Goal: Information Seeking & Learning: Learn about a topic

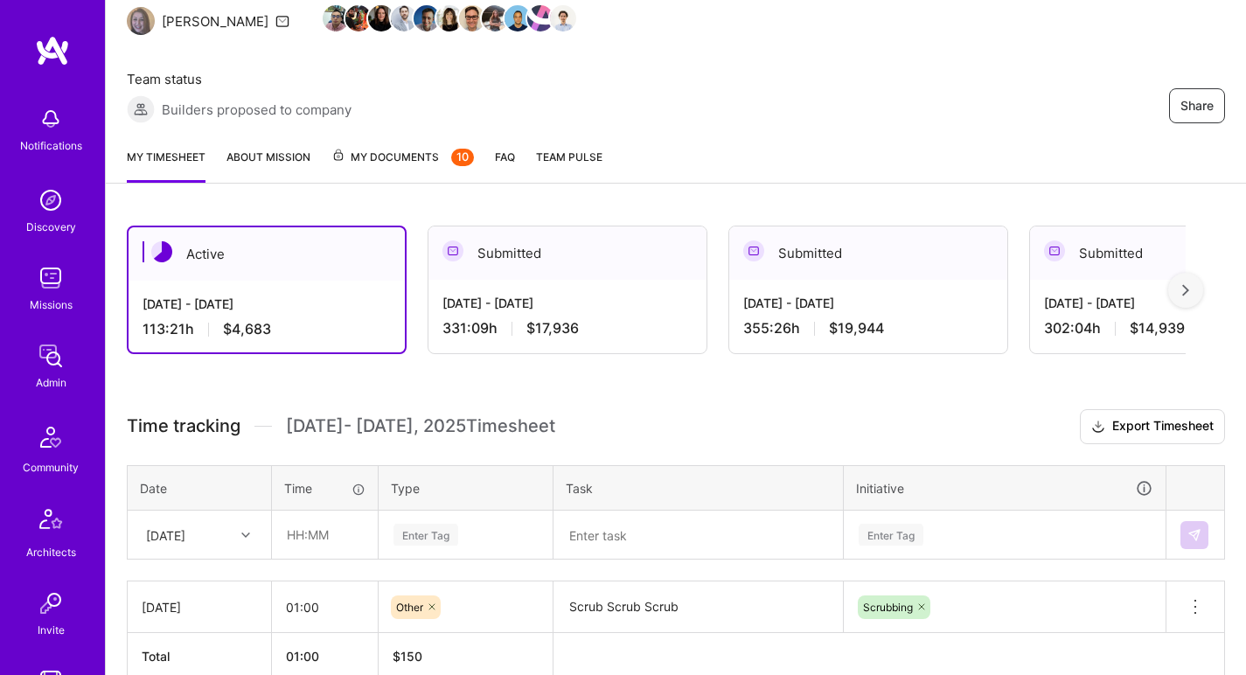
scroll to position [265, 0]
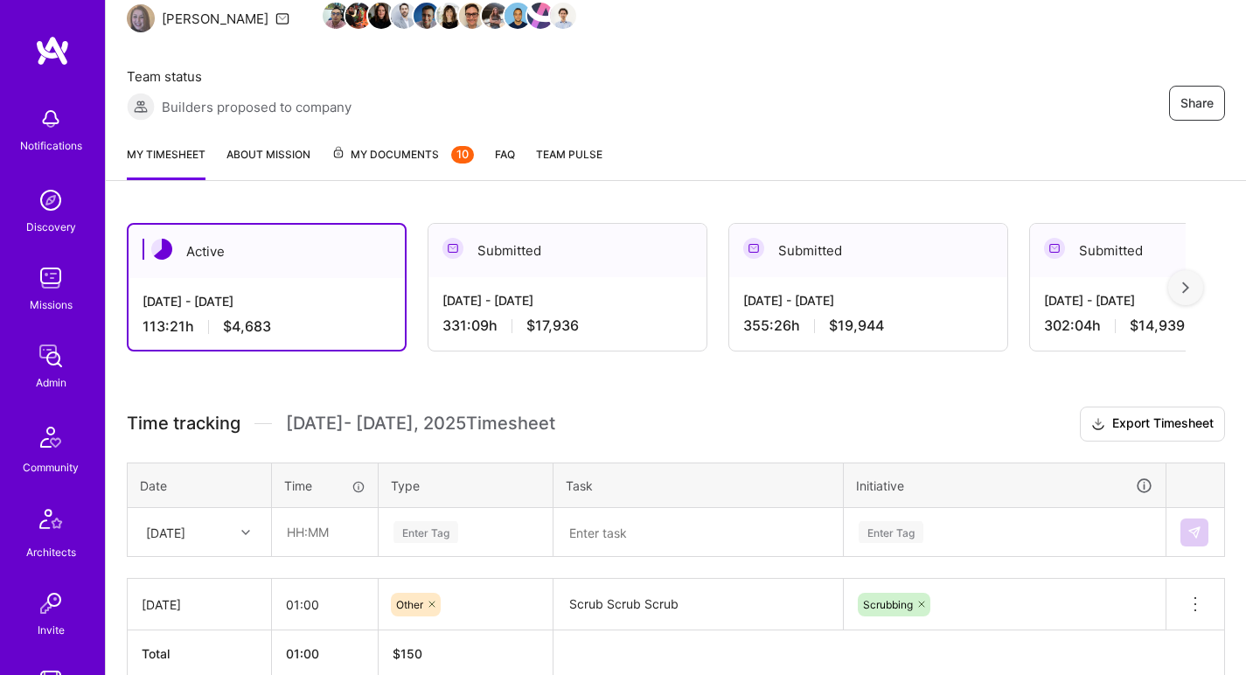
click at [185, 523] on div "Wed, Aug 20" at bounding box center [165, 532] width 39 height 18
click at [225, 661] on div "Tue, Aug 19" at bounding box center [200, 679] width 142 height 32
click at [324, 509] on input "text" at bounding box center [325, 532] width 104 height 46
type input "01:00"
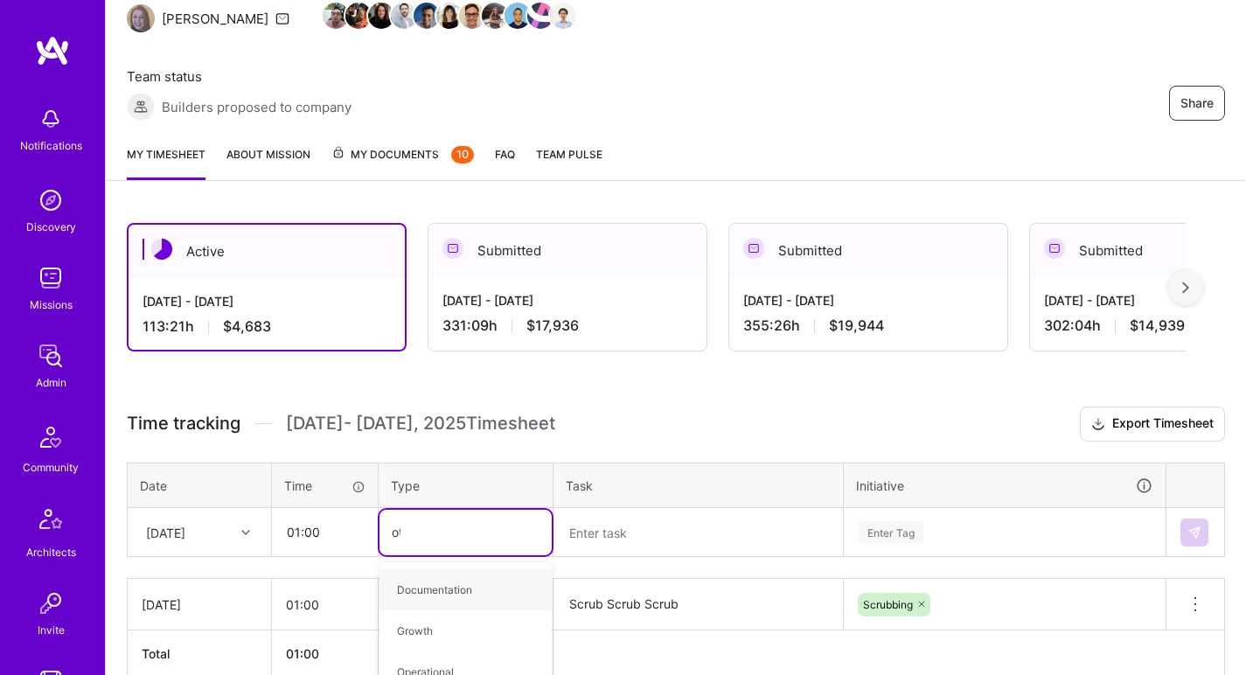
type input "oth"
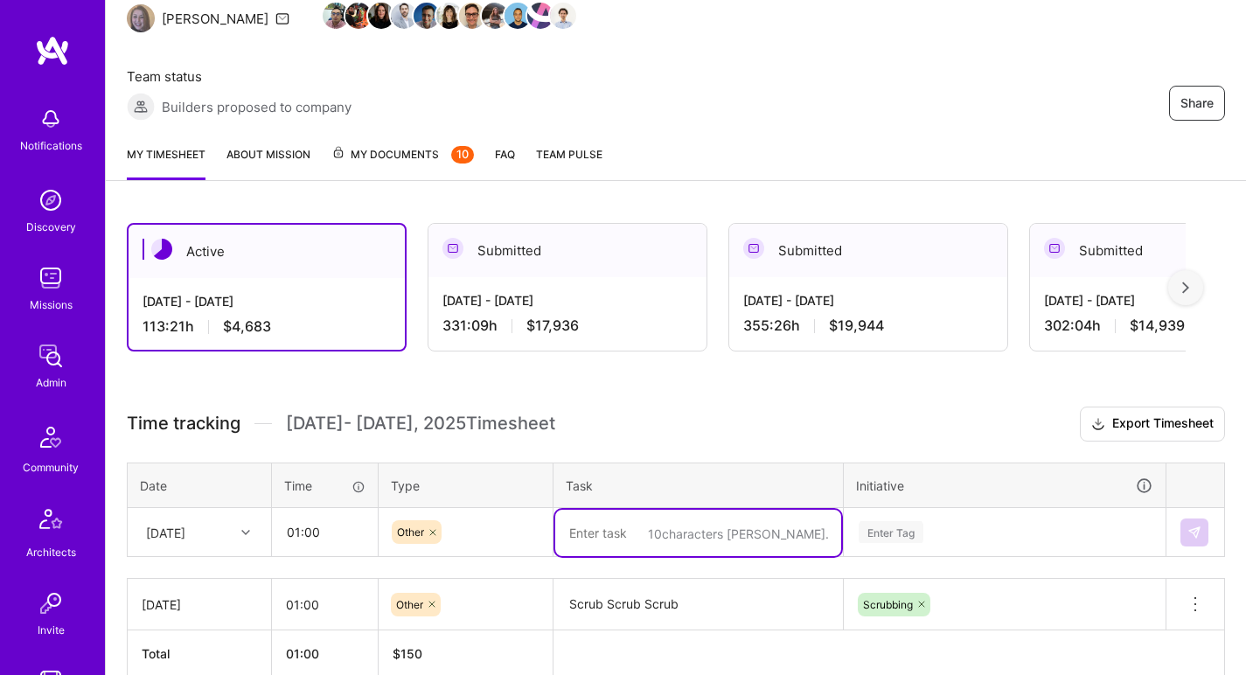
paste textarea "Scrub Scrub Scrub"
type textarea "Scrub Scrub Scrub"
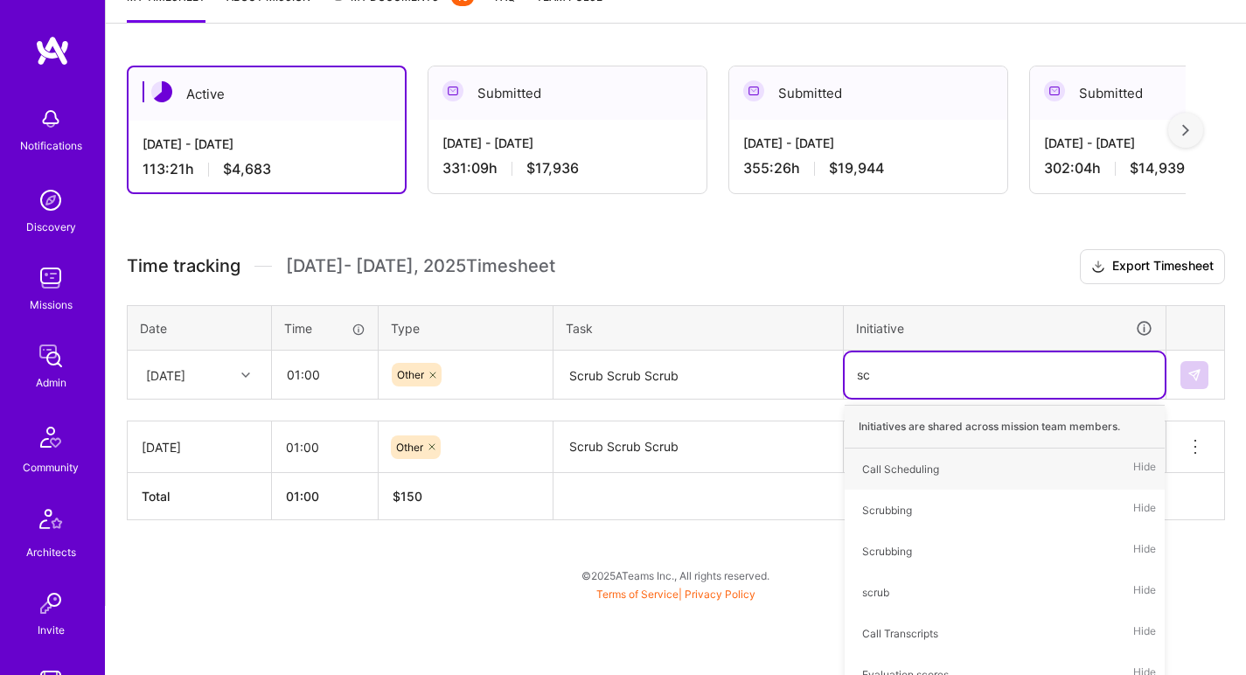
type input "scr"
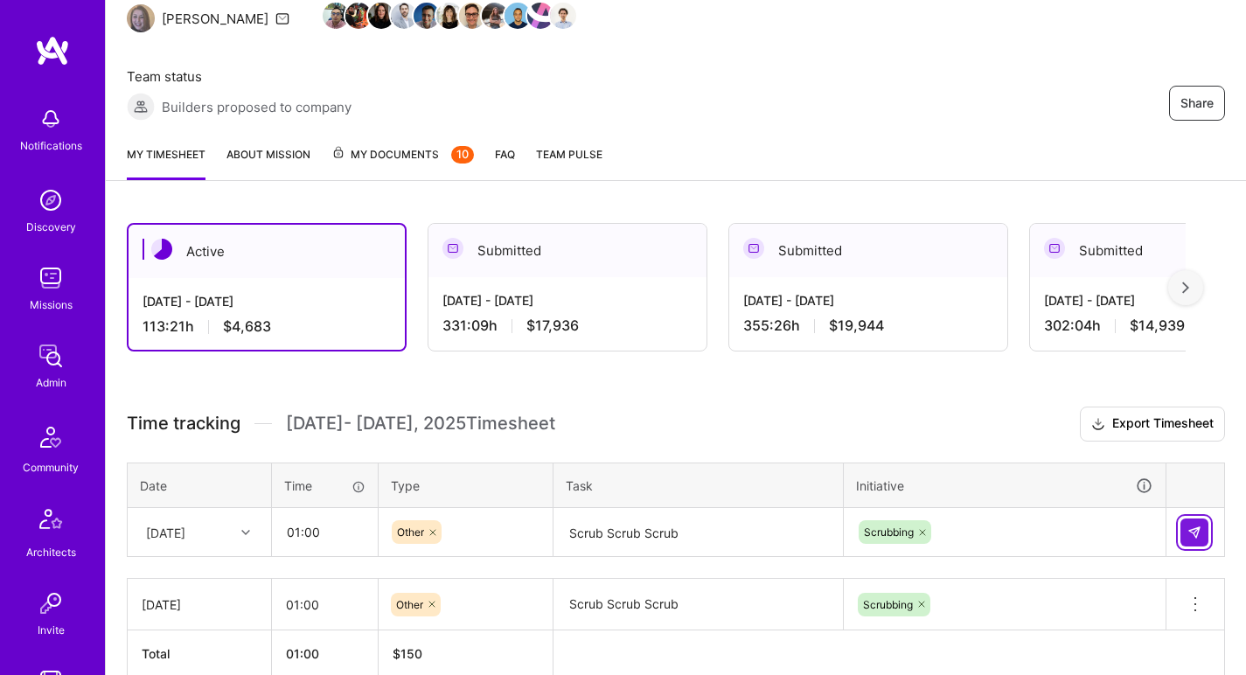
click at [1190, 526] on img at bounding box center [1195, 533] width 14 height 14
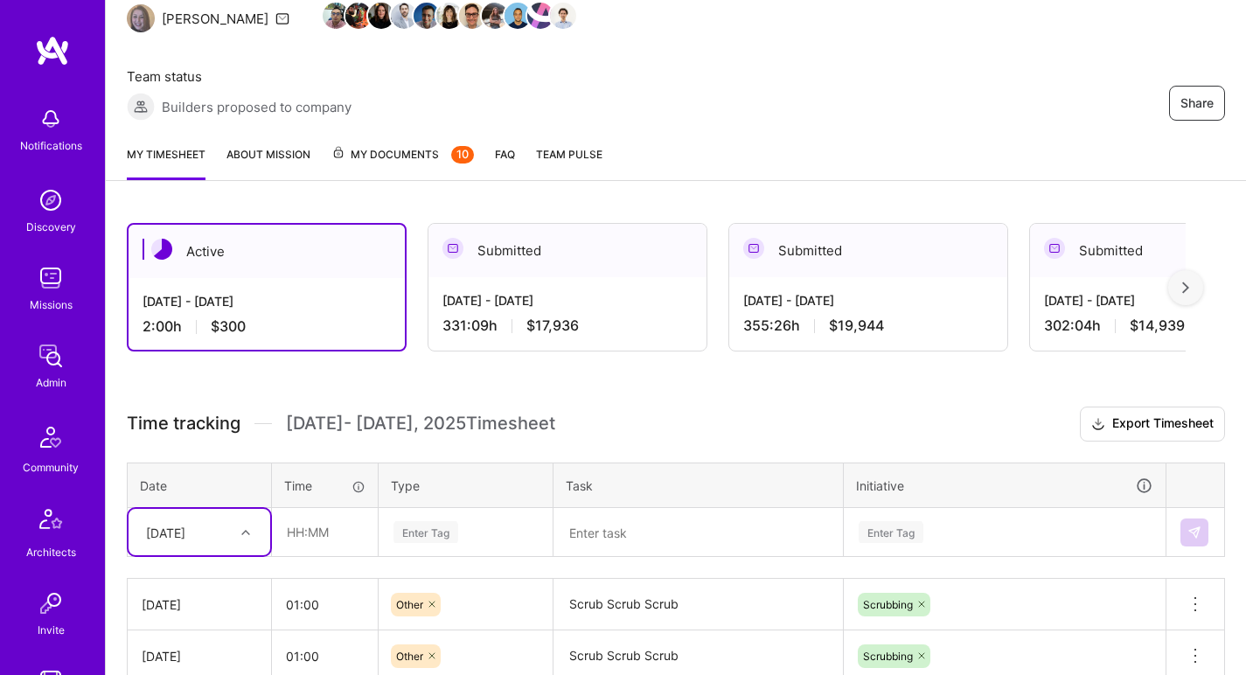
scroll to position [314, 0]
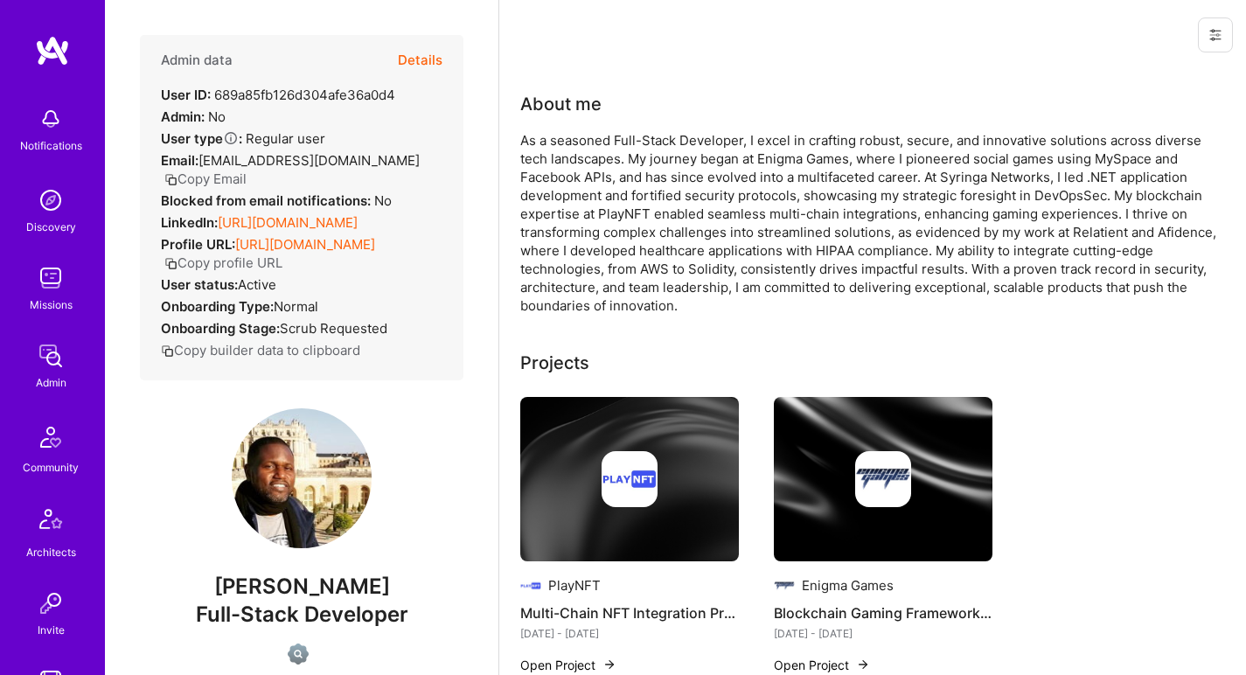
scroll to position [679, 0]
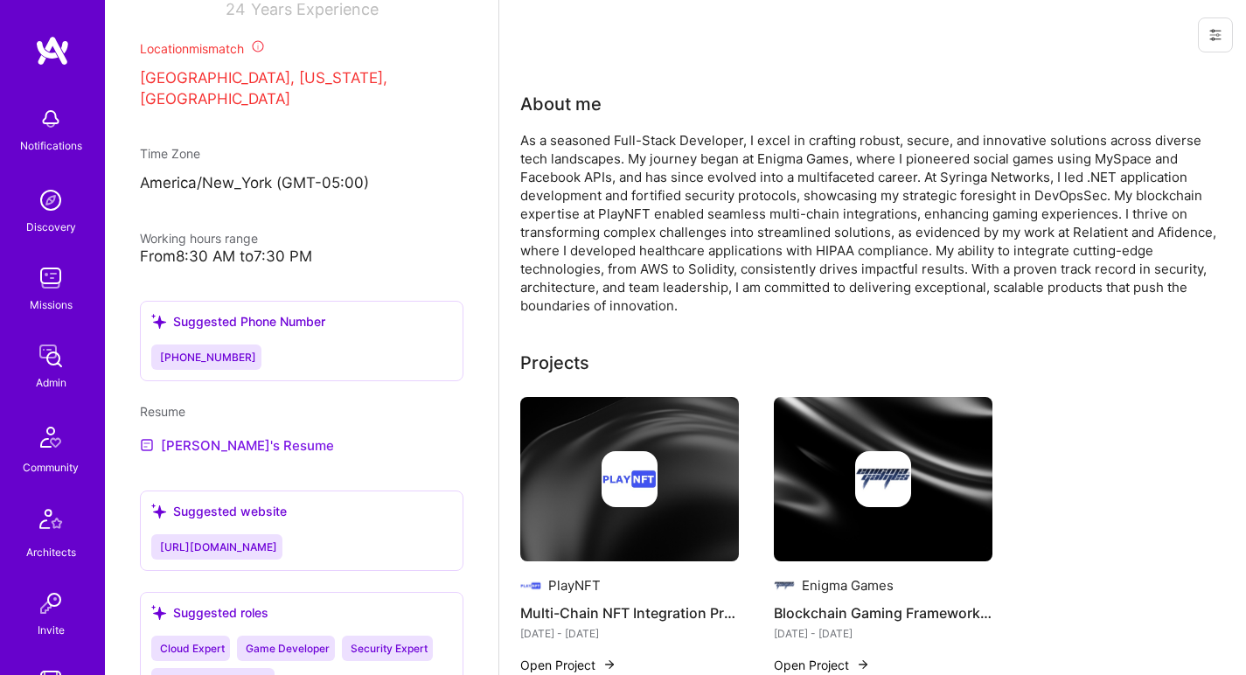
click at [211, 437] on link "[PERSON_NAME]'s Resume" at bounding box center [237, 445] width 194 height 21
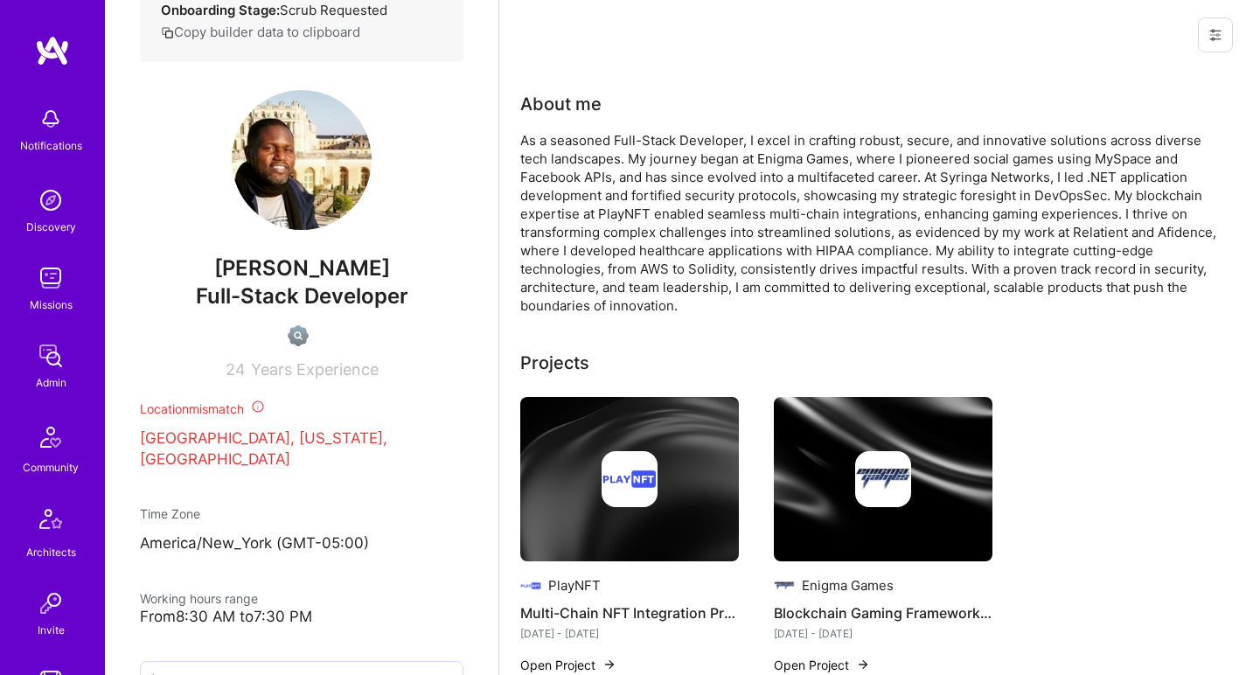
click at [567, 172] on div "As a seasoned Full-Stack Developer, I excel in crafting robust, secure, and inn…" at bounding box center [870, 223] width 700 height 184
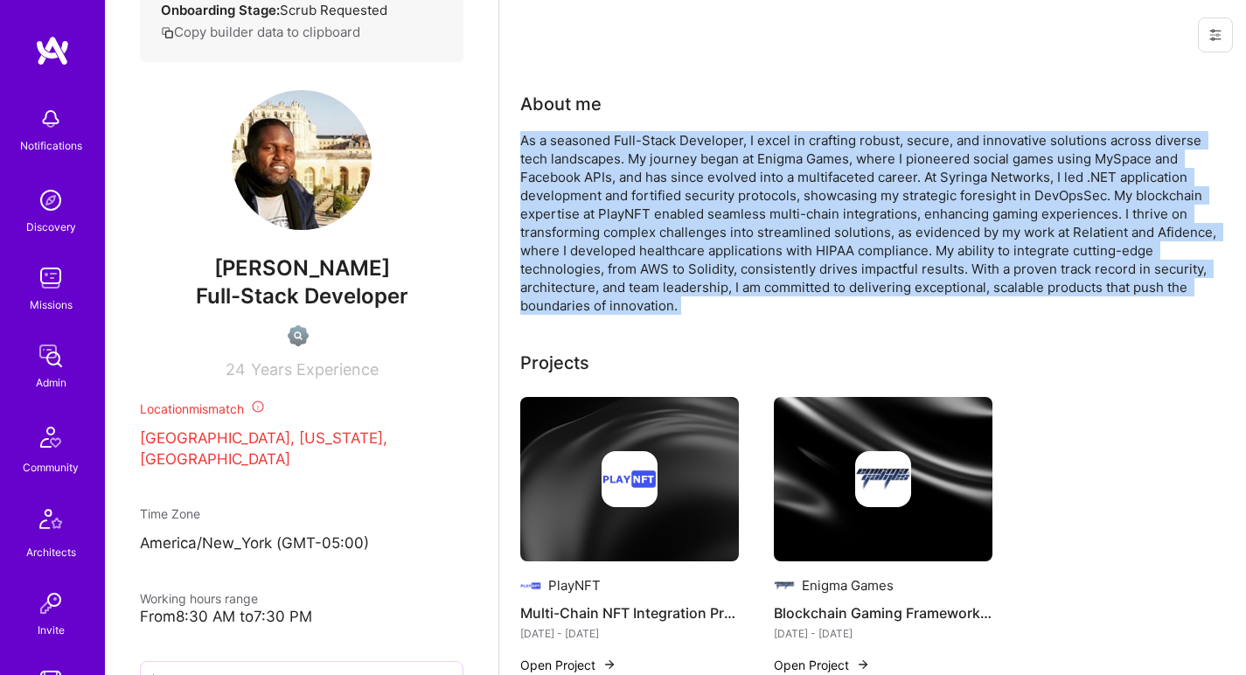
click at [567, 172] on div "As a seasoned Full-Stack Developer, I excel in crafting robust, secure, and inn…" at bounding box center [870, 223] width 700 height 184
click at [714, 182] on div "As a seasoned Full-Stack Developer, I excel in crafting robust, secure, and inn…" at bounding box center [870, 223] width 700 height 184
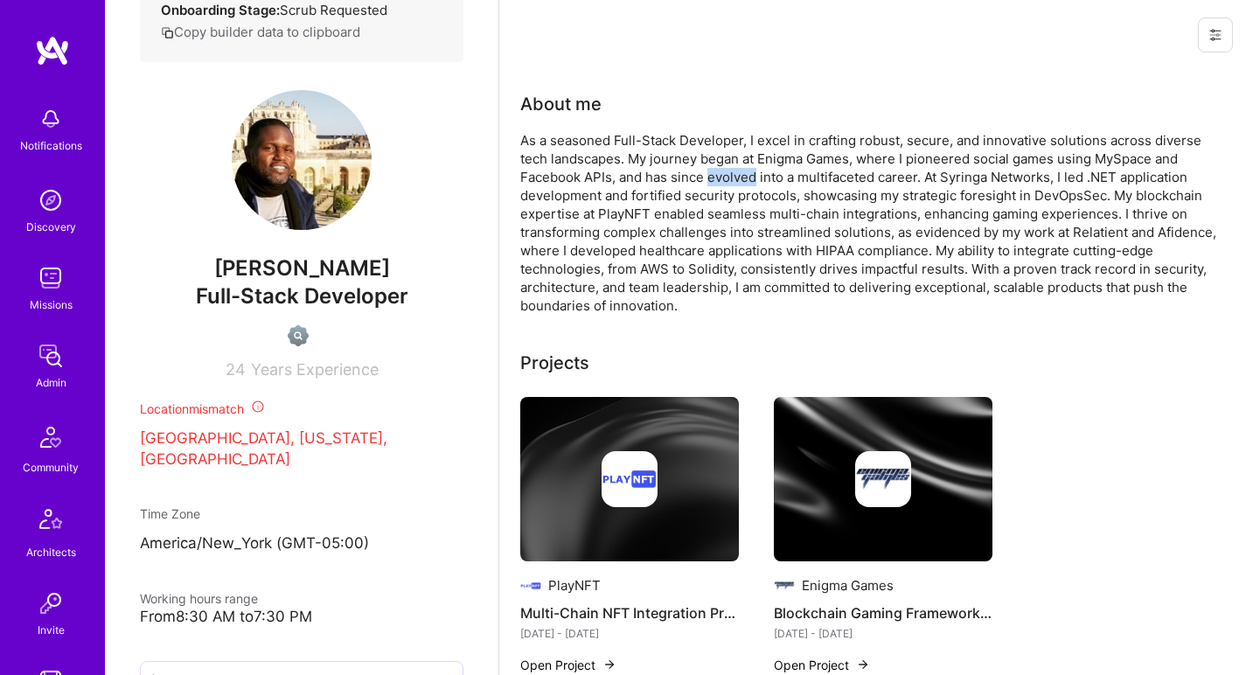
click at [714, 182] on div "As a seasoned Full-Stack Developer, I excel in crafting robust, secure, and inn…" at bounding box center [870, 223] width 700 height 184
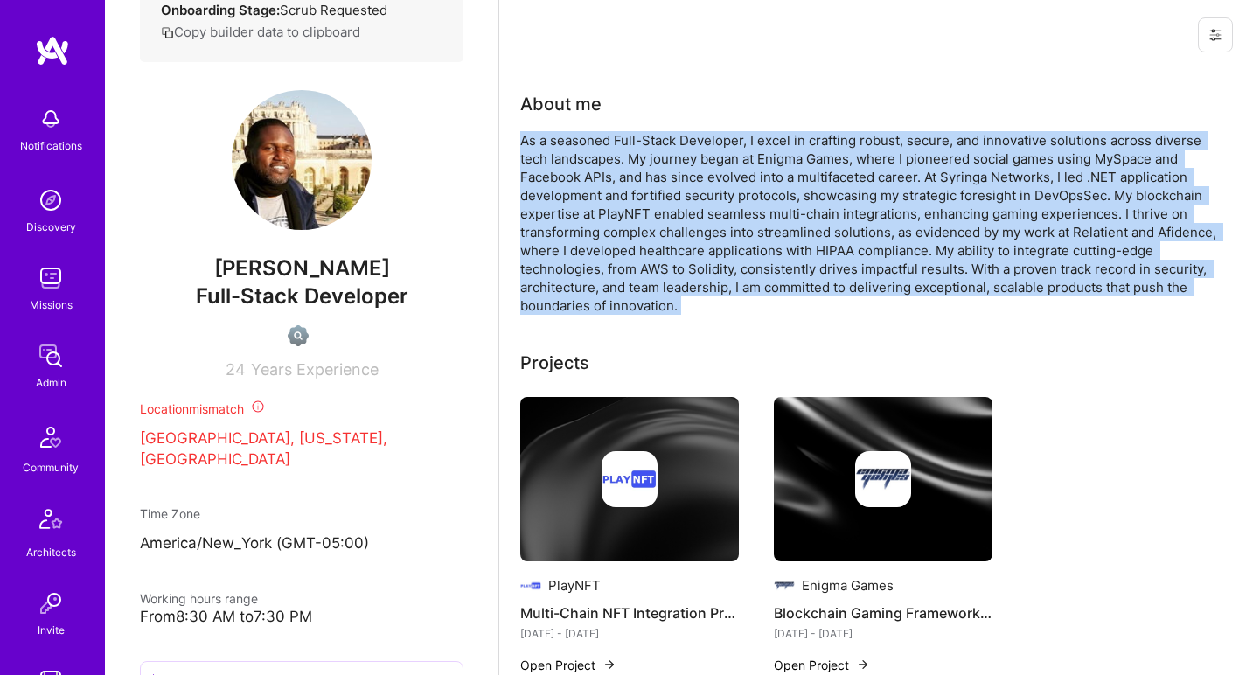
click at [714, 182] on div "As a seasoned Full-Stack Developer, I excel in crafting robust, secure, and inn…" at bounding box center [870, 223] width 700 height 184
click at [628, 141] on div "As a seasoned Full-Stack Developer, I excel in crafting robust, secure, and inn…" at bounding box center [870, 223] width 700 height 184
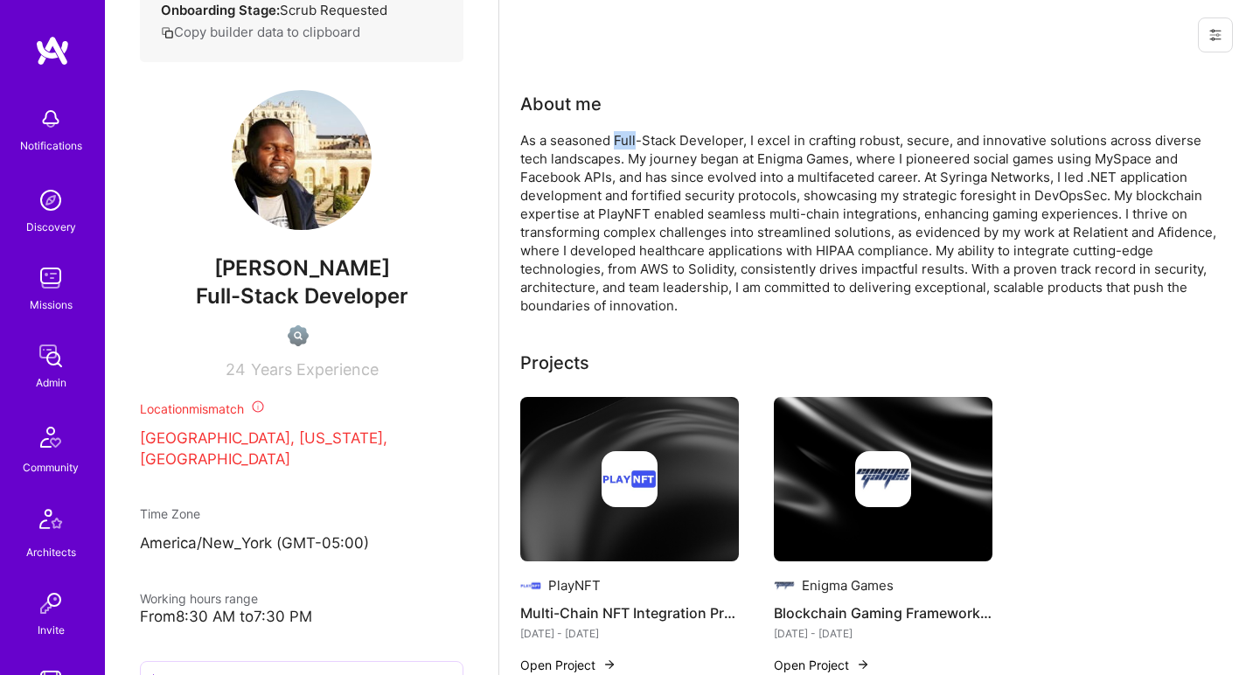
click at [628, 141] on div "As a seasoned Full-Stack Developer, I excel in crafting robust, secure, and inn…" at bounding box center [870, 223] width 700 height 184
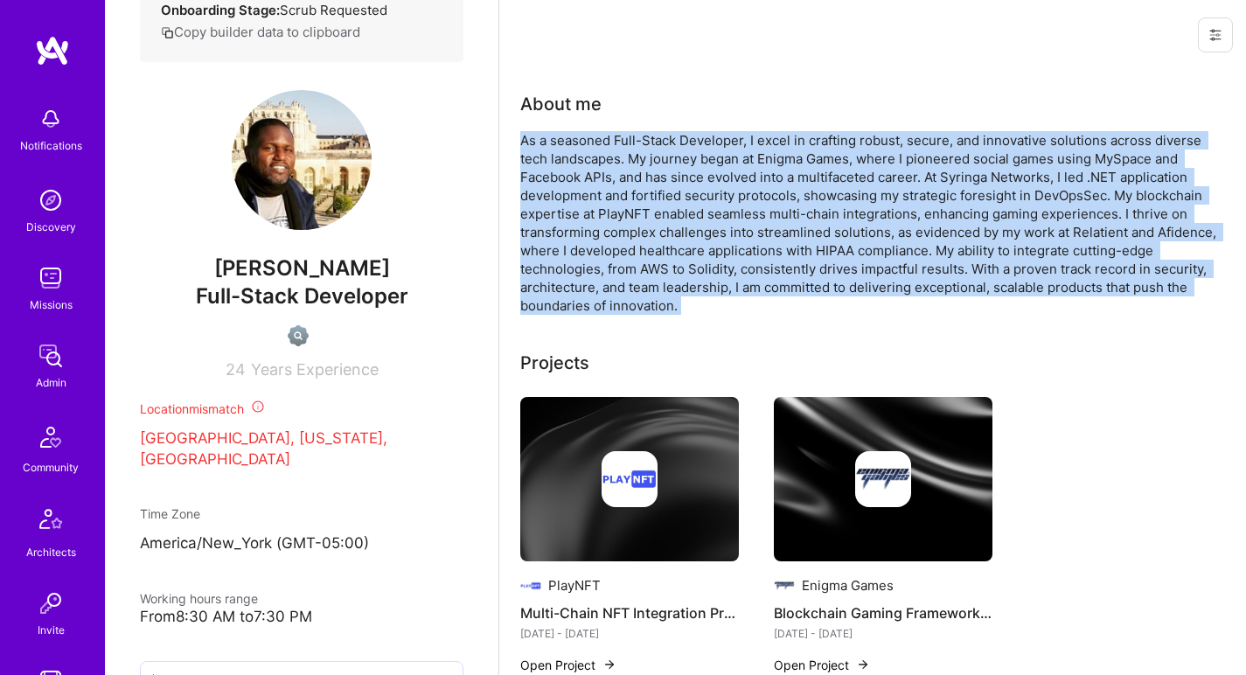
click at [628, 141] on div "As a seasoned Full-Stack Developer, I excel in crafting robust, secure, and inn…" at bounding box center [870, 223] width 700 height 184
click at [631, 150] on div "As a seasoned Full-Stack Developer, I excel in crafting robust, secure, and inn…" at bounding box center [870, 223] width 700 height 184
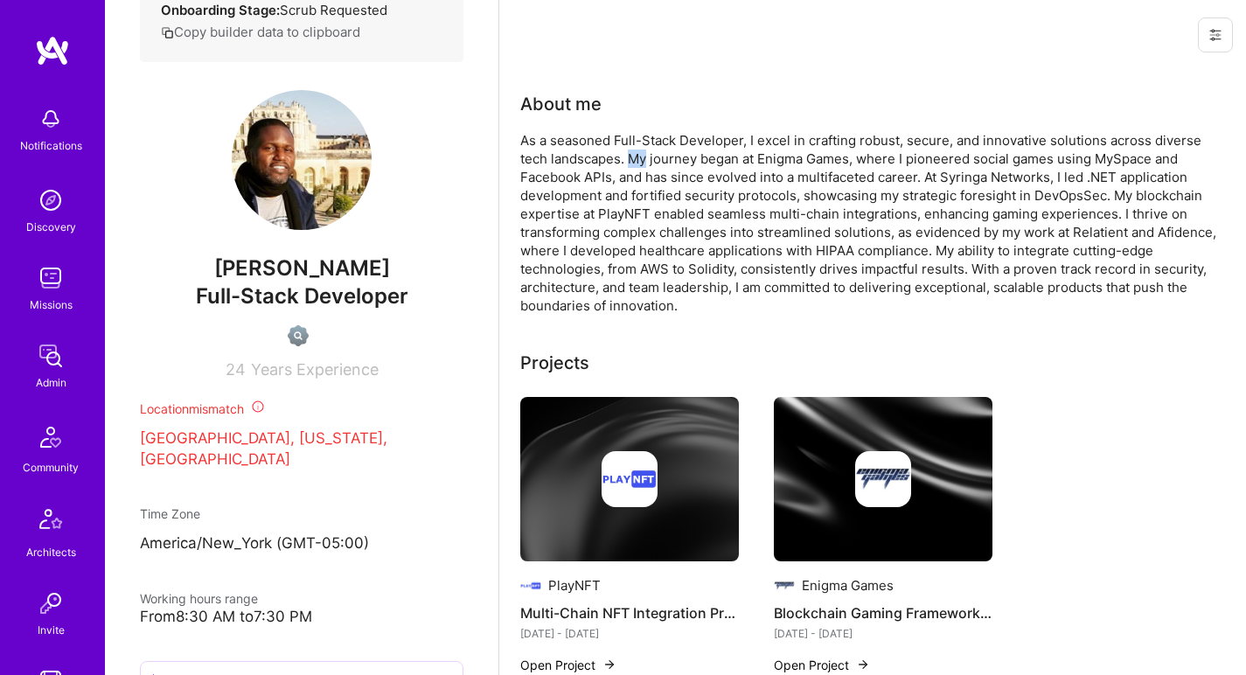
click at [631, 150] on div "As a seasoned Full-Stack Developer, I excel in crafting robust, secure, and inn…" at bounding box center [870, 223] width 700 height 184
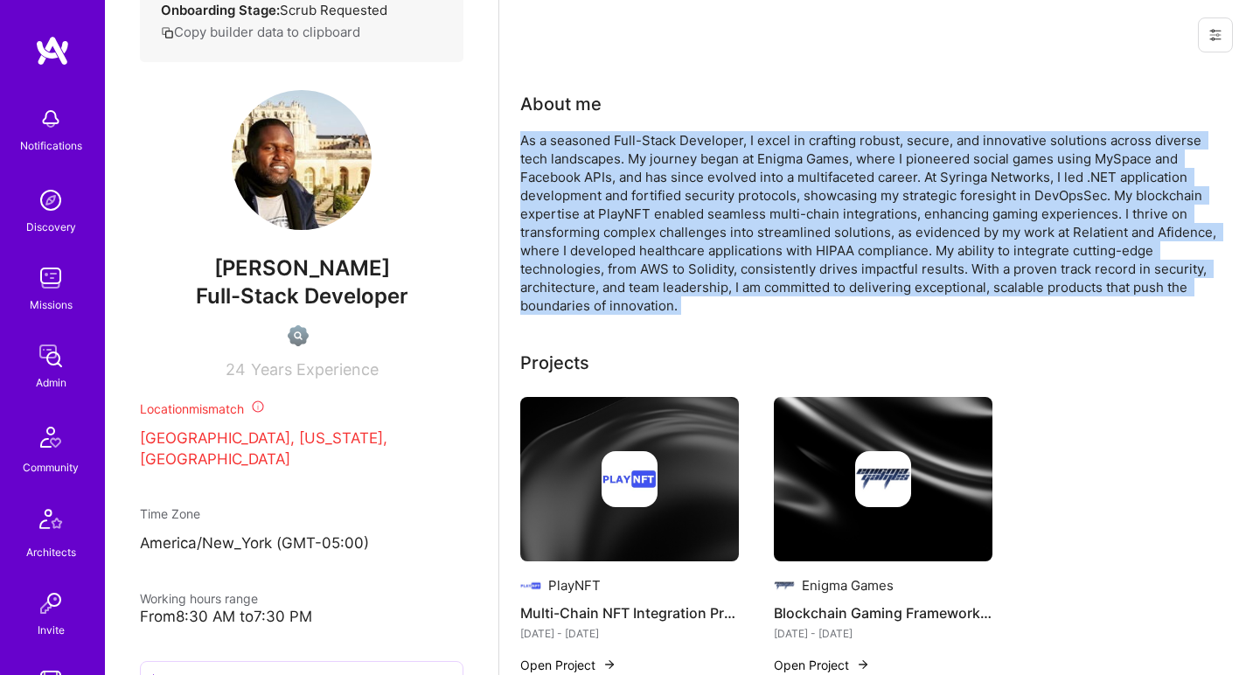
click at [631, 150] on div "As a seasoned Full-Stack Developer, I excel in crafting robust, secure, and inn…" at bounding box center [870, 223] width 700 height 184
click at [577, 157] on div "As a seasoned Full-Stack Developer, I excel in crafting robust, secure, and inn…" at bounding box center [870, 223] width 700 height 184
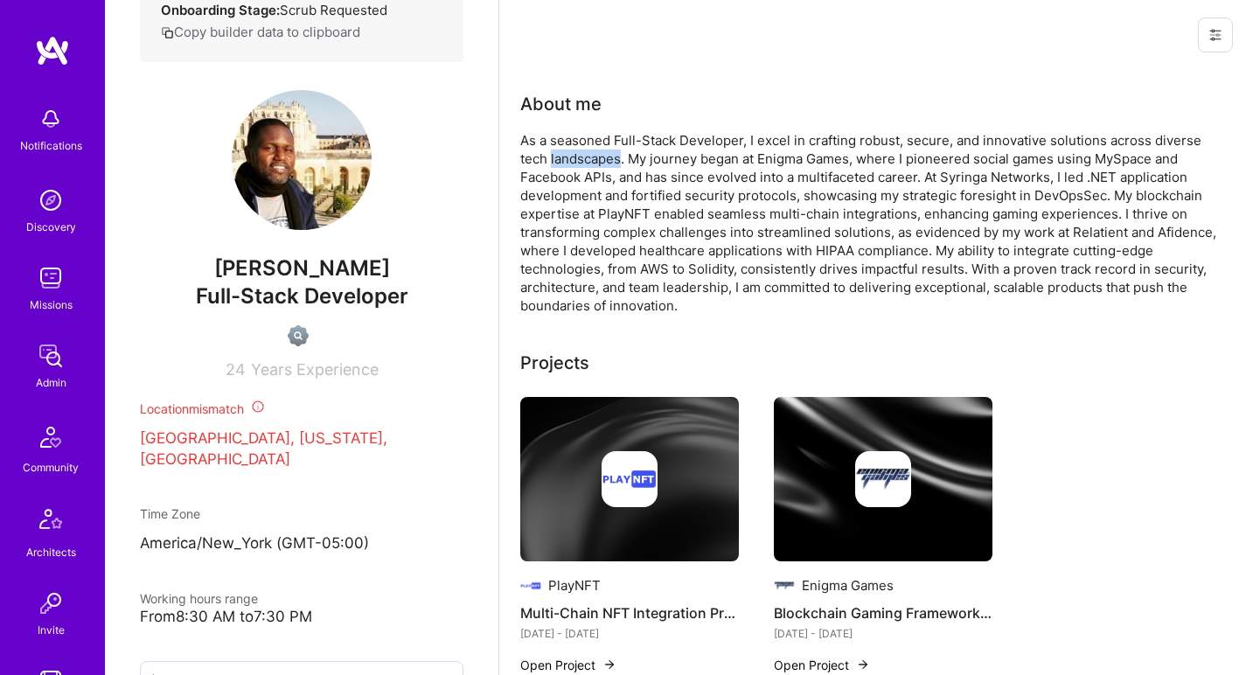
click at [577, 157] on div "As a seasoned Full-Stack Developer, I excel in crafting robust, secure, and inn…" at bounding box center [870, 223] width 700 height 184
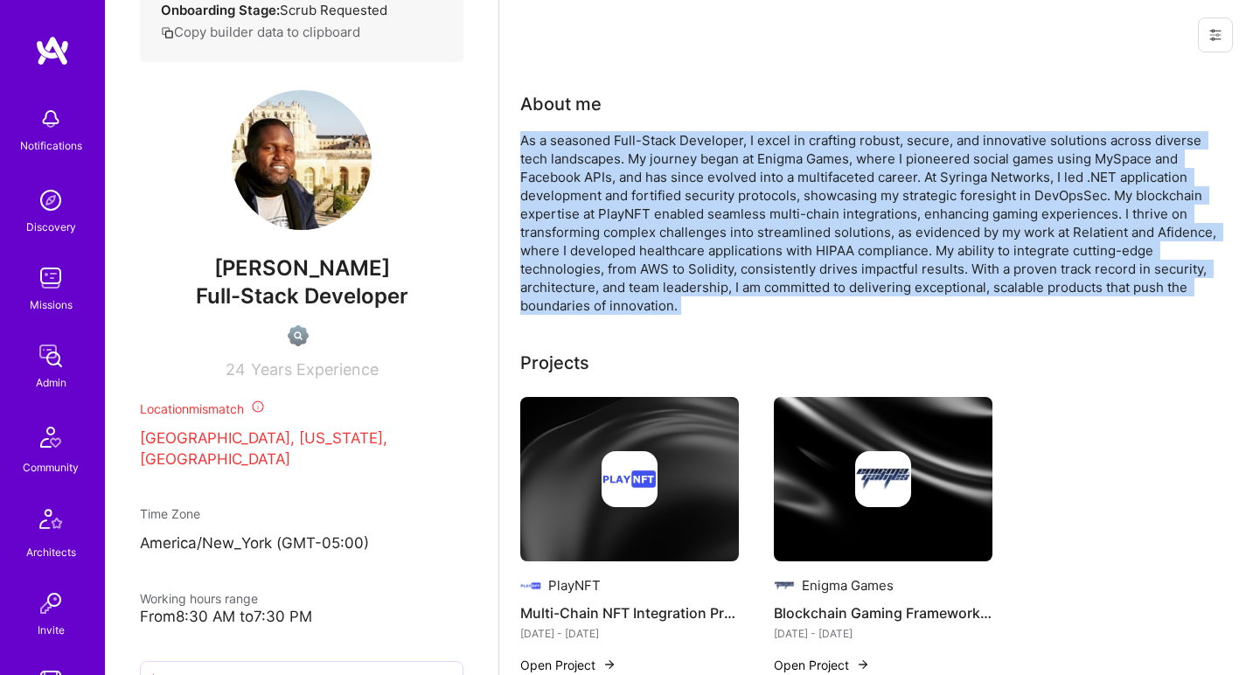
click at [577, 157] on div "As a seasoned Full-Stack Developer, I excel in crafting robust, secure, and inn…" at bounding box center [870, 223] width 700 height 184
click at [610, 157] on div "As a seasoned Full-Stack Developer, I excel in crafting robust, secure, and inn…" at bounding box center [870, 223] width 700 height 184
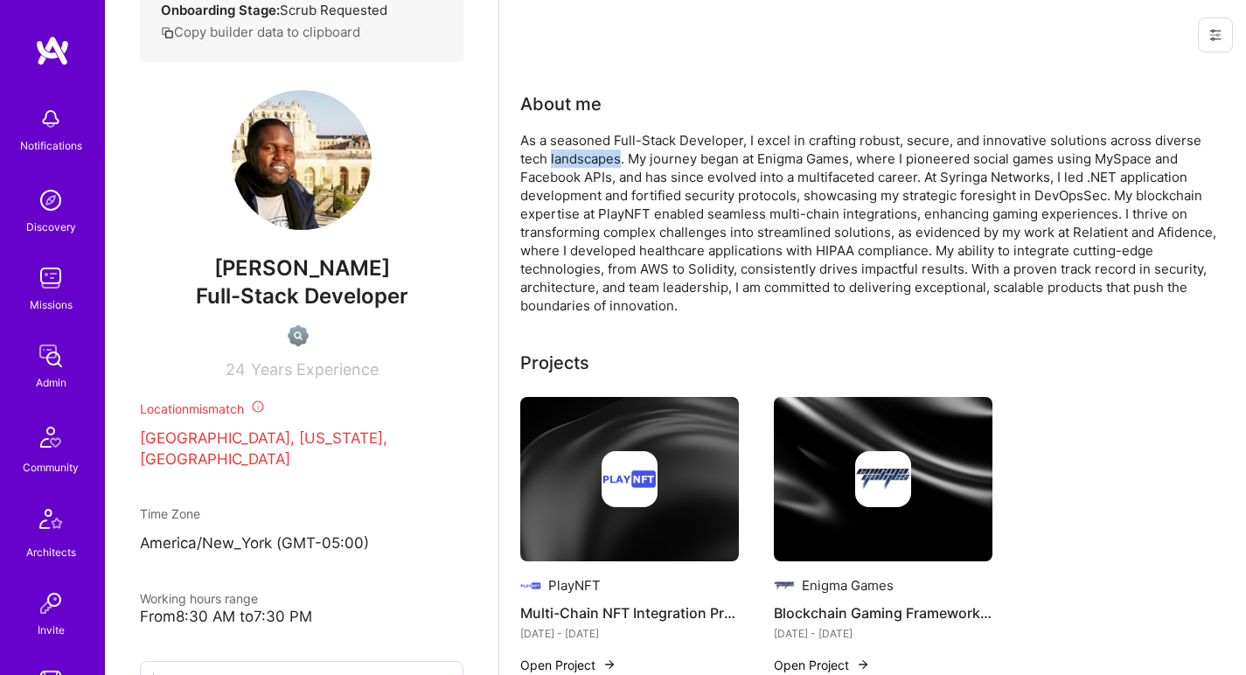
click at [610, 157] on div "As a seasoned Full-Stack Developer, I excel in crafting robust, secure, and inn…" at bounding box center [870, 223] width 700 height 184
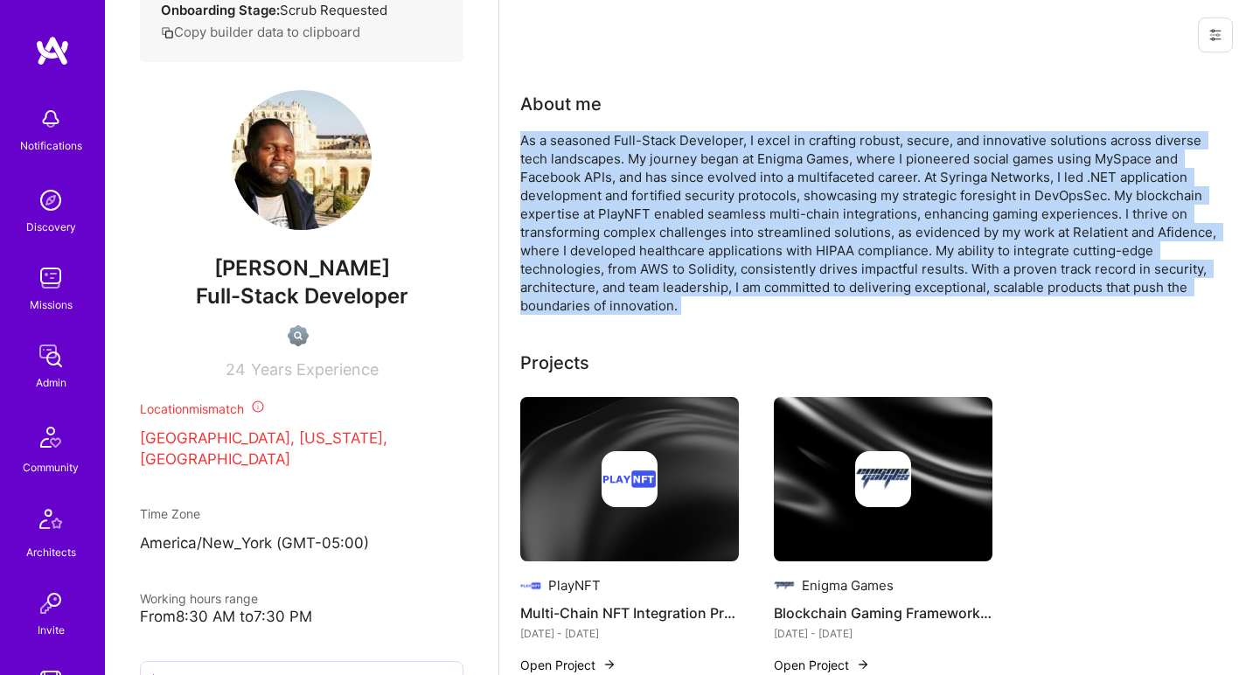
click at [610, 157] on div "As a seasoned Full-Stack Developer, I excel in crafting robust, secure, and inn…" at bounding box center [870, 223] width 700 height 184
click at [599, 143] on div "As a seasoned Full-Stack Developer, I excel in crafting robust, secure, and inn…" at bounding box center [870, 223] width 700 height 184
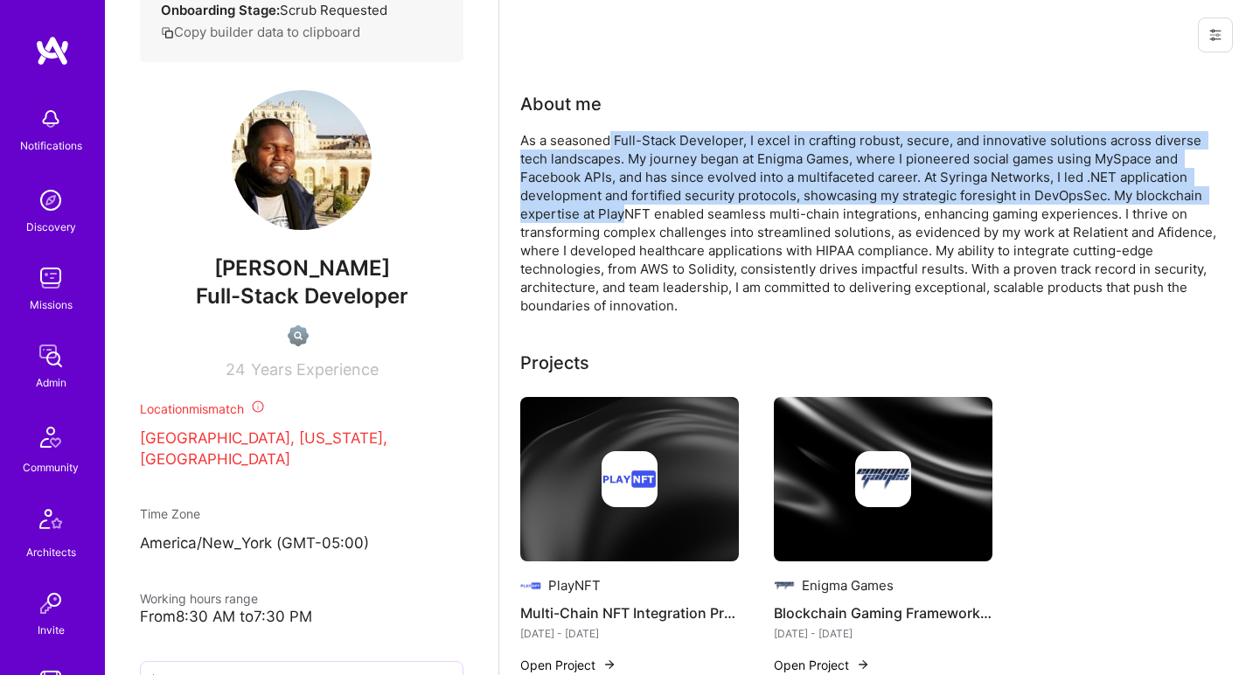
drag, startPoint x: 607, startPoint y: 136, endPoint x: 625, endPoint y: 212, distance: 77.4
click at [624, 212] on div "As a seasoned Full-Stack Developer, I excel in crafting robust, secure, and inn…" at bounding box center [870, 223] width 700 height 184
click at [625, 212] on div "As a seasoned Full-Stack Developer, I excel in crafting robust, secure, and inn…" at bounding box center [870, 223] width 700 height 184
drag, startPoint x: 625, startPoint y: 212, endPoint x: 669, endPoint y: 136, distance: 87.8
click at [669, 136] on div "As a seasoned Full-Stack Developer, I excel in crafting robust, secure, and inn…" at bounding box center [870, 223] width 700 height 184
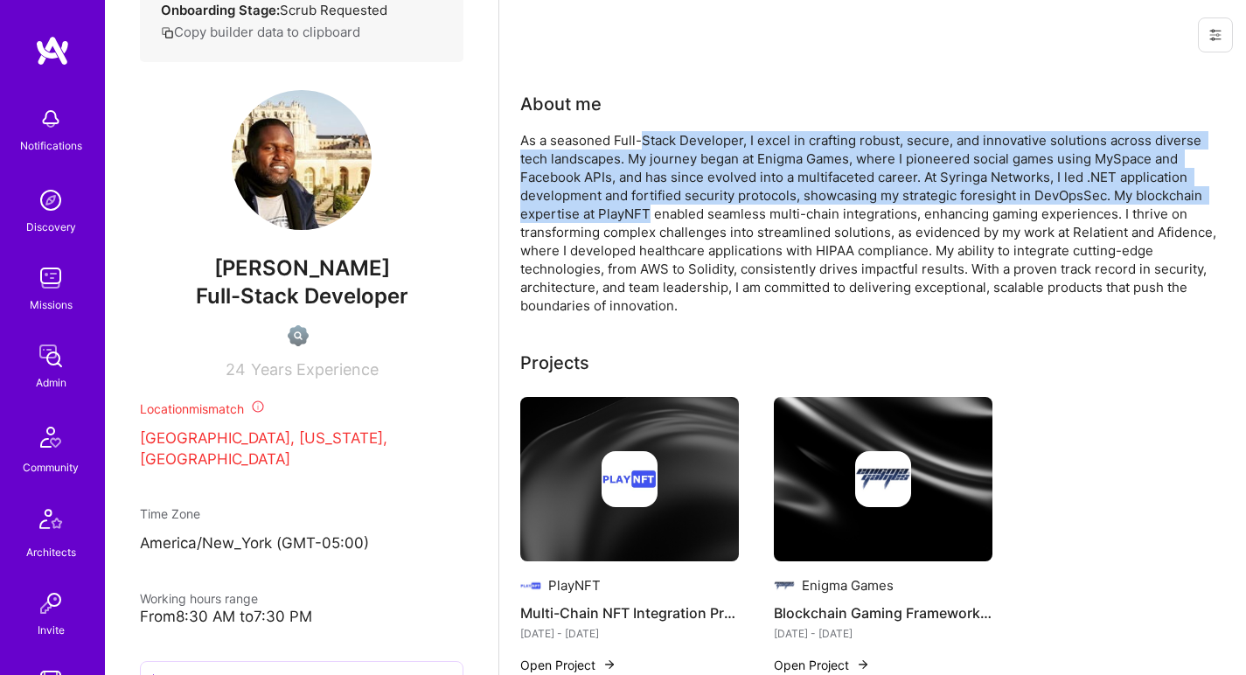
click at [669, 136] on div "As a seasoned Full-Stack Developer, I excel in crafting robust, secure, and inn…" at bounding box center [870, 223] width 700 height 184
drag, startPoint x: 669, startPoint y: 136, endPoint x: 664, endPoint y: 220, distance: 85.0
click at [664, 220] on div "As a seasoned Full-Stack Developer, I excel in crafting robust, secure, and inn…" at bounding box center [870, 223] width 700 height 184
drag, startPoint x: 664, startPoint y: 220, endPoint x: 687, endPoint y: 137, distance: 86.1
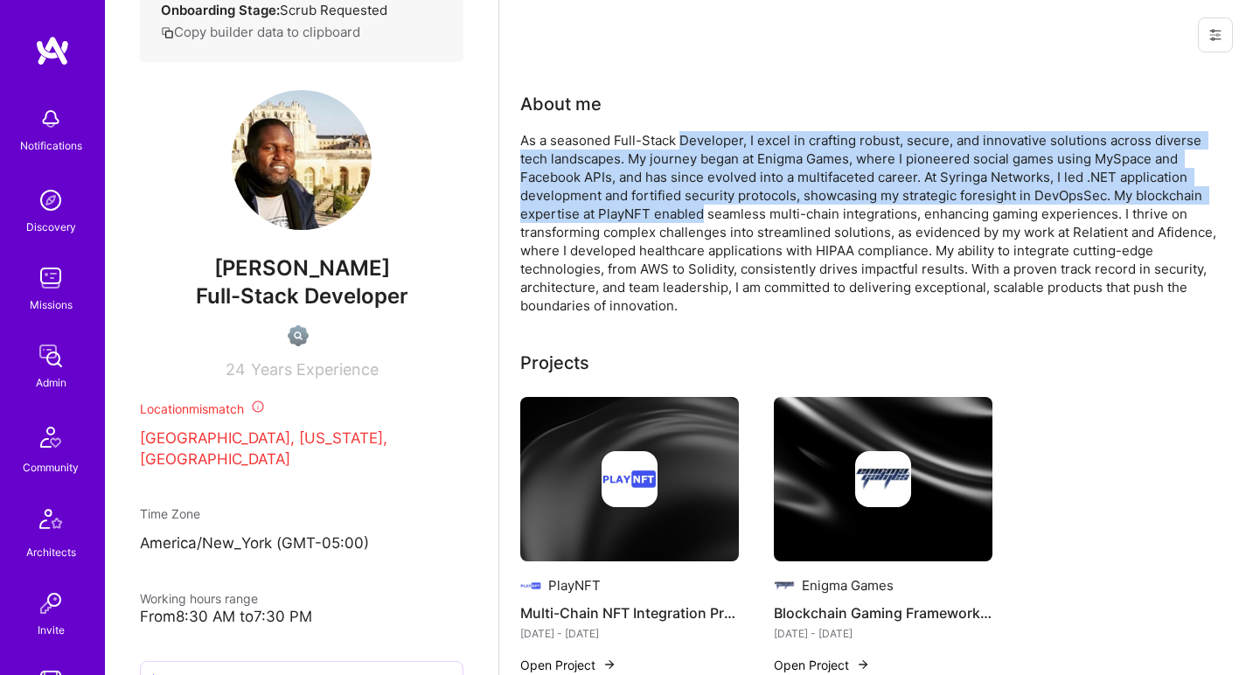
click at [687, 137] on div "As a seasoned Full-Stack Developer, I excel in crafting robust, secure, and inn…" at bounding box center [870, 223] width 700 height 184
drag, startPoint x: 687, startPoint y: 137, endPoint x: 732, endPoint y: 218, distance: 92.4
click at [732, 218] on div "As a seasoned Full-Stack Developer, I excel in crafting robust, secure, and inn…" at bounding box center [870, 223] width 700 height 184
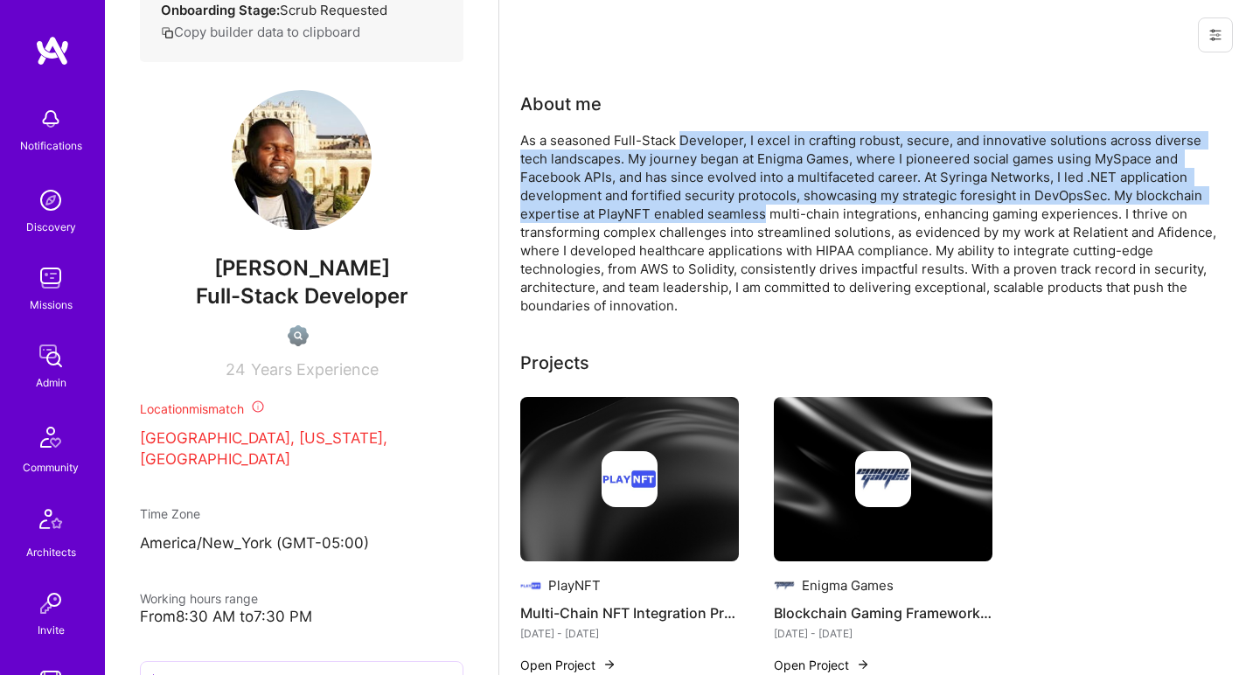
drag, startPoint x: 732, startPoint y: 218, endPoint x: 731, endPoint y: 136, distance: 82.2
click at [731, 135] on div "As a seasoned Full-Stack Developer, I excel in crafting robust, secure, and inn…" at bounding box center [870, 223] width 700 height 184
click at [731, 136] on div "As a seasoned Full-Stack Developer, I excel in crafting robust, secure, and inn…" at bounding box center [870, 223] width 700 height 184
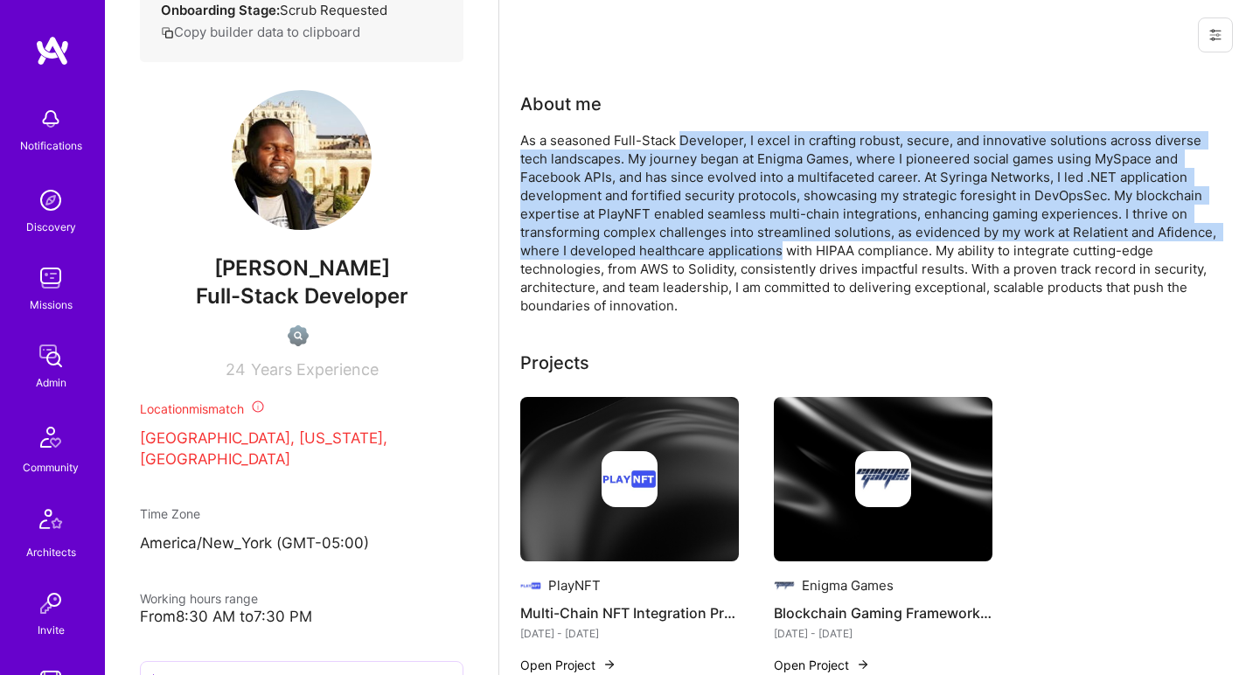
drag, startPoint x: 731, startPoint y: 136, endPoint x: 736, endPoint y: 244, distance: 108.6
click at [736, 244] on div "As a seasoned Full-Stack Developer, I excel in crafting robust, secure, and inn…" at bounding box center [870, 223] width 700 height 184
drag, startPoint x: 736, startPoint y: 244, endPoint x: 729, endPoint y: 138, distance: 106.1
click at [729, 138] on div "As a seasoned Full-Stack Developer, I excel in crafting robust, secure, and inn…" at bounding box center [870, 223] width 700 height 184
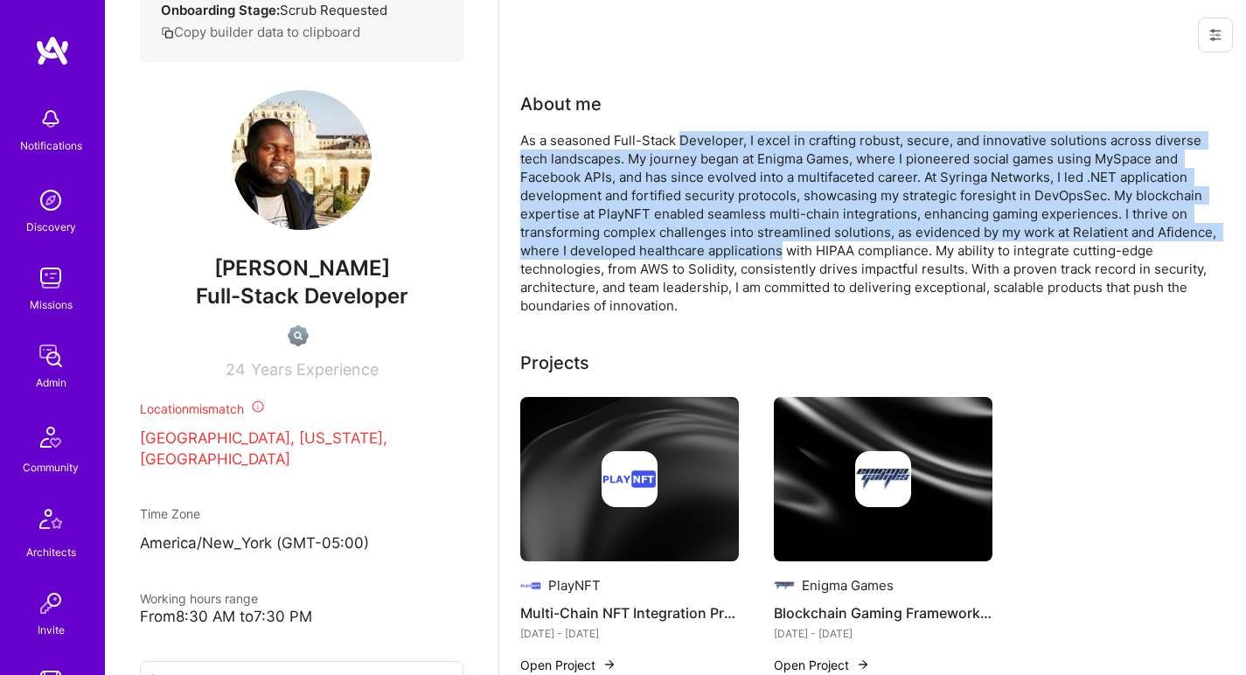
click at [729, 138] on div "As a seasoned Full-Stack Developer, I excel in crafting robust, secure, and inn…" at bounding box center [870, 223] width 700 height 184
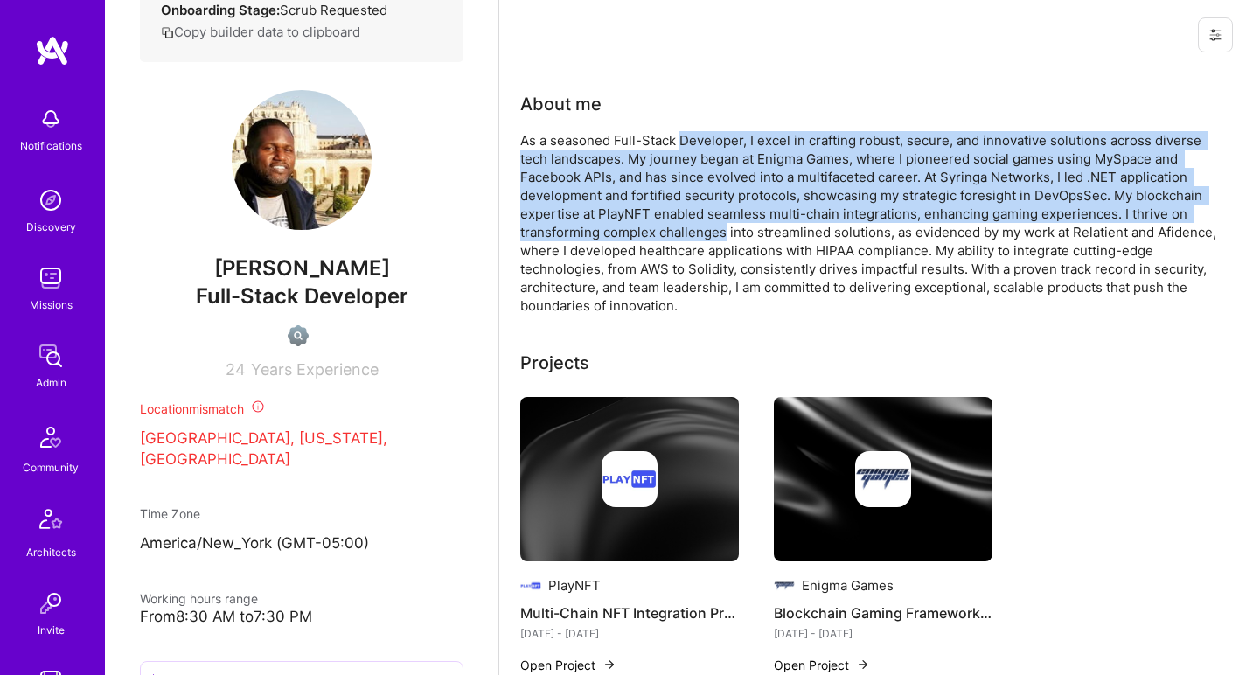
drag, startPoint x: 729, startPoint y: 138, endPoint x: 717, endPoint y: 236, distance: 98.6
click at [717, 236] on div "As a seasoned Full-Stack Developer, I excel in crafting robust, secure, and inn…" at bounding box center [870, 223] width 700 height 184
drag, startPoint x: 717, startPoint y: 236, endPoint x: 715, endPoint y: 142, distance: 94.5
click at [715, 141] on div "As a seasoned Full-Stack Developer, I excel in crafting robust, secure, and inn…" at bounding box center [870, 223] width 700 height 184
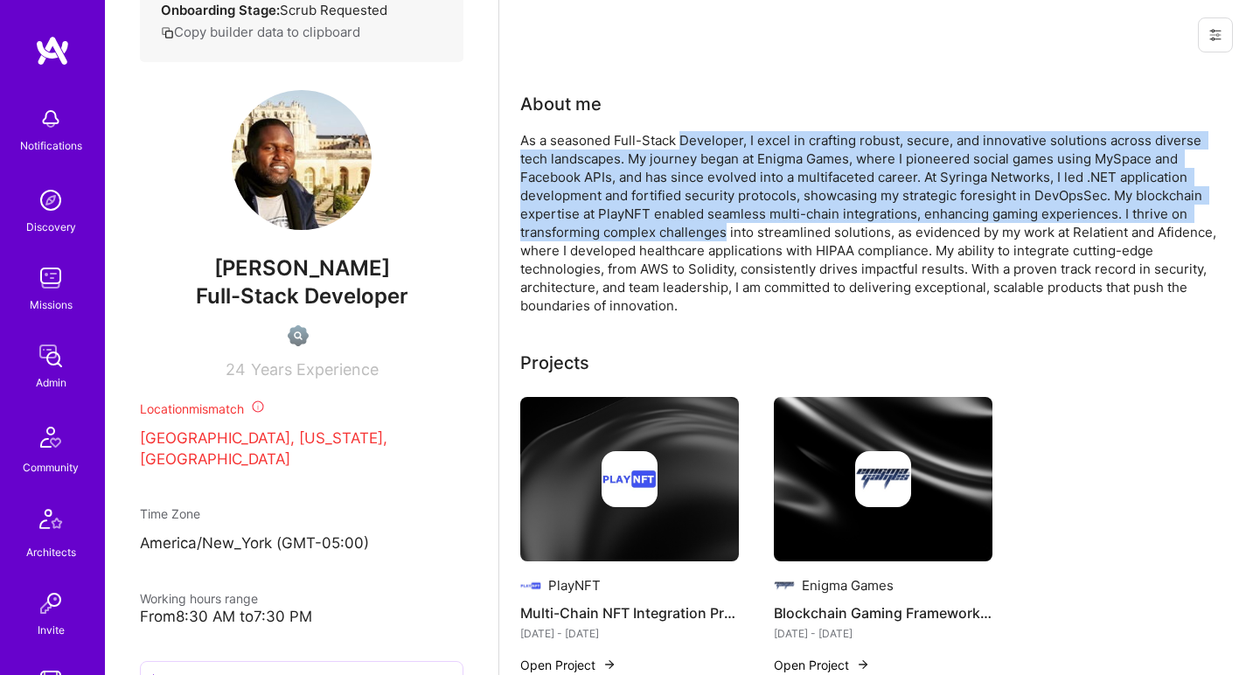
click at [715, 142] on div "As a seasoned Full-Stack Developer, I excel in crafting robust, secure, and inn…" at bounding box center [870, 223] width 700 height 184
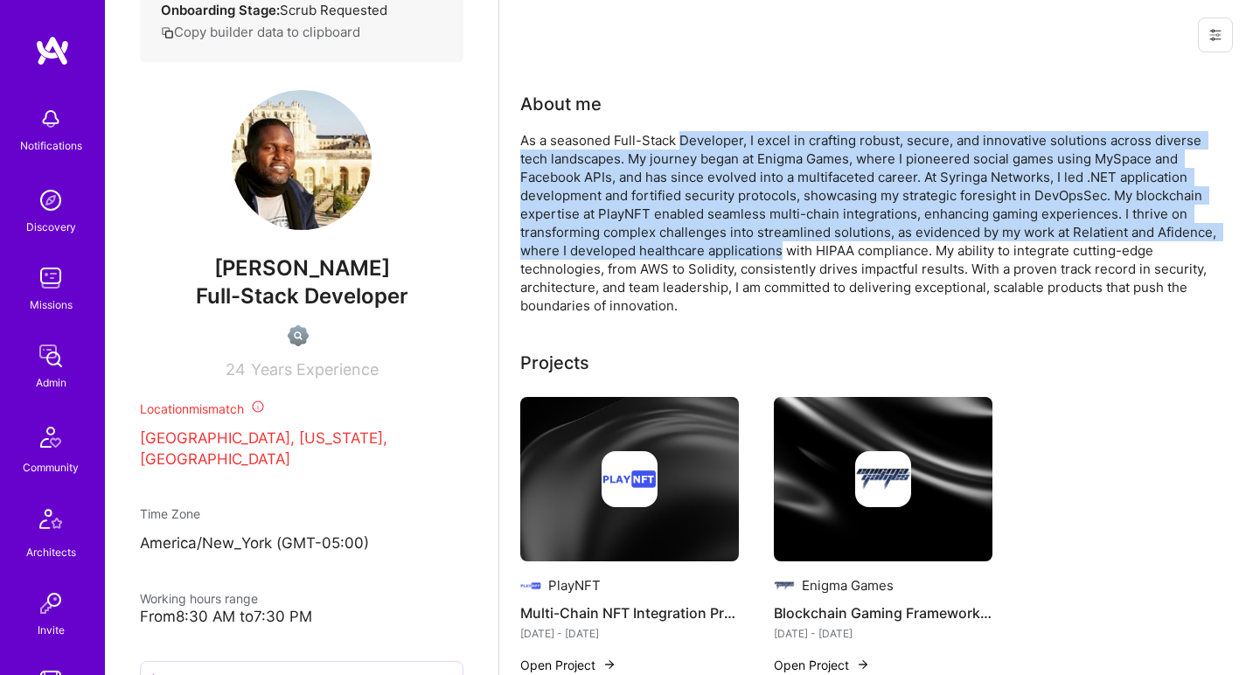
drag, startPoint x: 715, startPoint y: 142, endPoint x: 733, endPoint y: 252, distance: 111.6
click at [733, 252] on div "As a seasoned Full-Stack Developer, I excel in crafting robust, secure, and inn…" at bounding box center [870, 223] width 700 height 184
drag, startPoint x: 733, startPoint y: 252, endPoint x: 724, endPoint y: 138, distance: 114.0
click at [724, 138] on div "As a seasoned Full-Stack Developer, I excel in crafting robust, secure, and inn…" at bounding box center [870, 223] width 700 height 184
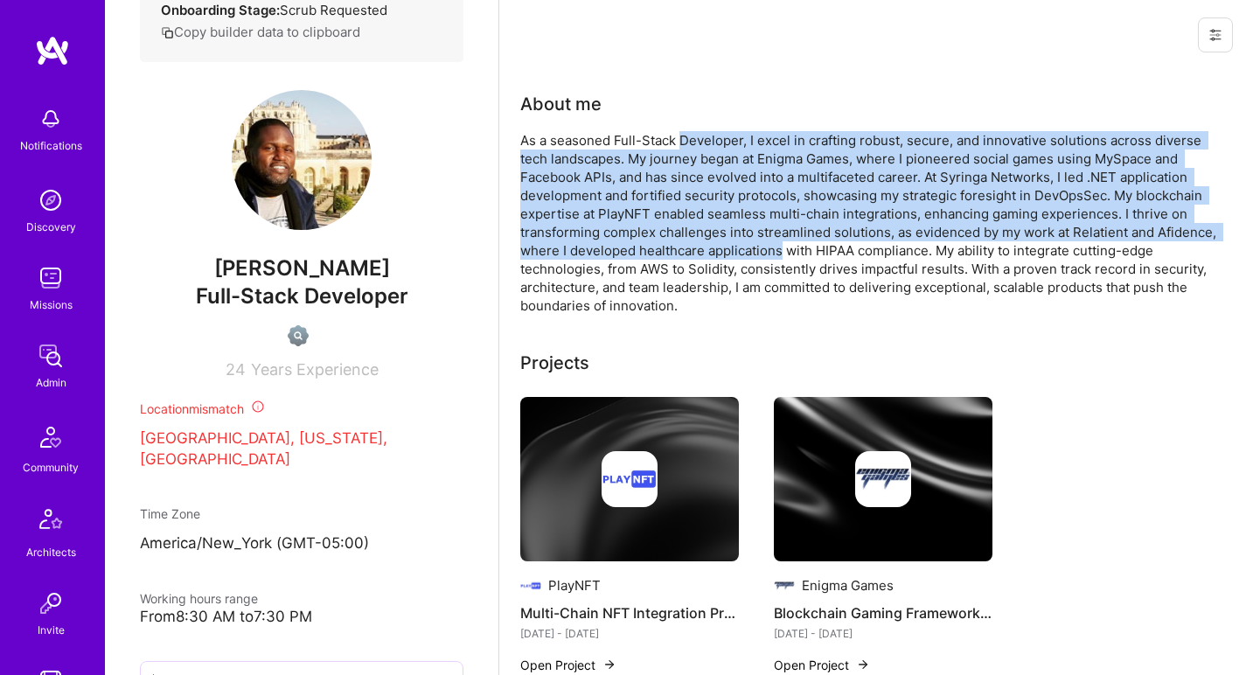
click at [724, 138] on div "As a seasoned Full-Stack Developer, I excel in crafting robust, secure, and inn…" at bounding box center [870, 223] width 700 height 184
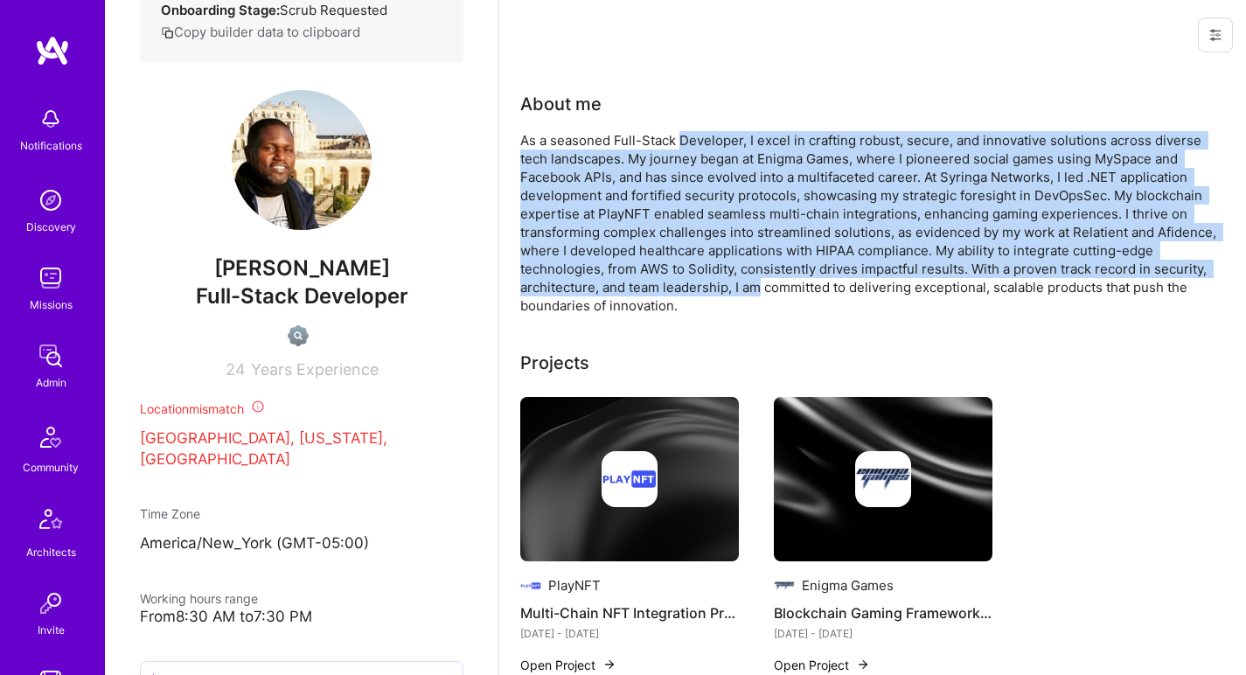
drag, startPoint x: 724, startPoint y: 138, endPoint x: 750, endPoint y: 283, distance: 147.4
click at [750, 283] on div "As a seasoned Full-Stack Developer, I excel in crafting robust, secure, and inn…" at bounding box center [870, 223] width 700 height 184
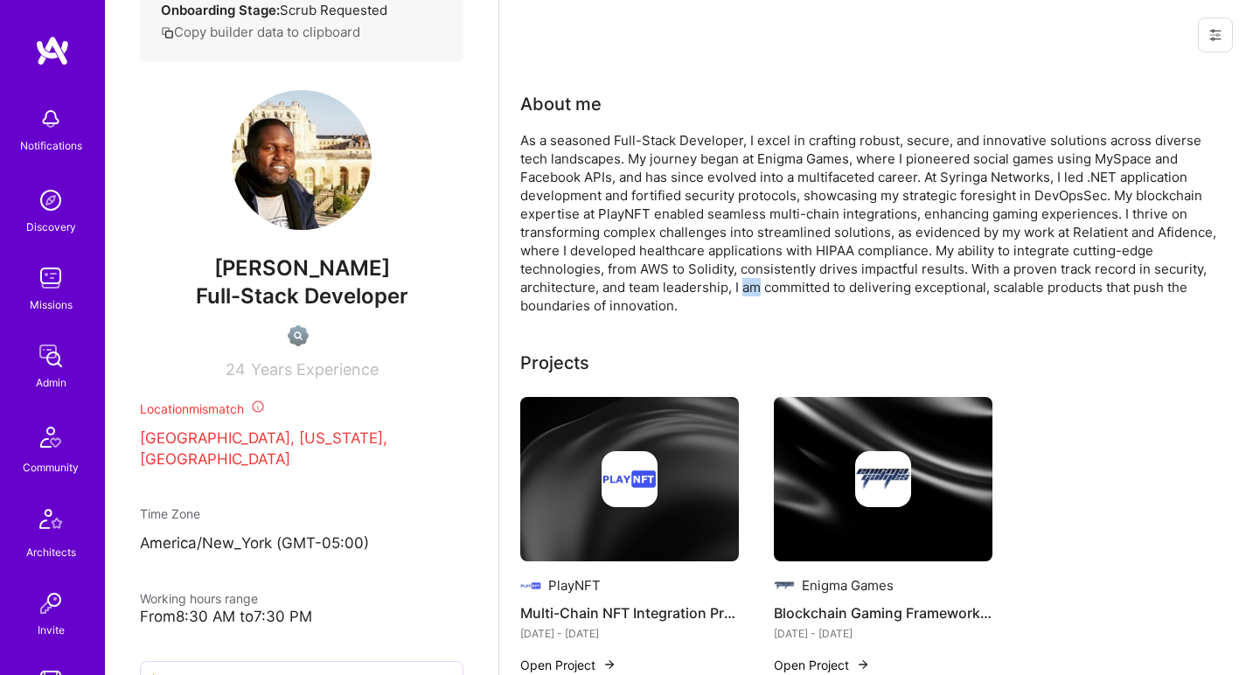
drag, startPoint x: 750, startPoint y: 283, endPoint x: 750, endPoint y: 213, distance: 70.8
click at [750, 251] on div "As a seasoned Full-Stack Developer, I excel in crafting robust, secure, and inn…" at bounding box center [870, 223] width 700 height 184
click at [749, 179] on div "As a seasoned Full-Stack Developer, I excel in crafting robust, secure, and inn…" at bounding box center [870, 223] width 700 height 184
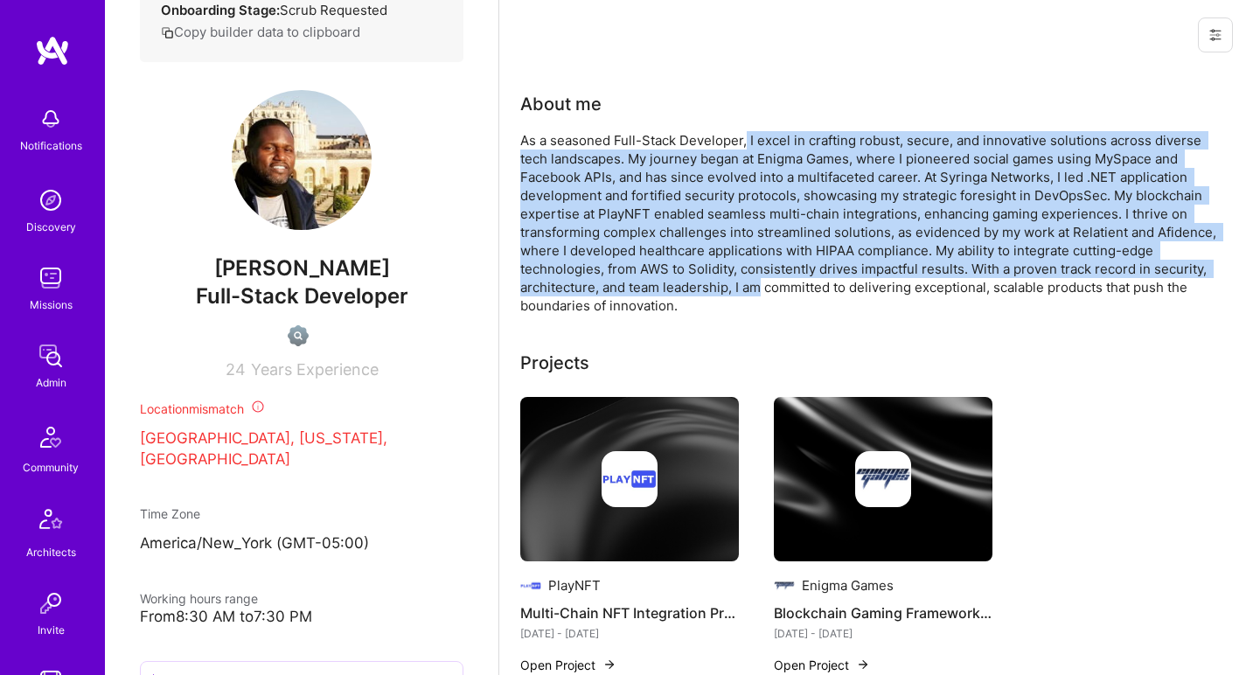
drag, startPoint x: 748, startPoint y: 140, endPoint x: 758, endPoint y: 283, distance: 143.8
click at [758, 283] on div "As a seasoned Full-Stack Developer, I excel in crafting robust, secure, and inn…" at bounding box center [870, 223] width 700 height 184
drag, startPoint x: 758, startPoint y: 283, endPoint x: 731, endPoint y: 139, distance: 146.8
click at [731, 139] on div "As a seasoned Full-Stack Developer, I excel in crafting robust, secure, and inn…" at bounding box center [870, 223] width 700 height 184
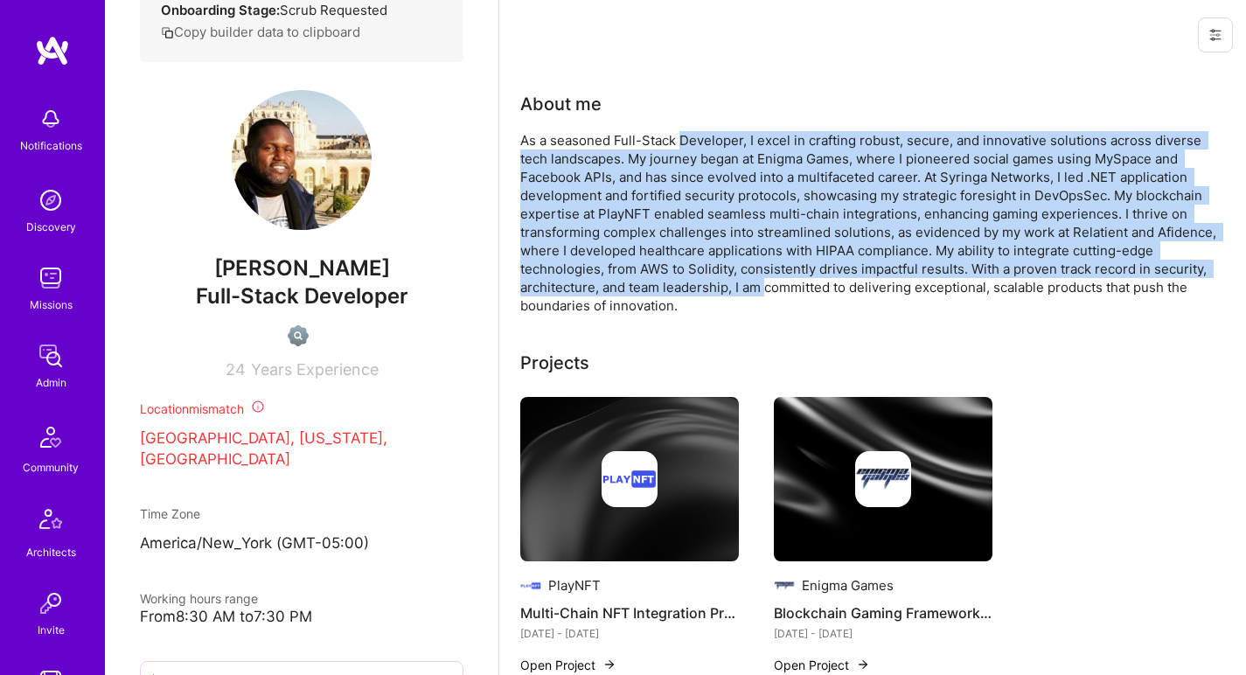
click at [731, 139] on div "As a seasoned Full-Stack Developer, I excel in crafting robust, secure, and inn…" at bounding box center [870, 223] width 700 height 184
drag, startPoint x: 731, startPoint y: 139, endPoint x: 723, endPoint y: 283, distance: 144.5
click at [723, 283] on div "As a seasoned Full-Stack Developer, I excel in crafting robust, secure, and inn…" at bounding box center [870, 223] width 700 height 184
drag, startPoint x: 723, startPoint y: 283, endPoint x: 723, endPoint y: 143, distance: 140.8
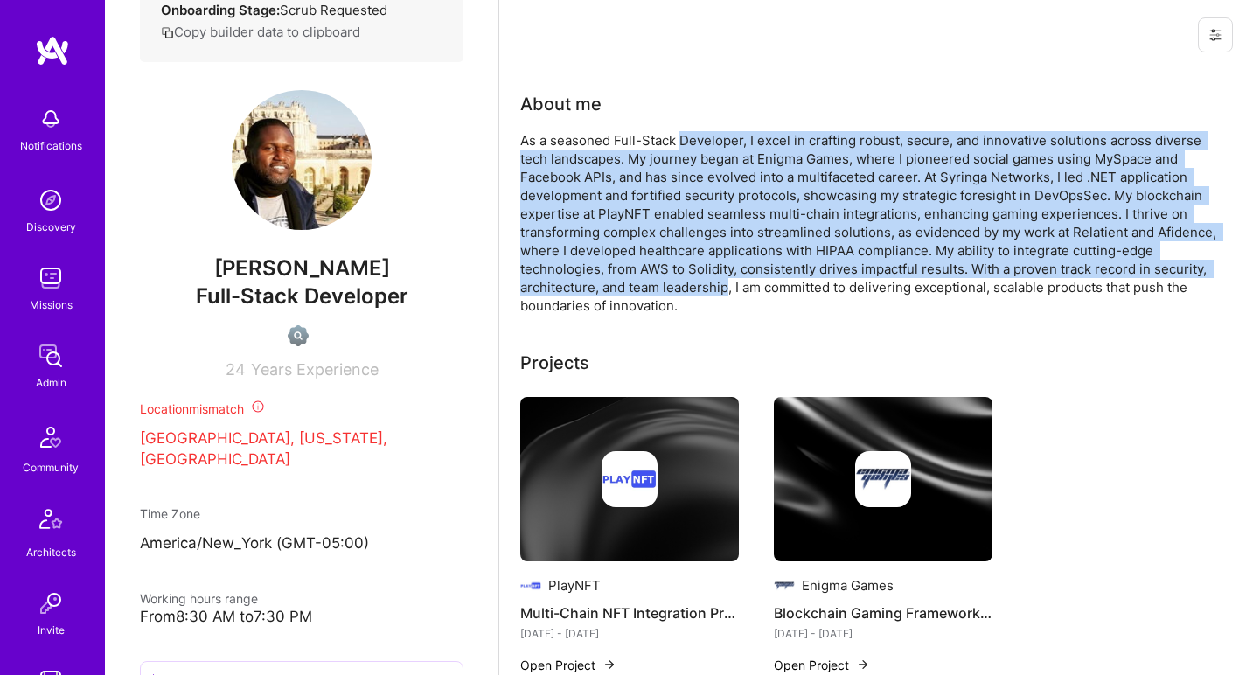
click at [723, 143] on div "As a seasoned Full-Stack Developer, I excel in crafting robust, secure, and inn…" at bounding box center [870, 223] width 700 height 184
drag, startPoint x: 723, startPoint y: 143, endPoint x: 763, endPoint y: 289, distance: 151.3
click at [763, 289] on div "As a seasoned Full-Stack Developer, I excel in crafting robust, secure, and inn…" at bounding box center [870, 223] width 700 height 184
click at [745, 292] on div "As a seasoned Full-Stack Developer, I excel in crafting robust, secure, and inn…" at bounding box center [870, 223] width 700 height 184
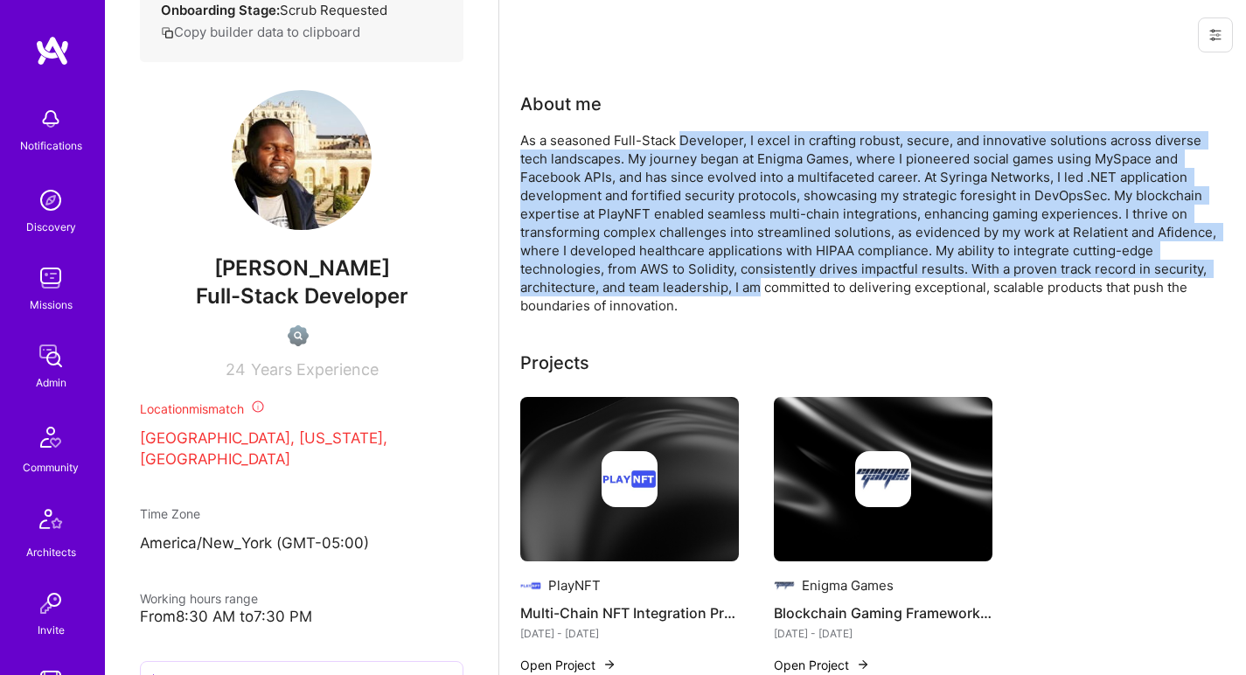
drag, startPoint x: 745, startPoint y: 292, endPoint x: 723, endPoint y: 143, distance: 151.2
click at [723, 142] on div "As a seasoned Full-Stack Developer, I excel in crafting robust, secure, and inn…" at bounding box center [870, 223] width 700 height 184
click at [723, 143] on div "As a seasoned Full-Stack Developer, I excel in crafting robust, secure, and inn…" at bounding box center [870, 223] width 700 height 184
drag, startPoint x: 723, startPoint y: 143, endPoint x: 696, endPoint y: 284, distance: 144.3
click at [696, 284] on div "As a seasoned Full-Stack Developer, I excel in crafting robust, secure, and inn…" at bounding box center [870, 223] width 700 height 184
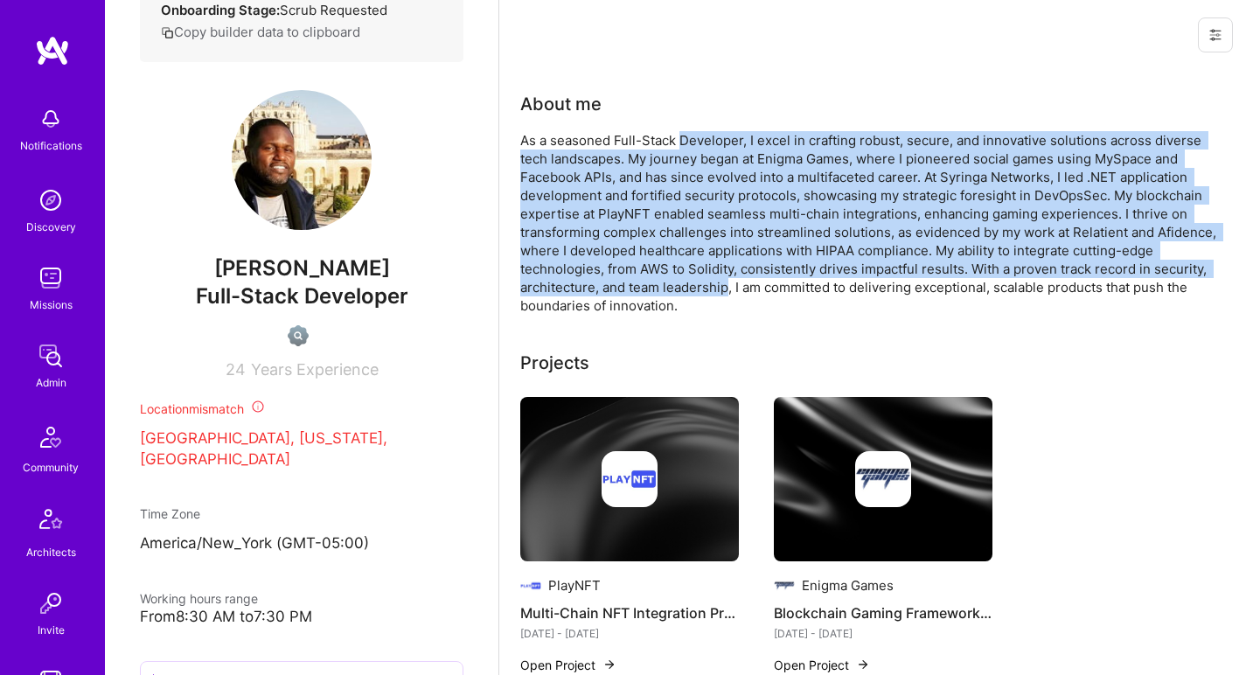
click at [696, 284] on div "As a seasoned Full-Stack Developer, I excel in crafting robust, secure, and inn…" at bounding box center [870, 223] width 700 height 184
drag, startPoint x: 696, startPoint y: 284, endPoint x: 706, endPoint y: 139, distance: 145.5
click at [705, 138] on div "As a seasoned Full-Stack Developer, I excel in crafting robust, secure, and inn…" at bounding box center [870, 223] width 700 height 184
click at [706, 139] on div "As a seasoned Full-Stack Developer, I excel in crafting robust, secure, and inn…" at bounding box center [870, 223] width 700 height 184
drag, startPoint x: 706, startPoint y: 139, endPoint x: 718, endPoint y: 291, distance: 152.7
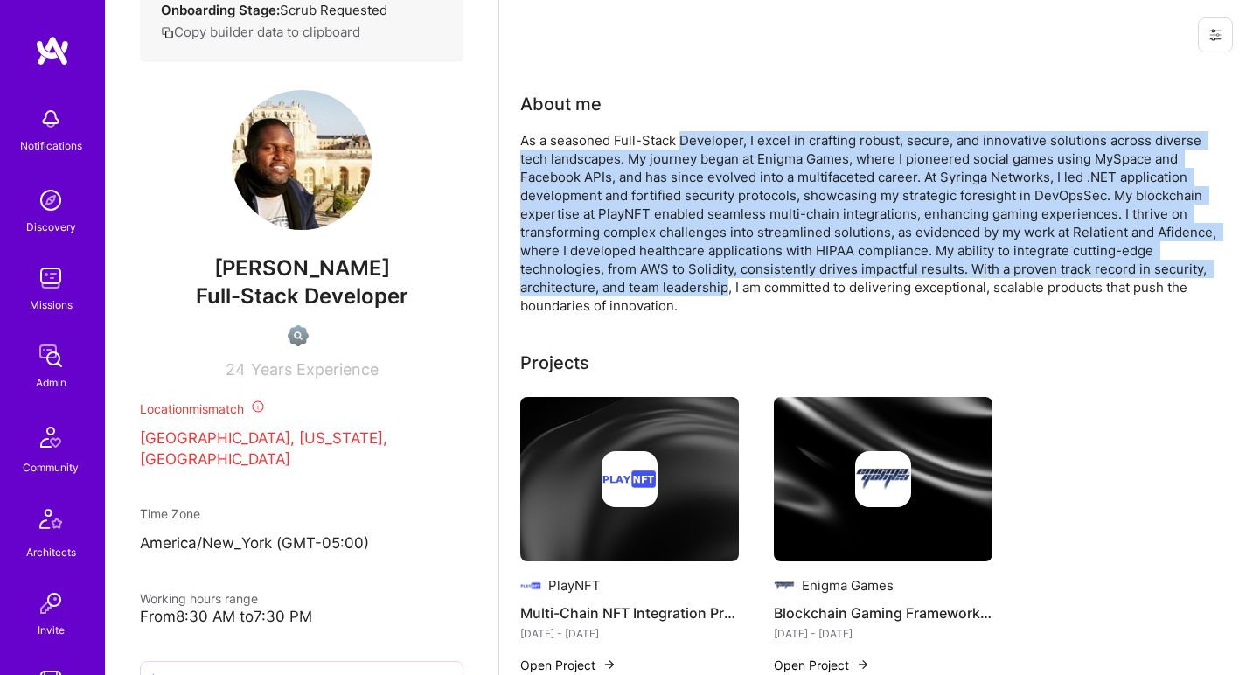
click at [718, 291] on div "As a seasoned Full-Stack Developer, I excel in crafting robust, secure, and inn…" at bounding box center [870, 223] width 700 height 184
drag, startPoint x: 718, startPoint y: 291, endPoint x: 713, endPoint y: 140, distance: 151.4
click at [713, 140] on div "As a seasoned Full-Stack Developer, I excel in crafting robust, secure, and inn…" at bounding box center [870, 223] width 700 height 184
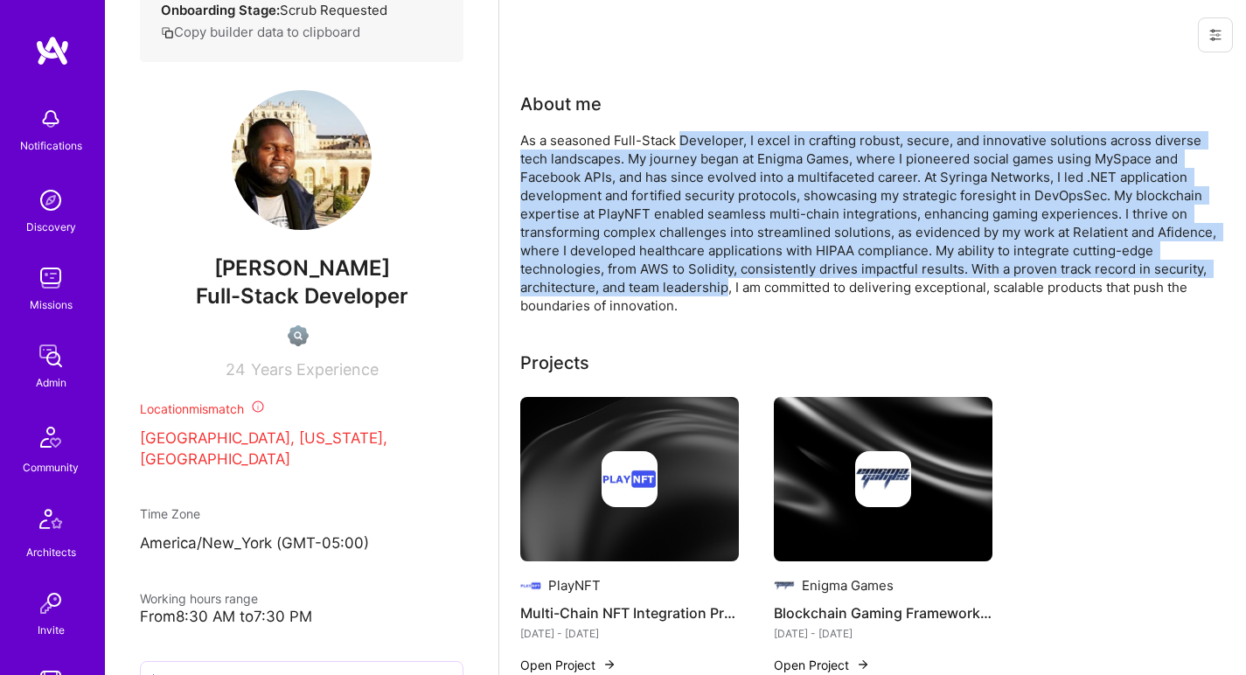
drag, startPoint x: 713, startPoint y: 140, endPoint x: 715, endPoint y: 286, distance: 146.1
click at [715, 286] on div "As a seasoned Full-Stack Developer, I excel in crafting robust, secure, and inn…" at bounding box center [870, 223] width 700 height 184
drag, startPoint x: 715, startPoint y: 286, endPoint x: 716, endPoint y: 138, distance: 147.8
click at [716, 138] on div "As a seasoned Full-Stack Developer, I excel in crafting robust, secure, and inn…" at bounding box center [870, 223] width 700 height 184
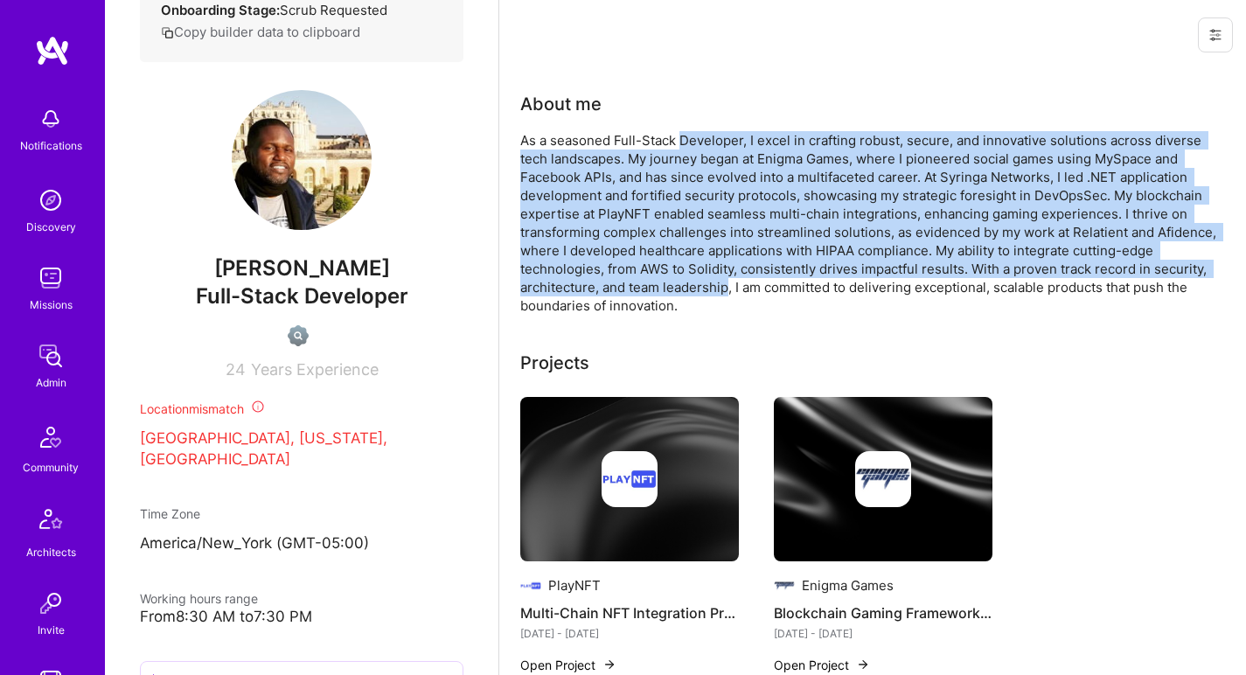
click at [716, 138] on div "As a seasoned Full-Stack Developer, I excel in crafting robust, secure, and inn…" at bounding box center [870, 223] width 700 height 184
drag, startPoint x: 716, startPoint y: 138, endPoint x: 756, endPoint y: 290, distance: 156.3
click at [756, 290] on div "As a seasoned Full-Stack Developer, I excel in crafting robust, secure, and inn…" at bounding box center [870, 223] width 700 height 184
drag, startPoint x: 756, startPoint y: 290, endPoint x: 750, endPoint y: 141, distance: 148.8
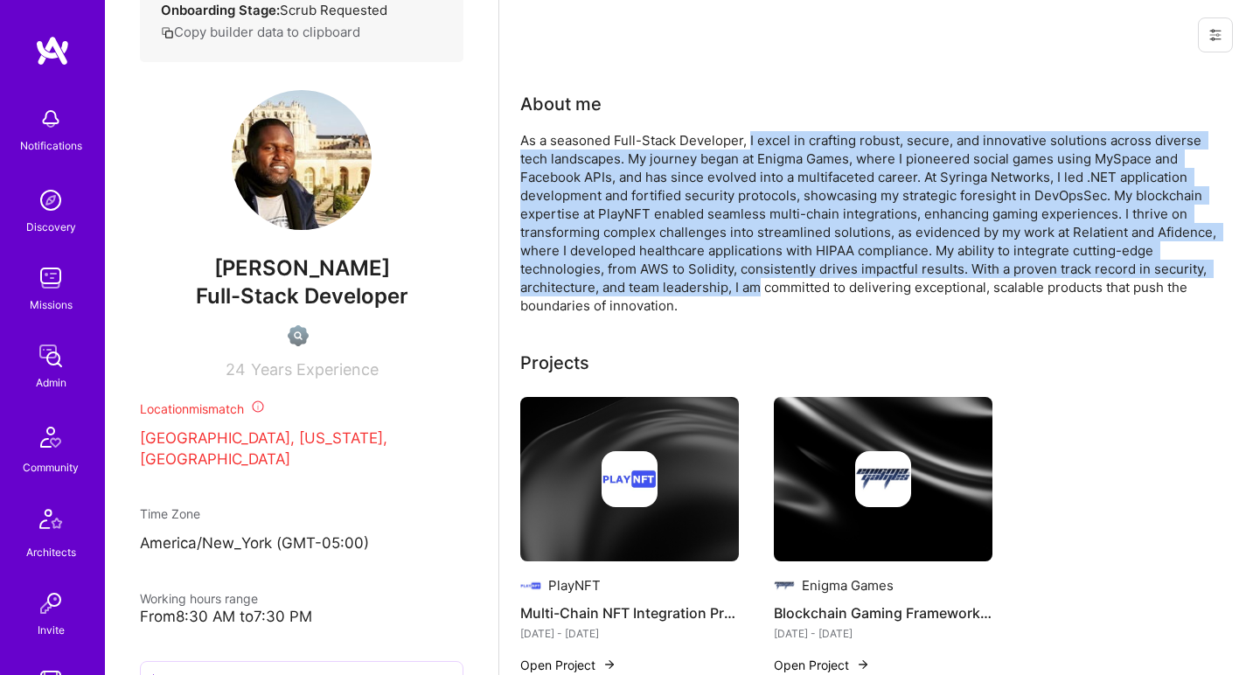
click at [750, 141] on div "As a seasoned Full-Stack Developer, I excel in crafting robust, secure, and inn…" at bounding box center [870, 223] width 700 height 184
drag, startPoint x: 750, startPoint y: 141, endPoint x: 755, endPoint y: 283, distance: 141.8
click at [755, 283] on div "As a seasoned Full-Stack Developer, I excel in crafting robust, secure, and inn…" at bounding box center [870, 223] width 700 height 184
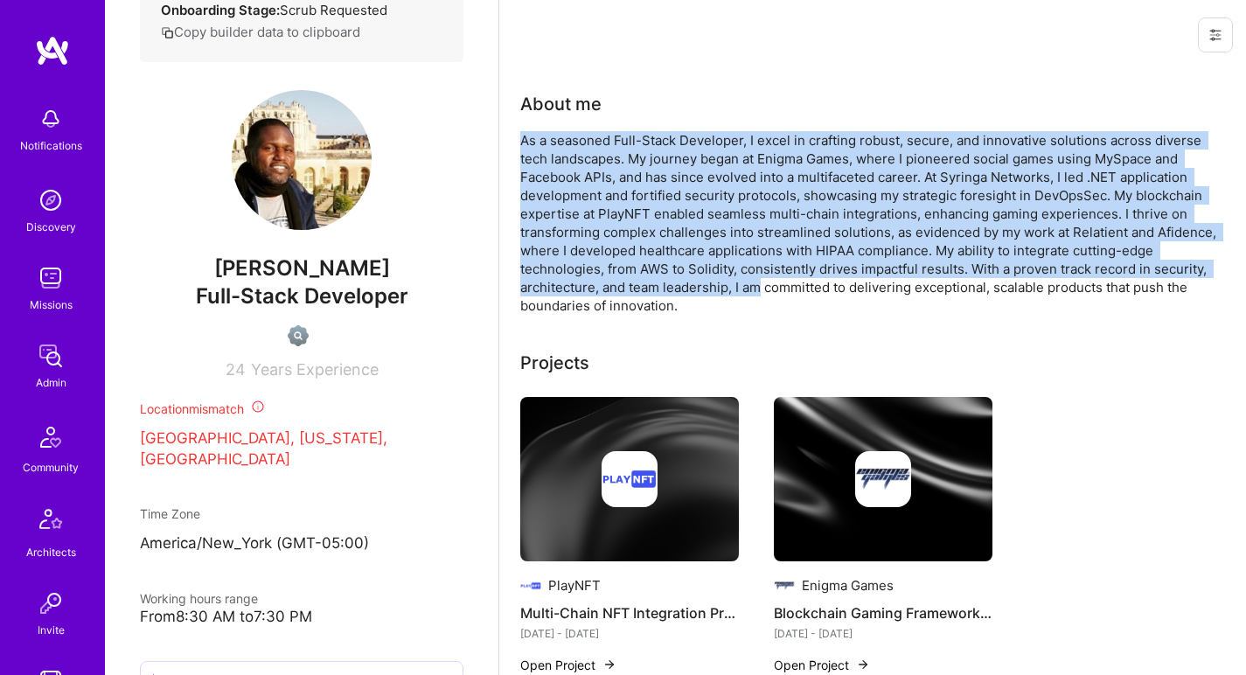
drag, startPoint x: 755, startPoint y: 283, endPoint x: 735, endPoint y: 131, distance: 152.6
click at [735, 131] on div "As a seasoned Full-Stack Developer, I excel in crafting robust, secure, and inn…" at bounding box center [870, 223] width 700 height 184
drag
click at [719, 281] on div "As a seasoned Full-Stack Developer, I excel in crafting robust, secure, and inn…" at bounding box center [870, 223] width 700 height 184
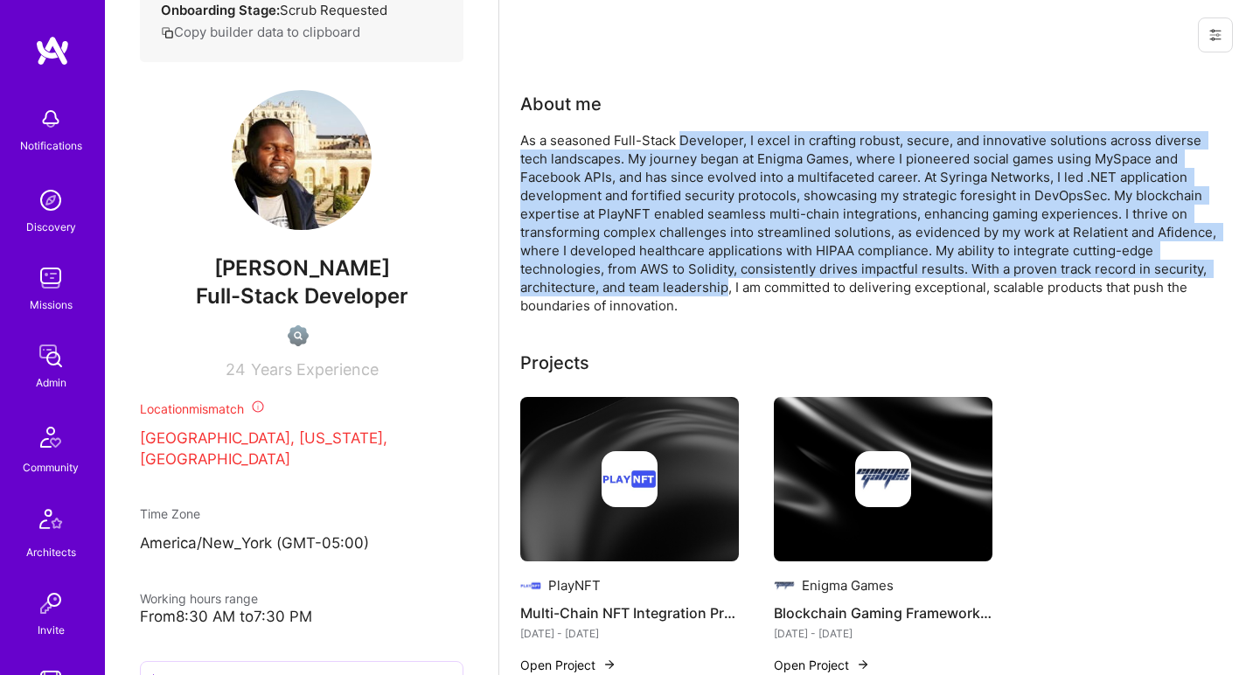
click at [719, 281] on div "As a seasoned Full-Stack Developer, I excel in crafting robust, secure, and inn…" at bounding box center [870, 223] width 700 height 184
drag, startPoint x: 719, startPoint y: 281, endPoint x: 722, endPoint y: 136, distance: 144.4
click at [722, 136] on div "As a seasoned Full-Stack Developer, I excel in crafting robust, secure, and inn…" at bounding box center [870, 223] width 700 height 184
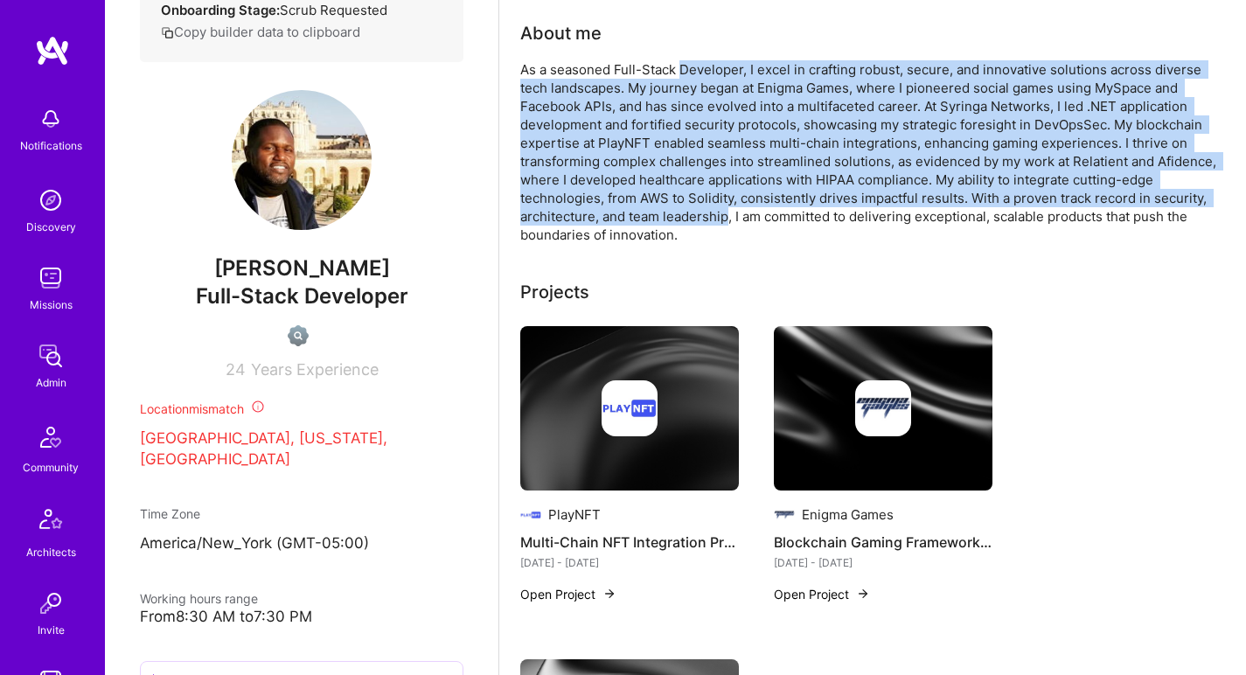
scroll to position [68, 0]
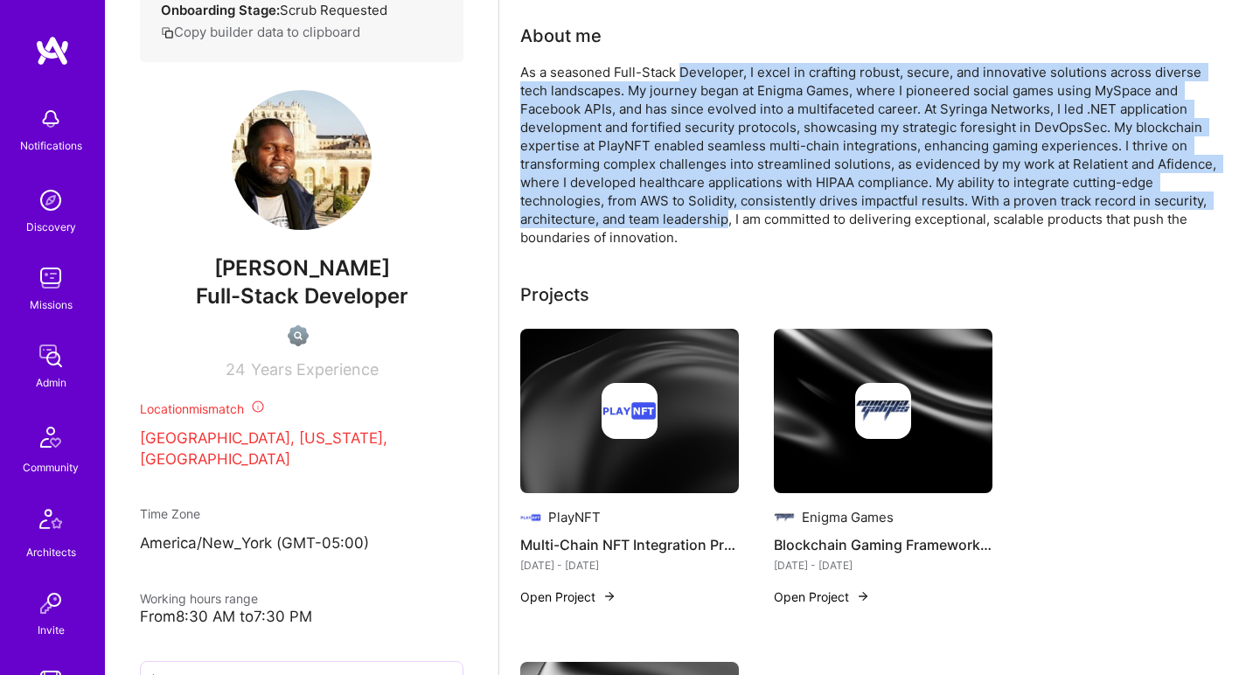
click at [727, 86] on div "As a seasoned Full-Stack Developer, I excel in crafting robust, secure, and inn…" at bounding box center [870, 155] width 700 height 184
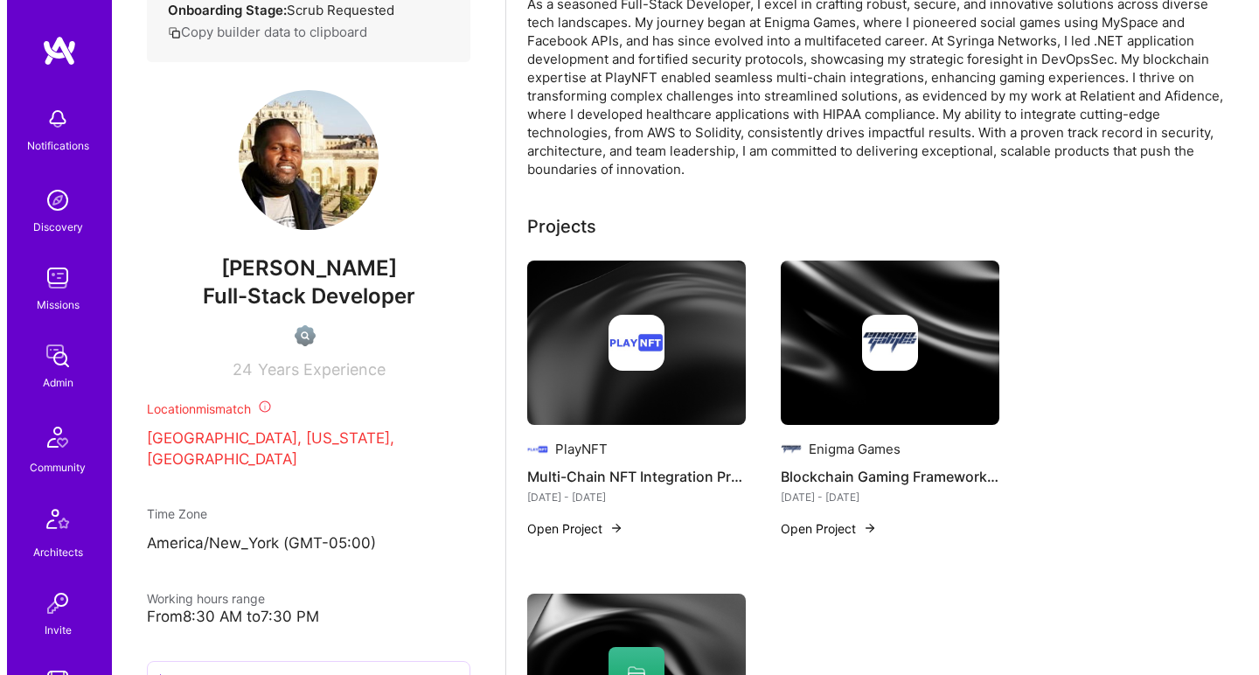
scroll to position [137, 0]
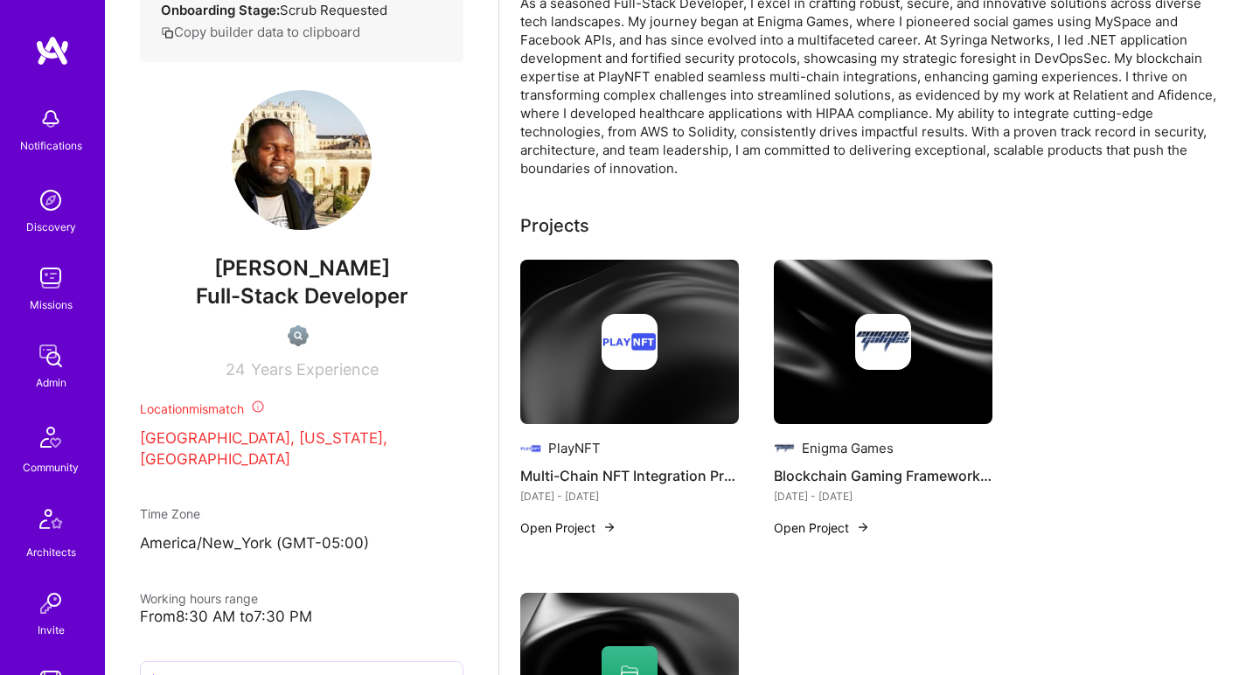
click at [597, 326] on div at bounding box center [629, 342] width 219 height 56
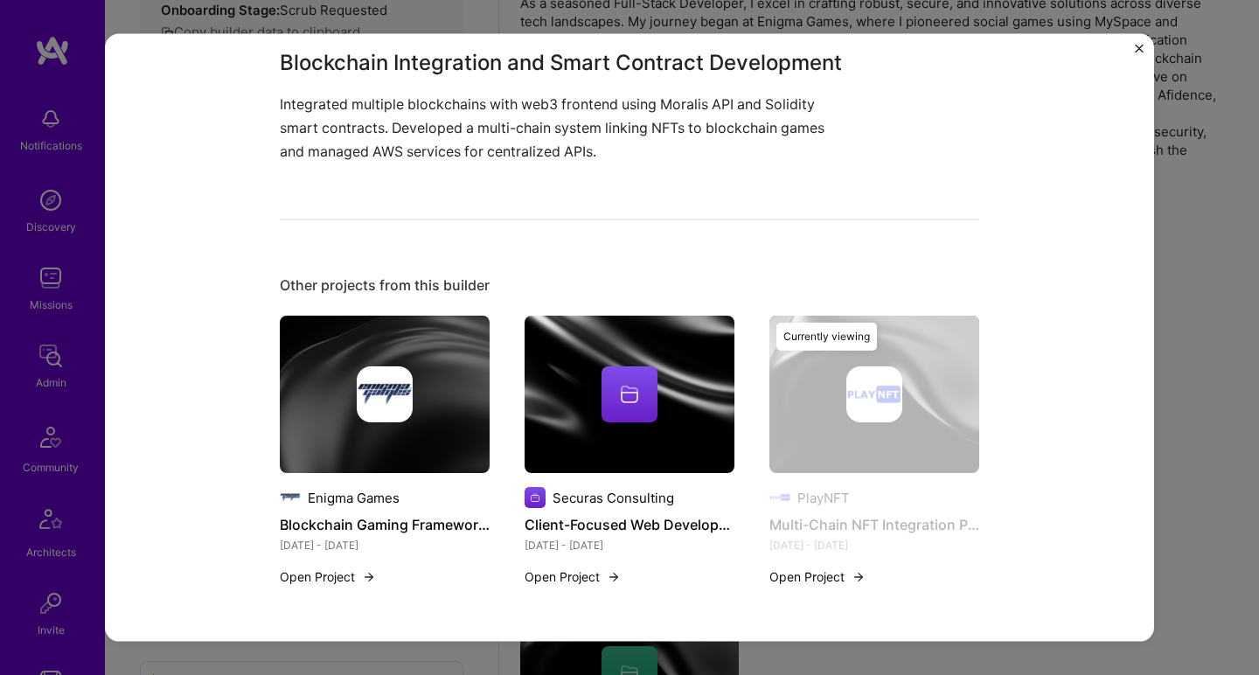
scroll to position [484, 0]
click at [609, 367] on div at bounding box center [630, 395] width 56 height 56
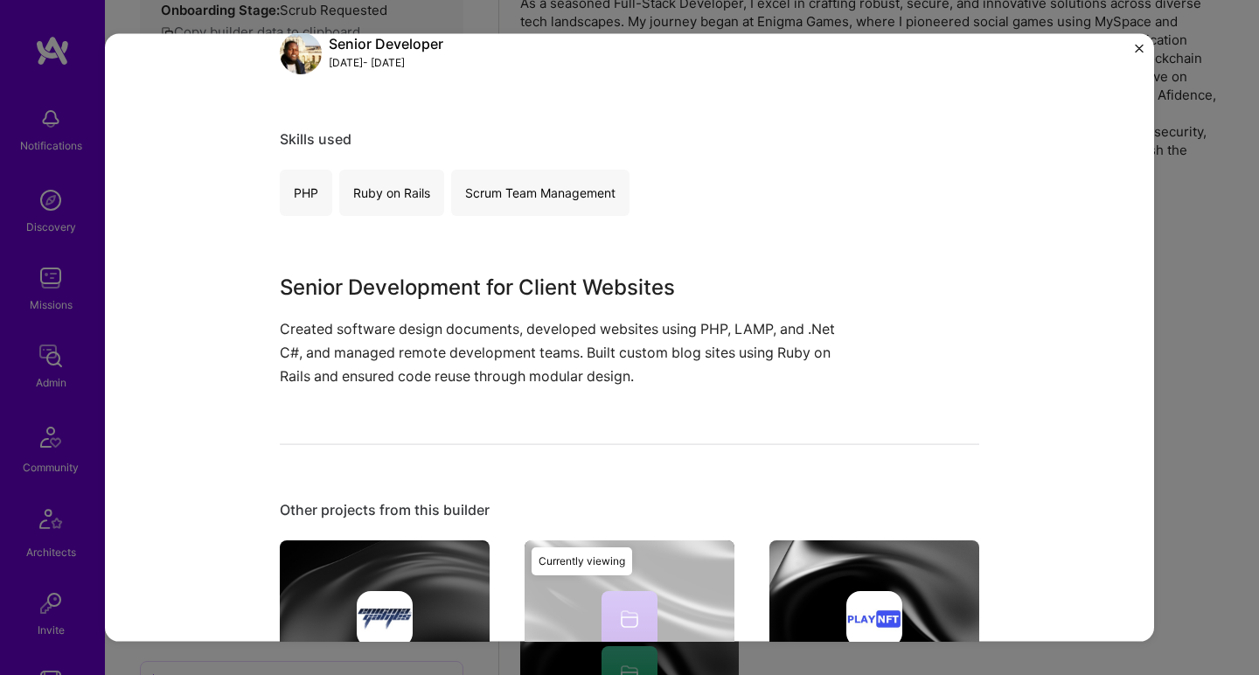
scroll to position [263, 0]
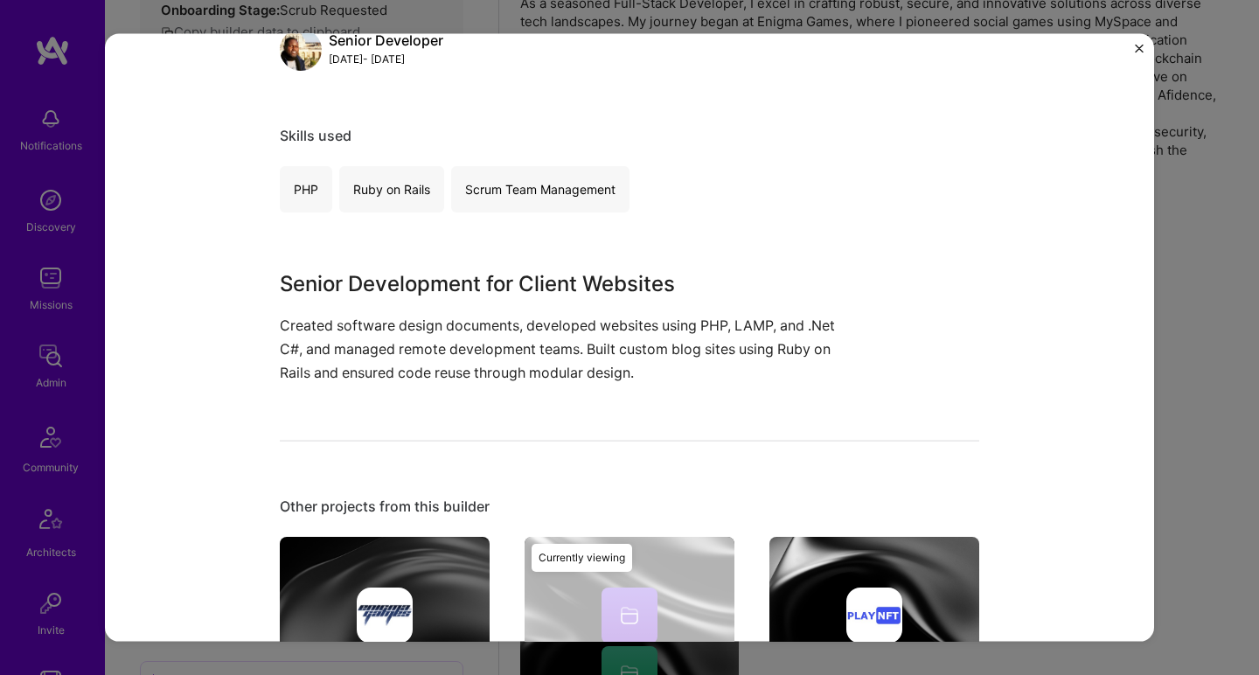
click at [609, 366] on p "Created software design documents, developed websites using PHP, LAMP, and .Net…" at bounding box center [564, 349] width 569 height 72
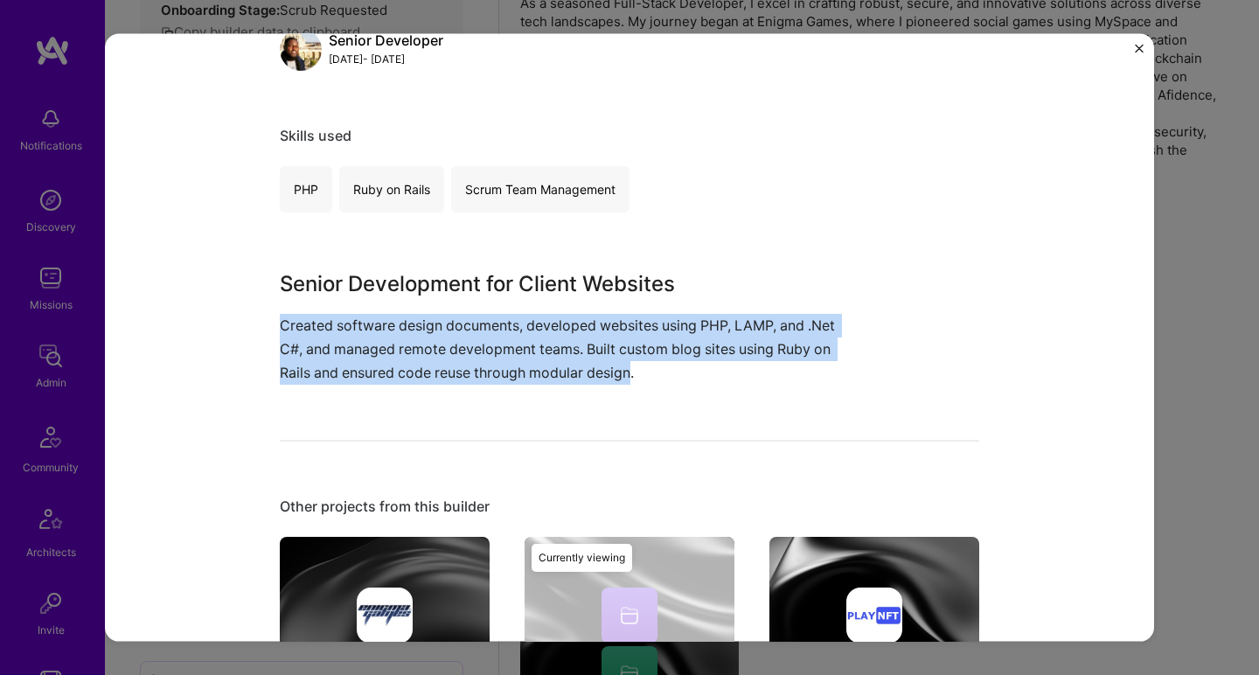
drag, startPoint x: 609, startPoint y: 366, endPoint x: 601, endPoint y: 312, distance: 54.8
click at [601, 312] on div "Senior Development for Client Websites Created software design documents, devel…" at bounding box center [564, 326] width 569 height 117
click at [460, 326] on p "Created software design documents, developed websites using PHP, LAMP, and .Net…" at bounding box center [564, 349] width 569 height 72
drag, startPoint x: 460, startPoint y: 326, endPoint x: 480, endPoint y: 373, distance: 51.3
click at [480, 373] on p "Created software design documents, developed websites using PHP, LAMP, and .Net…" at bounding box center [564, 349] width 569 height 72
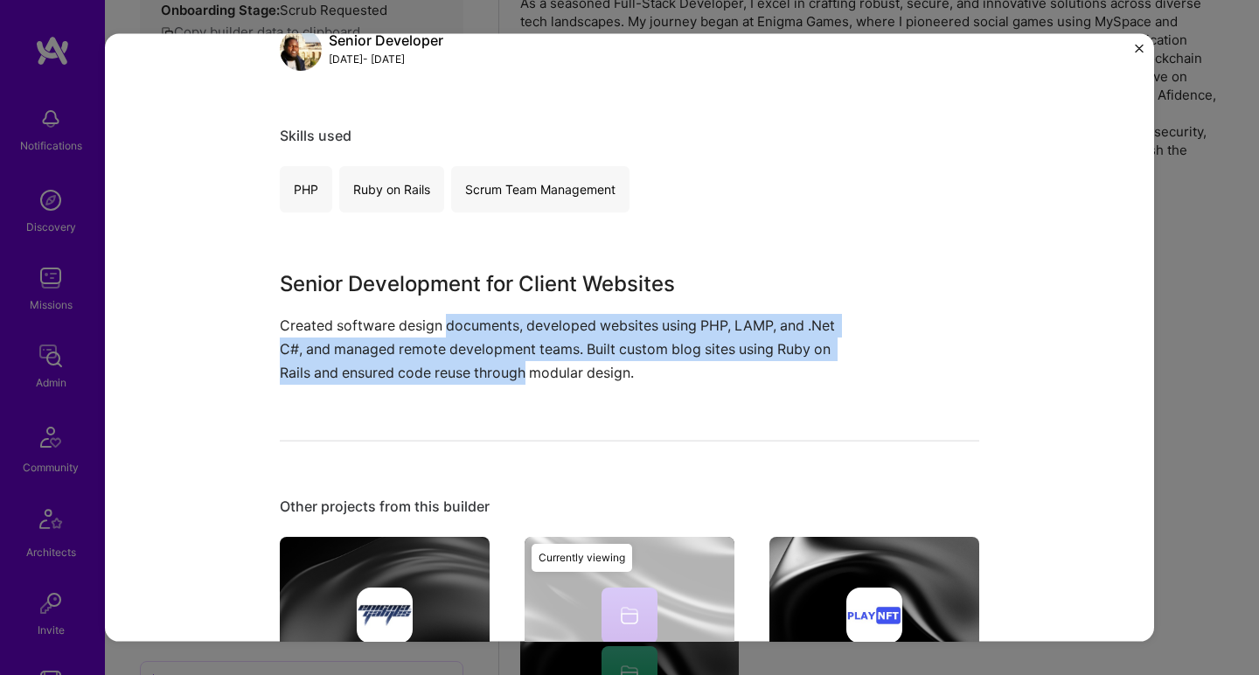
click at [480, 373] on p "Created software design documents, developed websites using PHP, LAMP, and .Net…" at bounding box center [564, 349] width 569 height 72
drag, startPoint x: 480, startPoint y: 373, endPoint x: 473, endPoint y: 314, distance: 59.9
click at [473, 313] on p "Created software design documents, developed websites using PHP, LAMP, and .Net…" at bounding box center [564, 349] width 569 height 72
click at [473, 314] on p "Created software design documents, developed websites using PHP, LAMP, and .Net…" at bounding box center [564, 349] width 569 height 72
drag, startPoint x: 473, startPoint y: 314, endPoint x: 473, endPoint y: 380, distance: 65.6
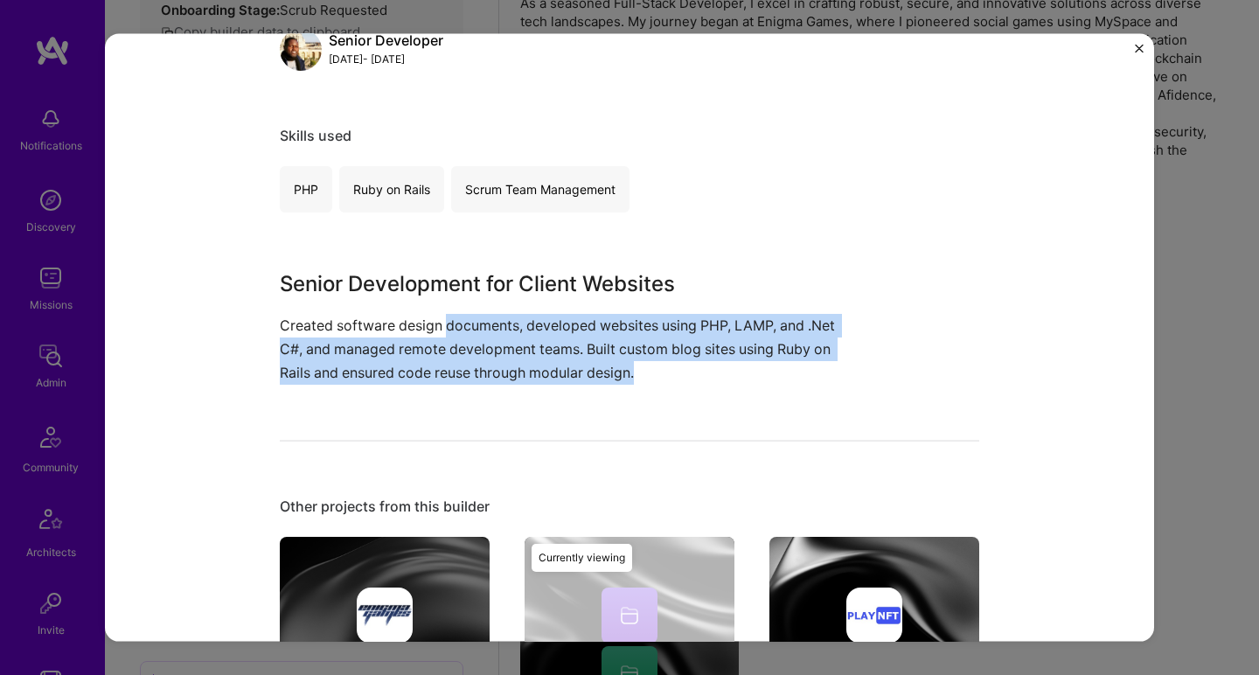
click at [473, 380] on p "Created software design documents, developed websites using PHP, LAMP, and .Net…" at bounding box center [564, 349] width 569 height 72
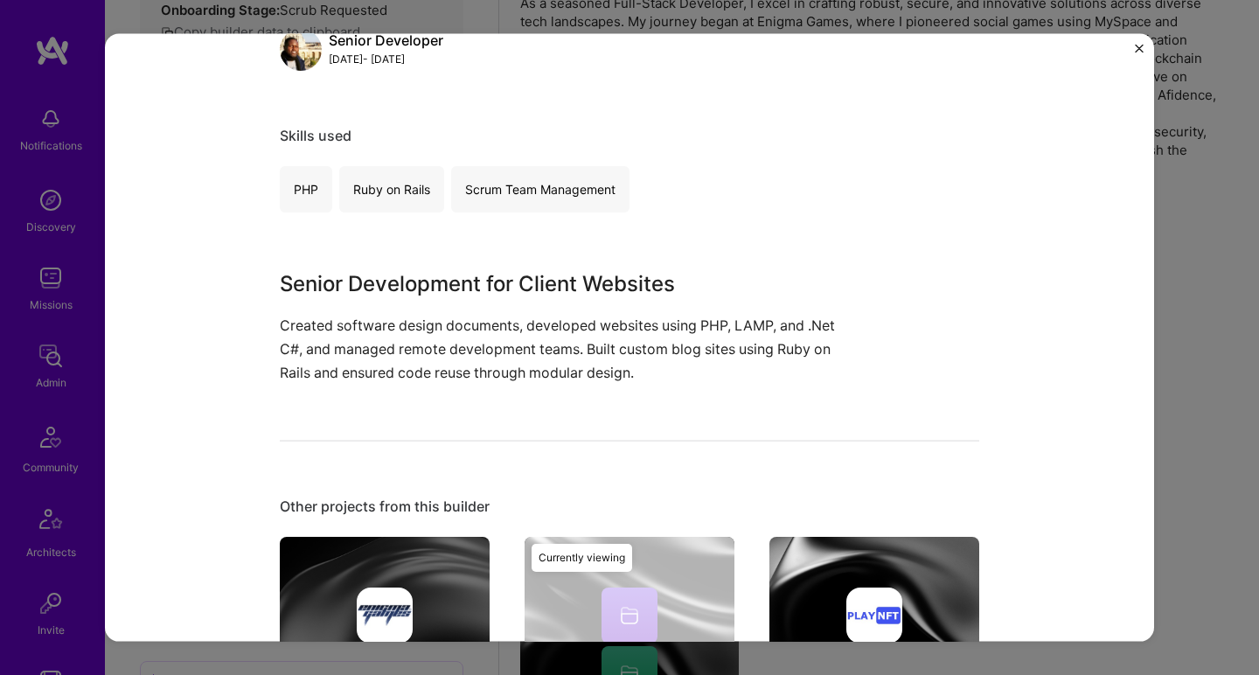
click at [475, 378] on p "Created software design documents, developed websites using PHP, LAMP, and .Net…" at bounding box center [564, 349] width 569 height 72
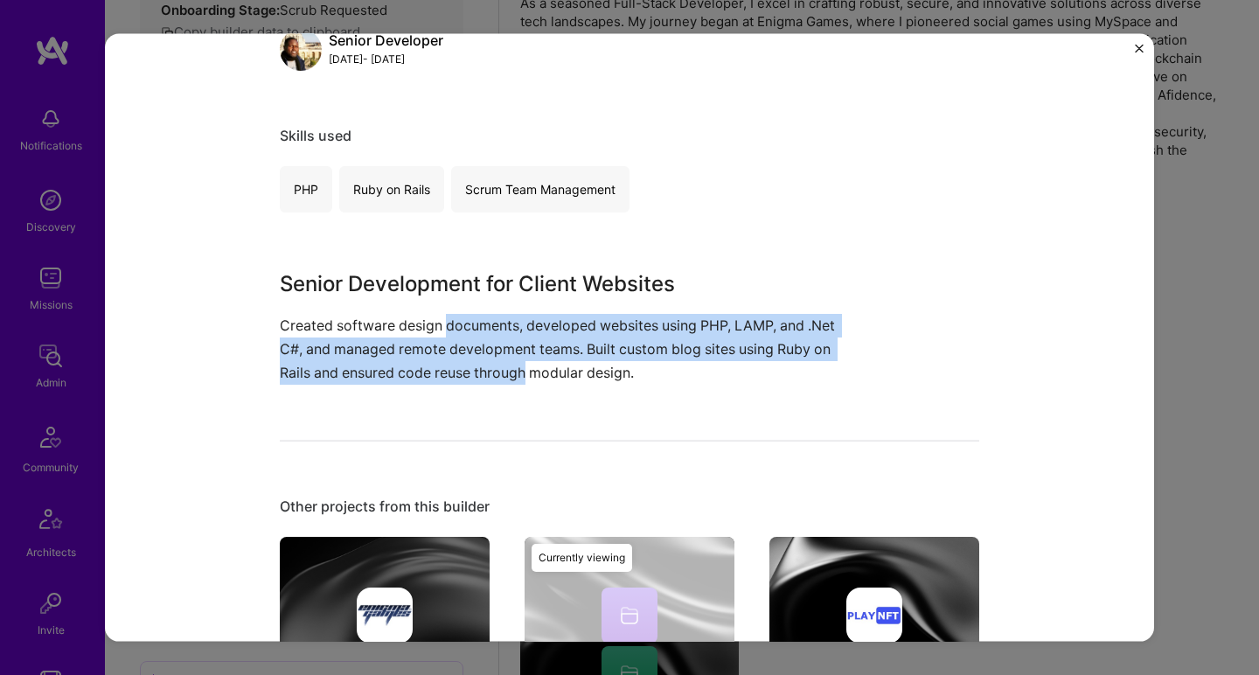
drag, startPoint x: 475, startPoint y: 378, endPoint x: 464, endPoint y: 320, distance: 58.7
click at [464, 320] on p "Created software design documents, developed websites using PHP, LAMP, and .Net…" at bounding box center [564, 349] width 569 height 72
drag, startPoint x: 464, startPoint y: 320, endPoint x: 464, endPoint y: 367, distance: 47.2
click at [464, 367] on p "Created software design documents, developed websites using PHP, LAMP, and .Net…" at bounding box center [564, 349] width 569 height 72
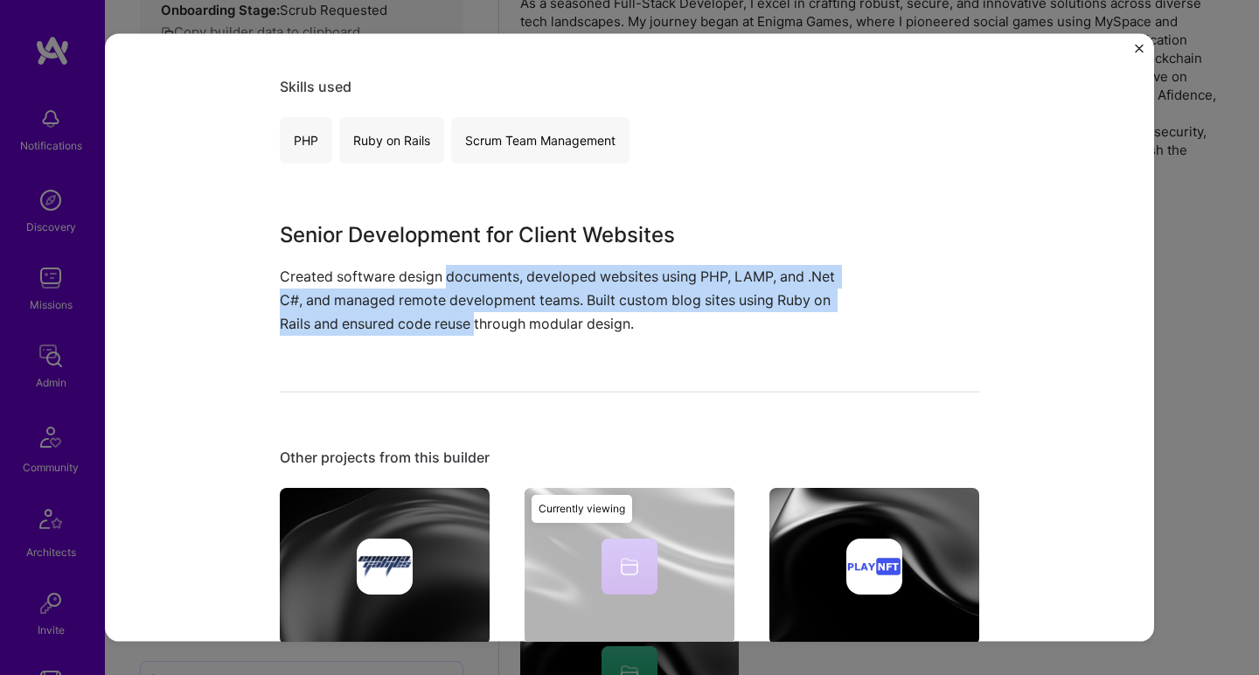
scroll to position [314, 0]
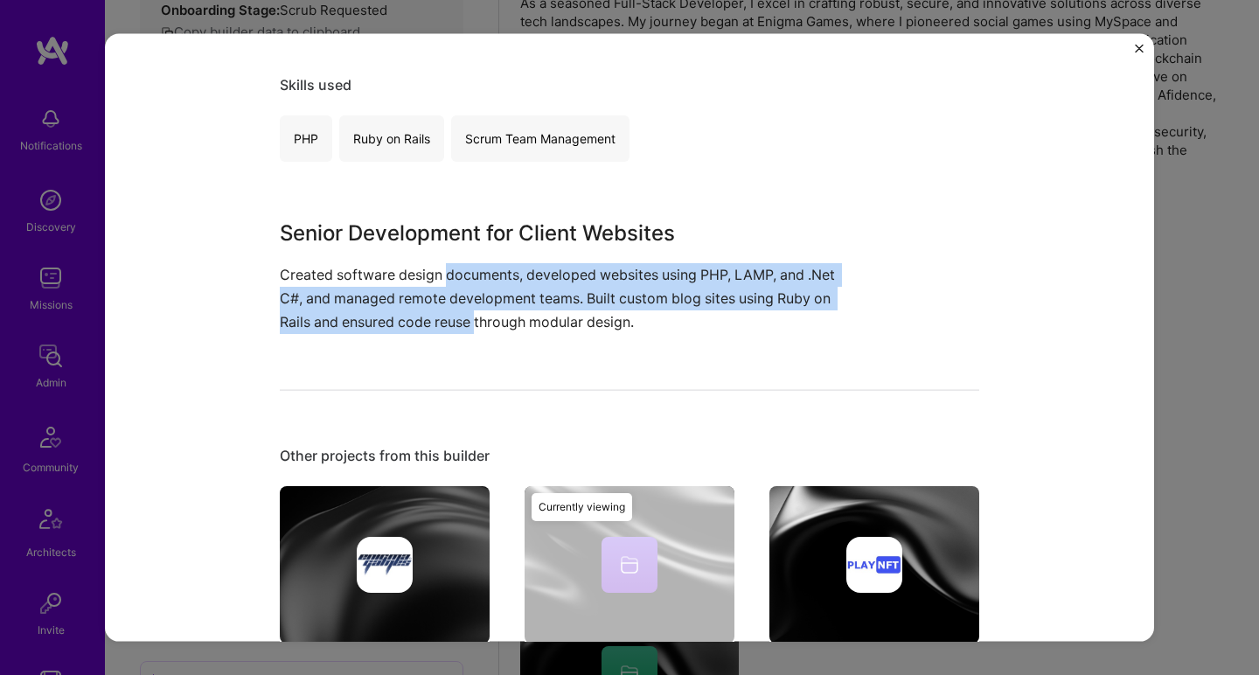
click at [369, 501] on img at bounding box center [385, 564] width 210 height 157
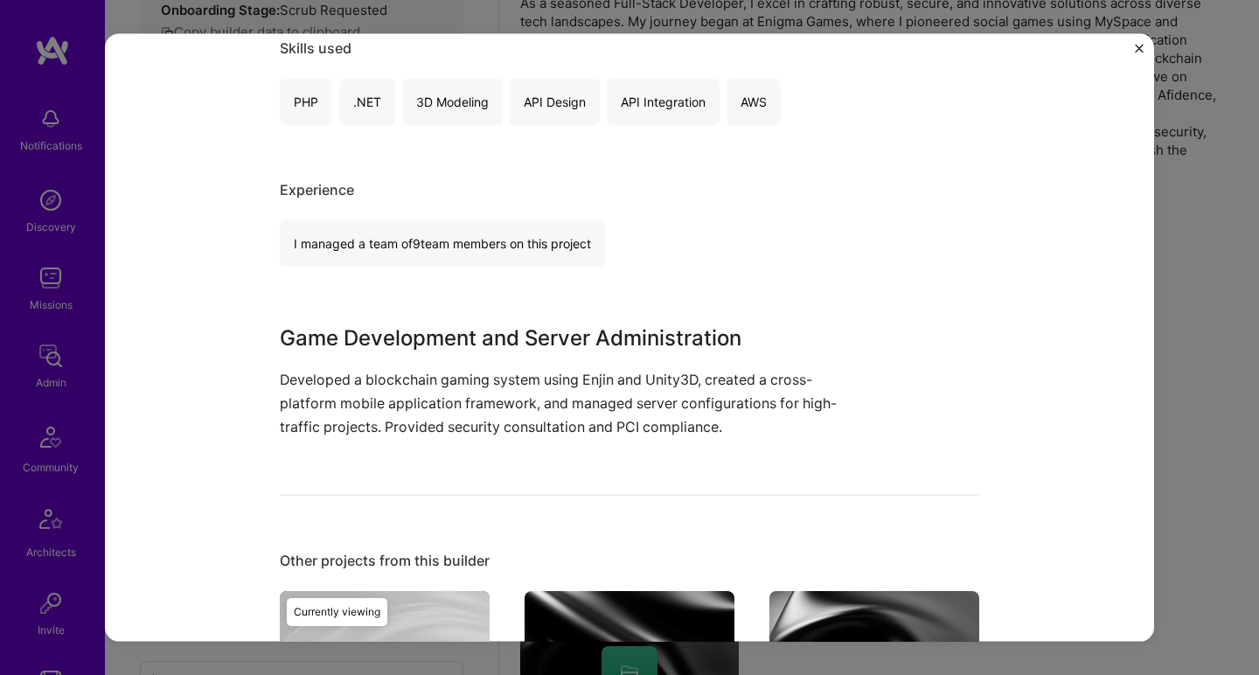
scroll to position [352, 0]
click at [401, 378] on p "Developed a blockchain gaming system using Enjin and Unity3D, created a cross-p…" at bounding box center [564, 402] width 569 height 72
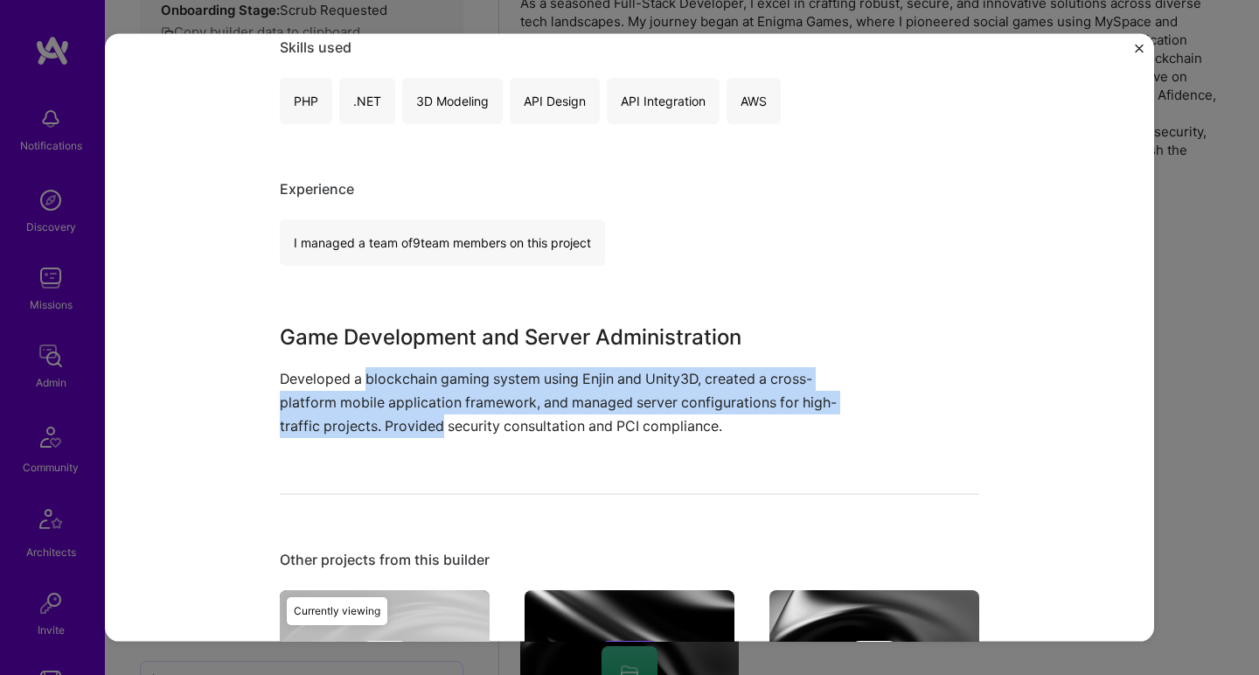
drag, startPoint x: 401, startPoint y: 378, endPoint x: 398, endPoint y: 419, distance: 41.3
click at [398, 419] on p "Developed a blockchain gaming system using Enjin and Unity3D, created a cross-p…" at bounding box center [564, 402] width 569 height 72
drag, startPoint x: 398, startPoint y: 419, endPoint x: 400, endPoint y: 366, distance: 52.5
click at [400, 366] on p "Developed a blockchain gaming system using Enjin and Unity3D, created a cross-p…" at bounding box center [564, 402] width 569 height 72
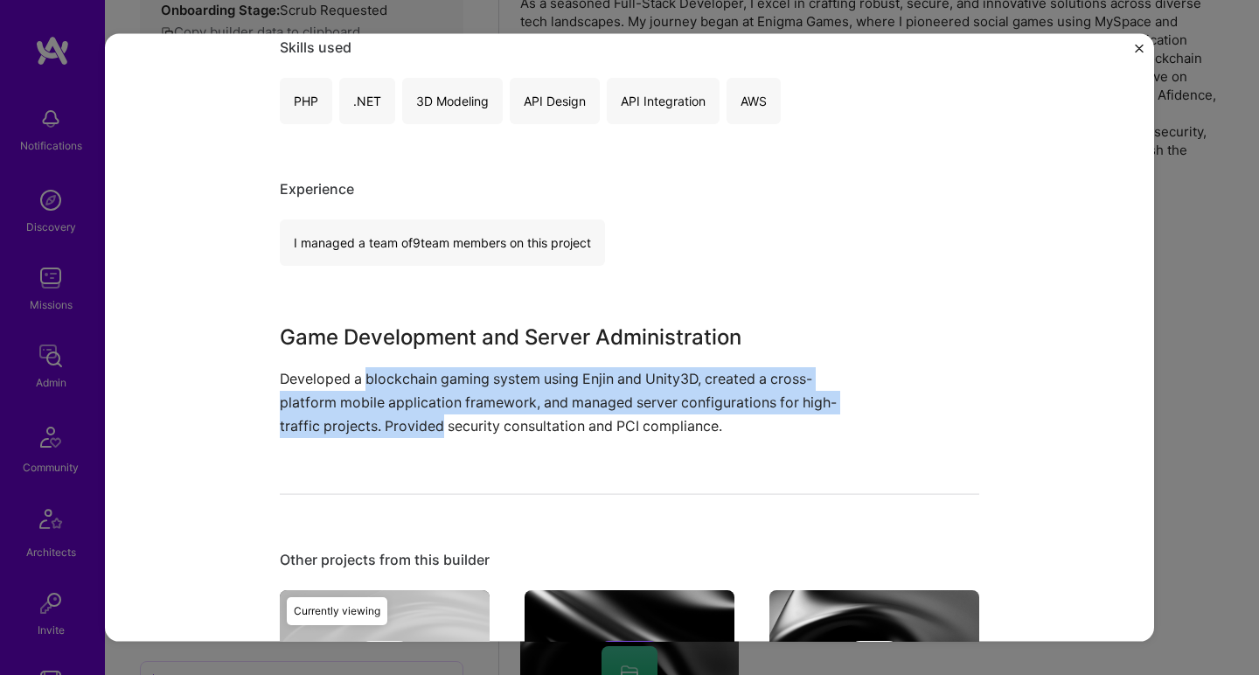
click at [400, 366] on p "Developed a blockchain gaming system using Enjin and Unity3D, created a cross-p…" at bounding box center [564, 402] width 569 height 72
drag, startPoint x: 400, startPoint y: 366, endPoint x: 396, endPoint y: 415, distance: 48.2
click at [396, 415] on p "Developed a blockchain gaming system using Enjin and Unity3D, created a cross-p…" at bounding box center [564, 402] width 569 height 72
drag, startPoint x: 396, startPoint y: 415, endPoint x: 397, endPoint y: 373, distance: 41.1
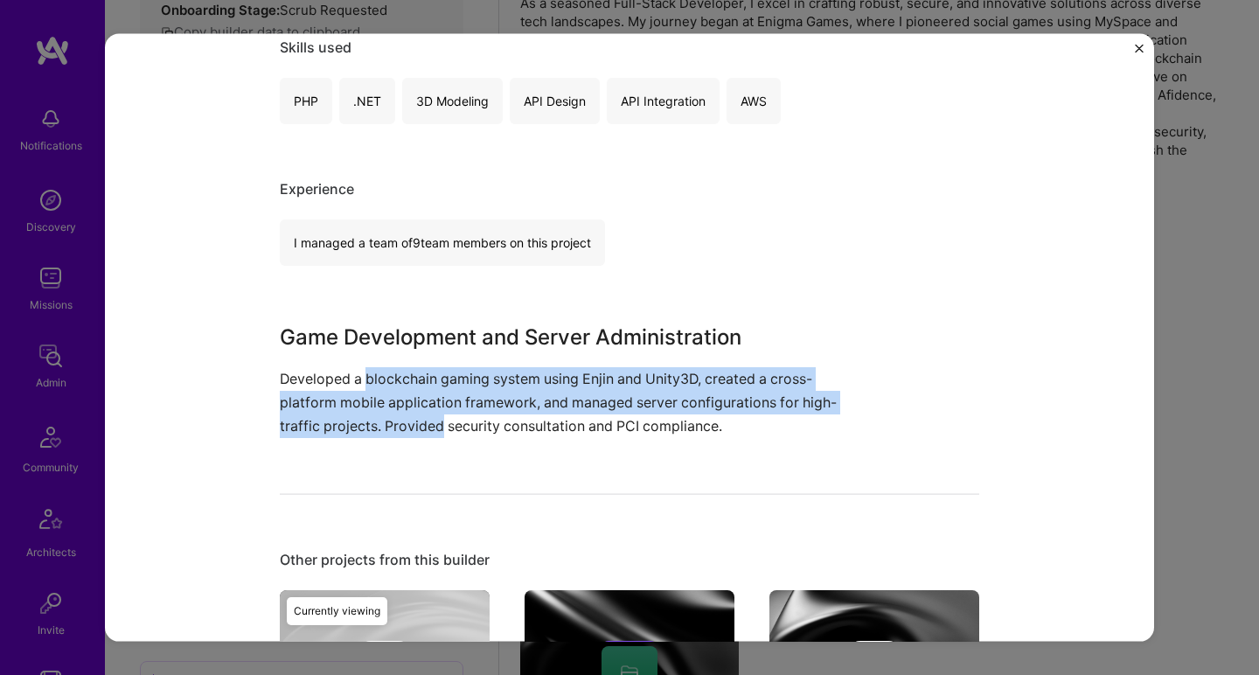
click at [397, 373] on p "Developed a blockchain gaming system using Enjin and Unity3D, created a cross-p…" at bounding box center [564, 402] width 569 height 72
drag, startPoint x: 397, startPoint y: 373, endPoint x: 396, endPoint y: 429, distance: 55.1
click at [396, 429] on p "Developed a blockchain gaming system using Enjin and Unity3D, created a cross-p…" at bounding box center [564, 402] width 569 height 72
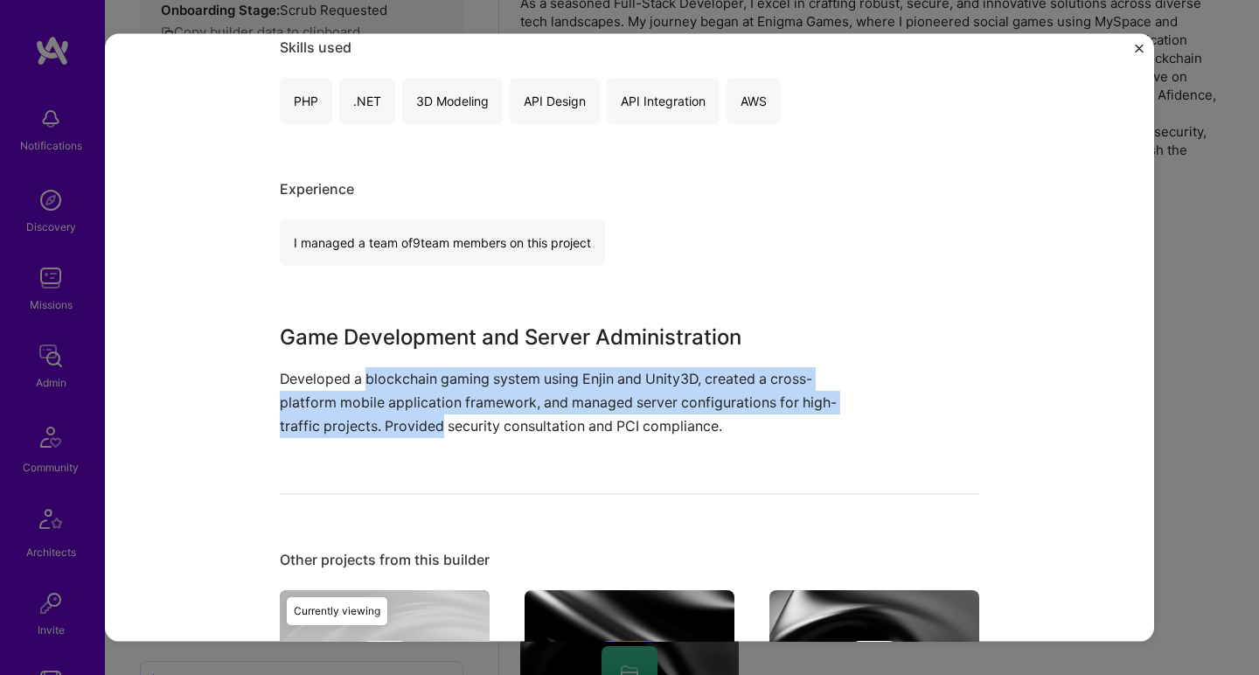
drag, startPoint x: 396, startPoint y: 429, endPoint x: 391, endPoint y: 373, distance: 56.2
click at [391, 372] on p "Developed a blockchain gaming system using Enjin and Unity3D, created a cross-p…" at bounding box center [564, 402] width 569 height 72
click at [391, 373] on p "Developed a blockchain gaming system using Enjin and Unity3D, created a cross-p…" at bounding box center [564, 402] width 569 height 72
drag, startPoint x: 391, startPoint y: 373, endPoint x: 392, endPoint y: 431, distance: 58.6
click at [392, 431] on p "Developed a blockchain gaming system using Enjin and Unity3D, created a cross-p…" at bounding box center [564, 402] width 569 height 72
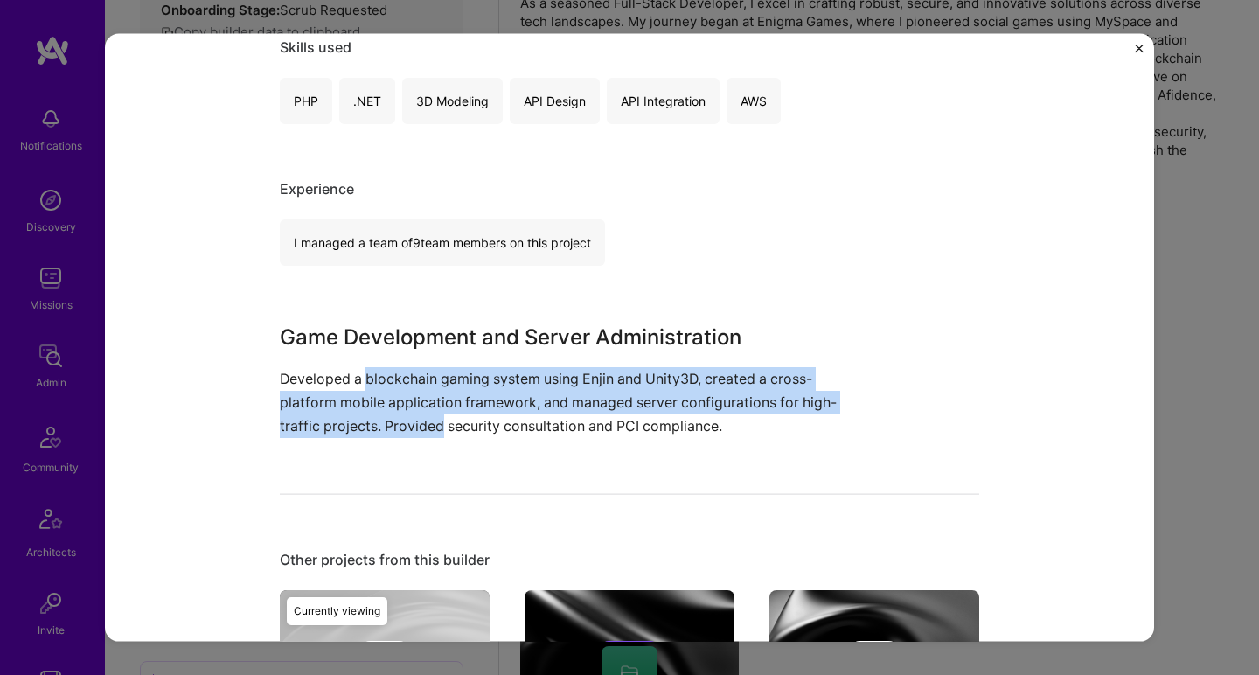
click at [392, 431] on p "Developed a blockchain gaming system using Enjin and Unity3D, created a cross-p…" at bounding box center [564, 402] width 569 height 72
drag, startPoint x: 392, startPoint y: 431, endPoint x: 394, endPoint y: 380, distance: 51.6
click at [394, 380] on p "Developed a blockchain gaming system using Enjin and Unity3D, created a cross-p…" at bounding box center [564, 402] width 569 height 72
drag, startPoint x: 394, startPoint y: 380, endPoint x: 390, endPoint y: 430, distance: 50.8
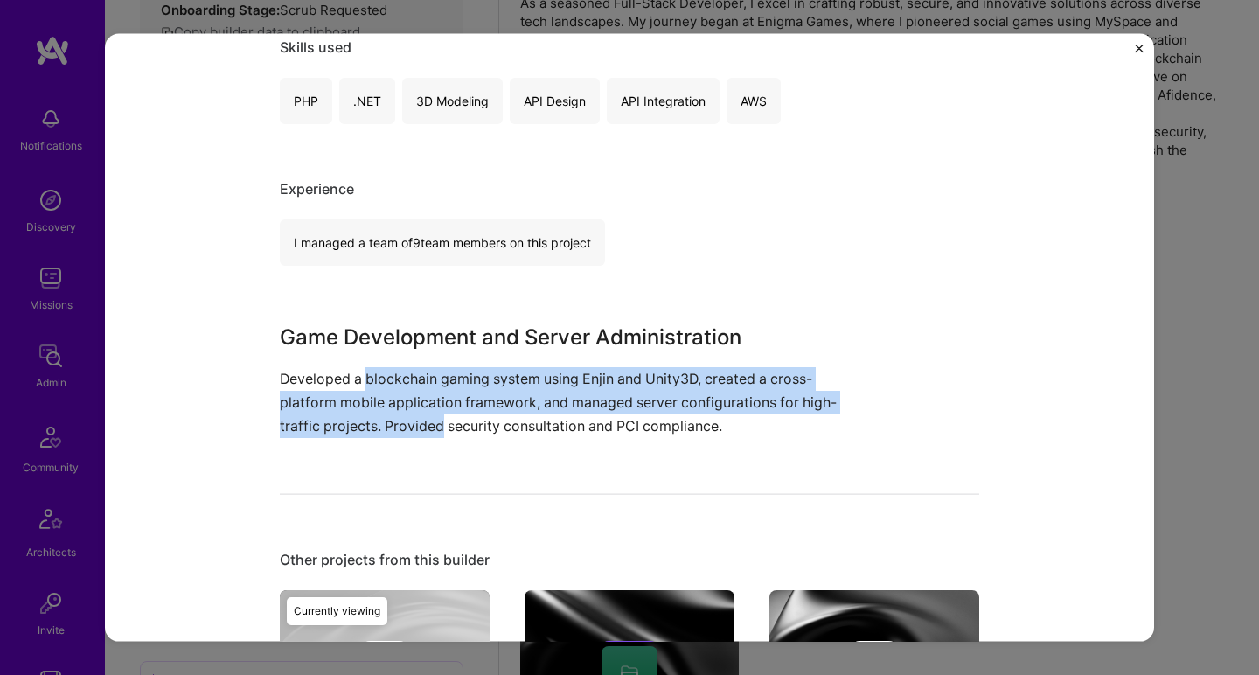
click at [390, 430] on p "Developed a blockchain gaming system using Enjin and Unity3D, created a cross-p…" at bounding box center [564, 402] width 569 height 72
drag, startPoint x: 390, startPoint y: 430, endPoint x: 396, endPoint y: 381, distance: 49.4
click at [396, 381] on p "Developed a blockchain gaming system using Enjin and Unity3D, created a cross-p…" at bounding box center [564, 402] width 569 height 72
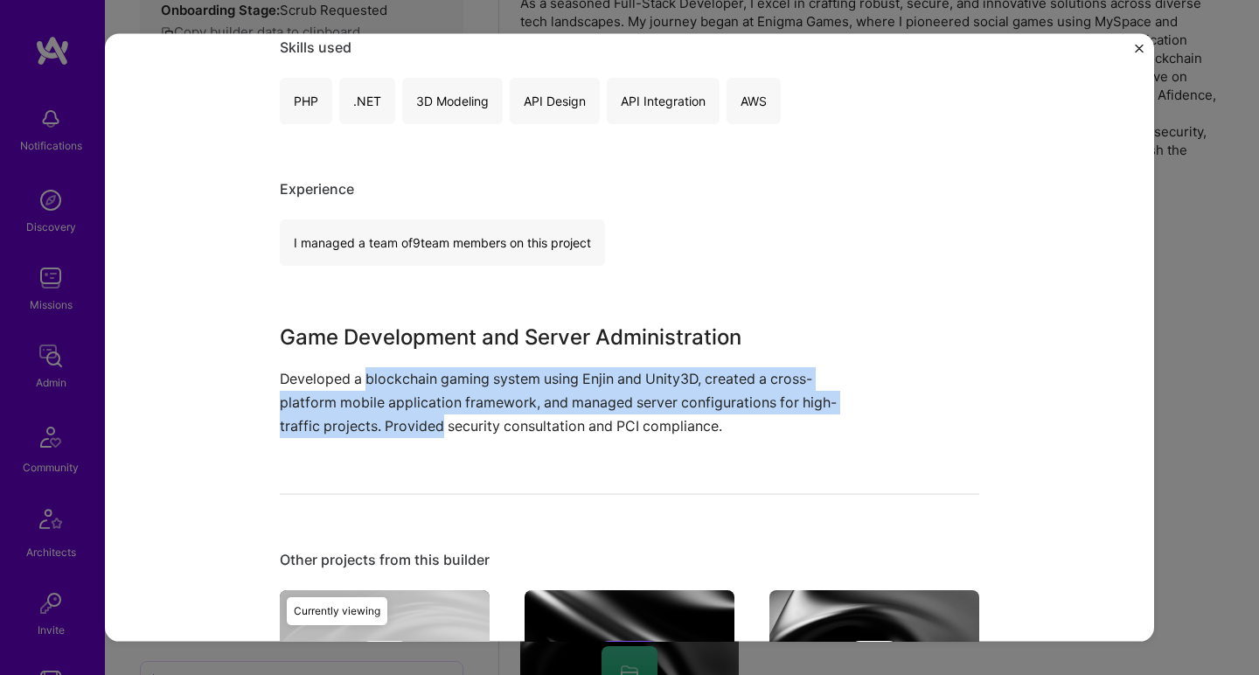
drag, startPoint x: 396, startPoint y: 381, endPoint x: 399, endPoint y: 433, distance: 51.7
click at [399, 433] on p "Developed a blockchain gaming system using Enjin and Unity3D, created a cross-p…" at bounding box center [564, 402] width 569 height 72
drag, startPoint x: 399, startPoint y: 433, endPoint x: 396, endPoint y: 384, distance: 49.1
click at [396, 384] on p "Developed a blockchain gaming system using Enjin and Unity3D, created a cross-p…" at bounding box center [564, 402] width 569 height 72
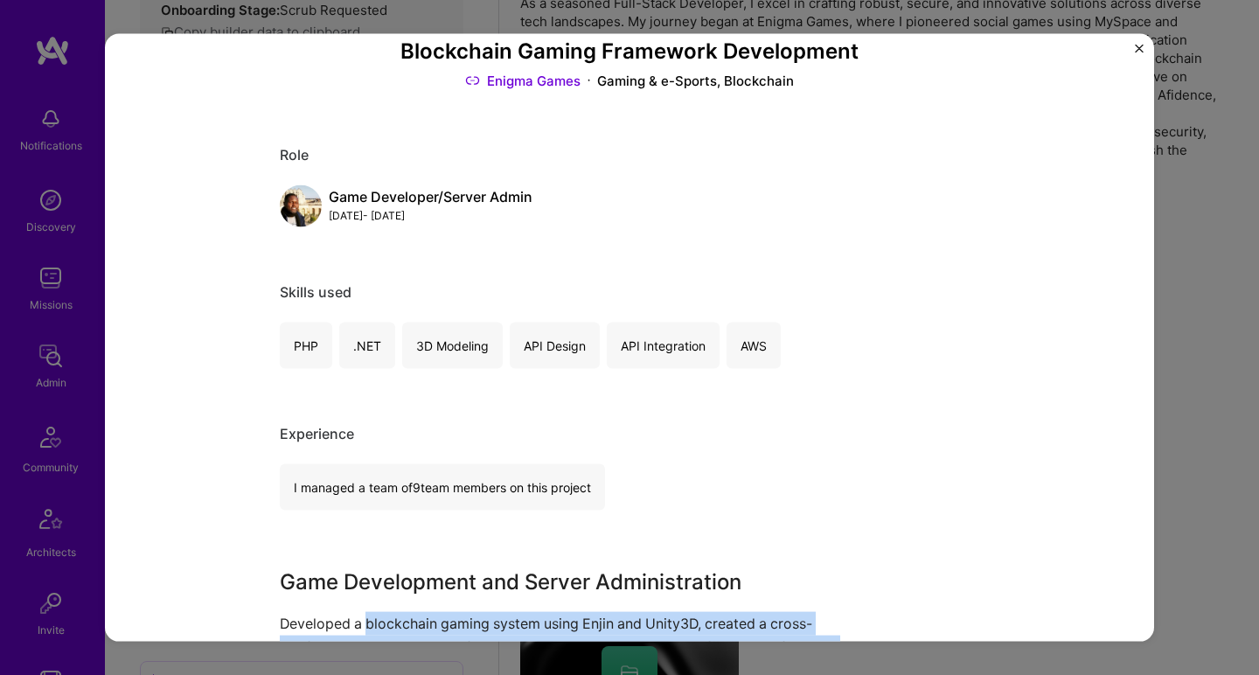
scroll to position [84, 0]
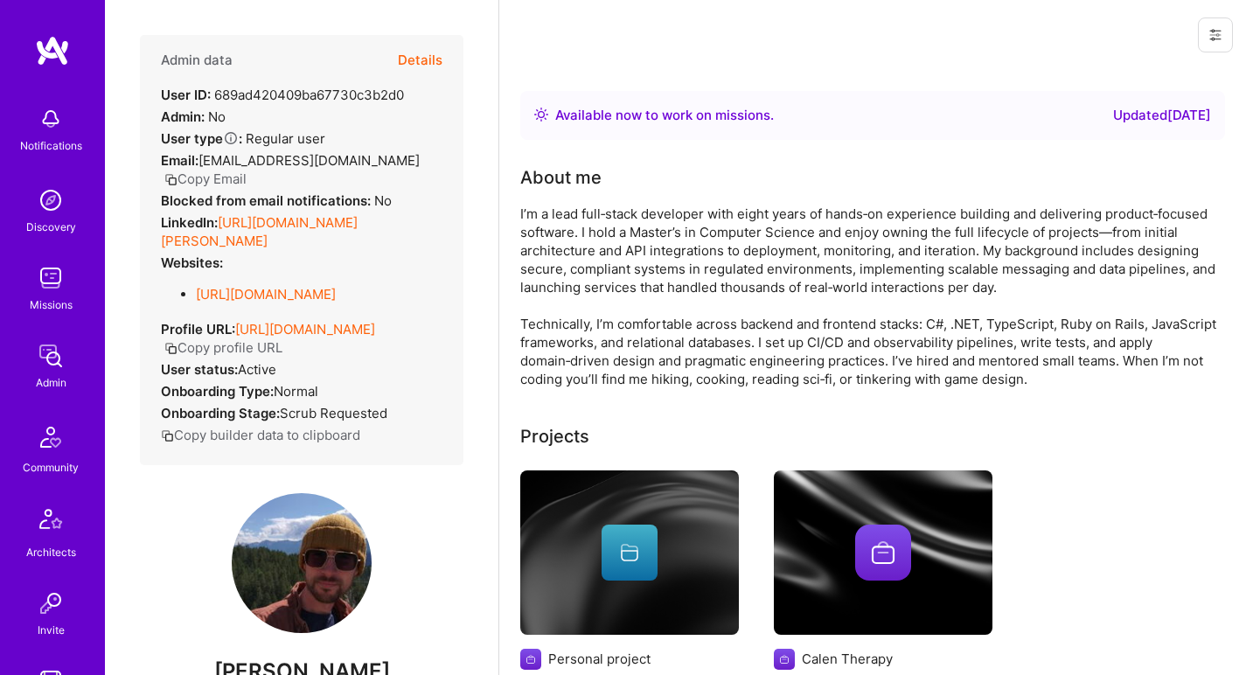
click at [279, 214] on link "https://linkedin.com/in/mills-aj" at bounding box center [259, 231] width 197 height 35
click at [270, 286] on link "https://github.com/millsaj" at bounding box center [266, 294] width 140 height 17
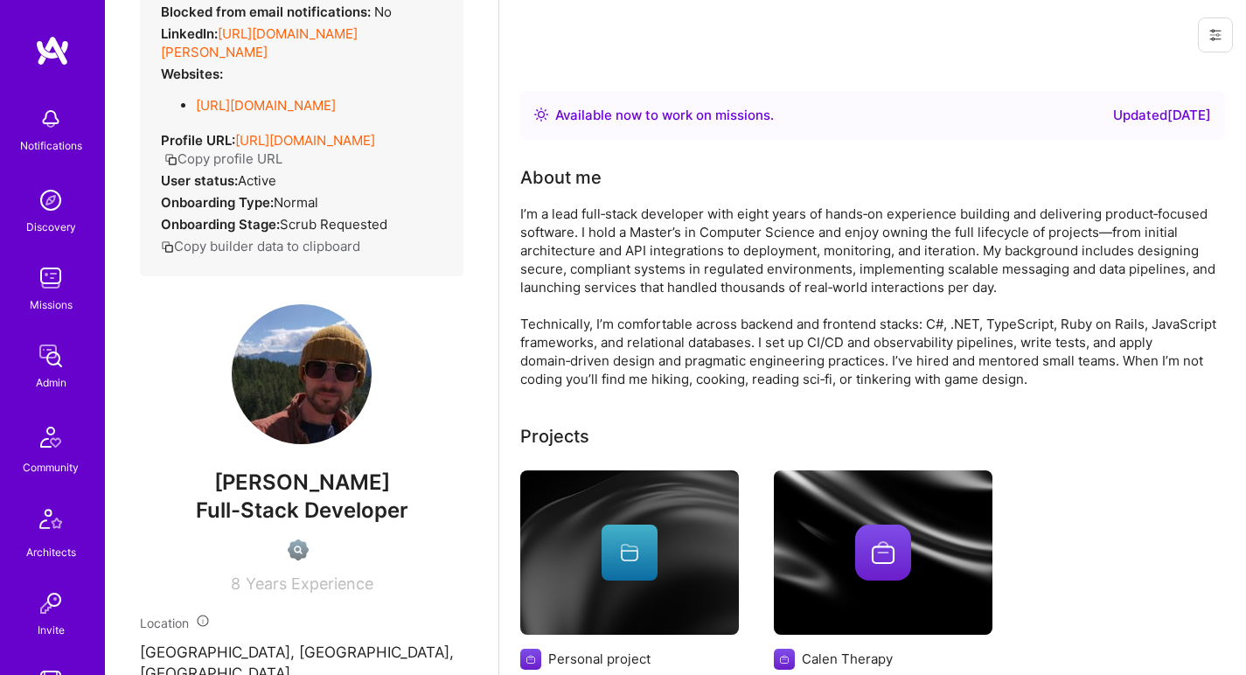
scroll to position [842, 0]
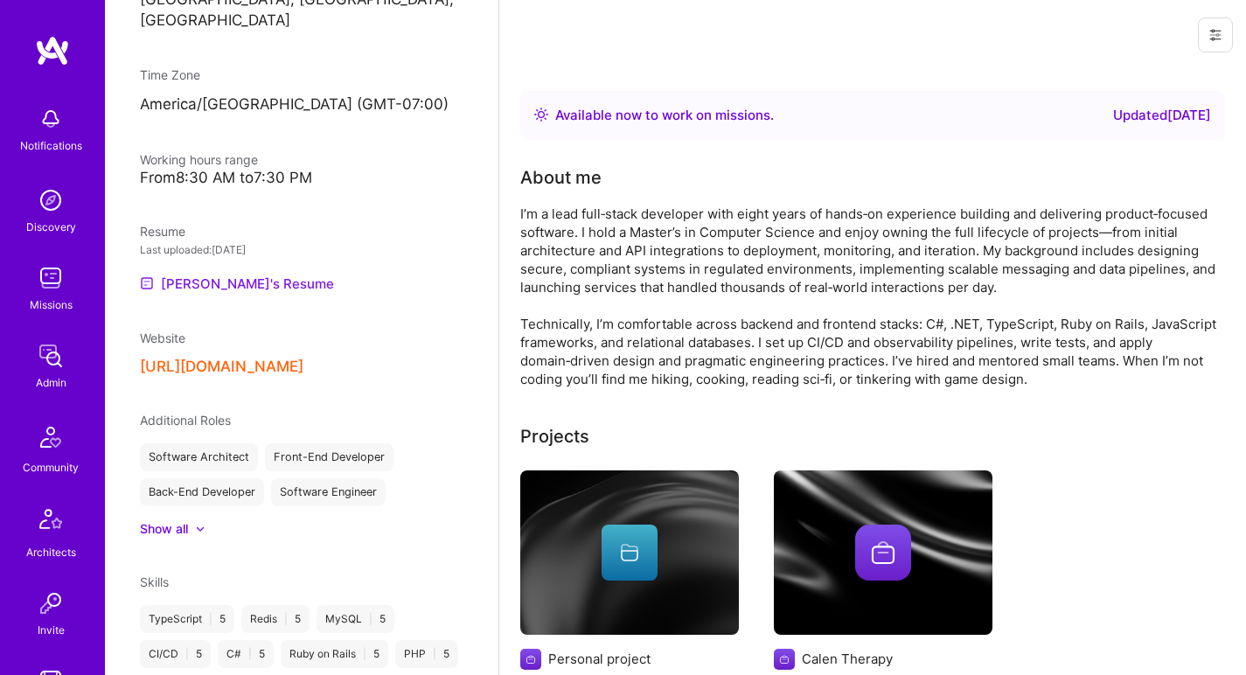
click at [206, 273] on link "Josh's Resume" at bounding box center [237, 283] width 194 height 21
click at [268, 358] on button "https://github.com/millsaj" at bounding box center [222, 367] width 164 height 18
click at [767, 246] on div "I’m a lead full‑stack developer with eight years of hands‑on experience buildin…" at bounding box center [870, 297] width 700 height 184
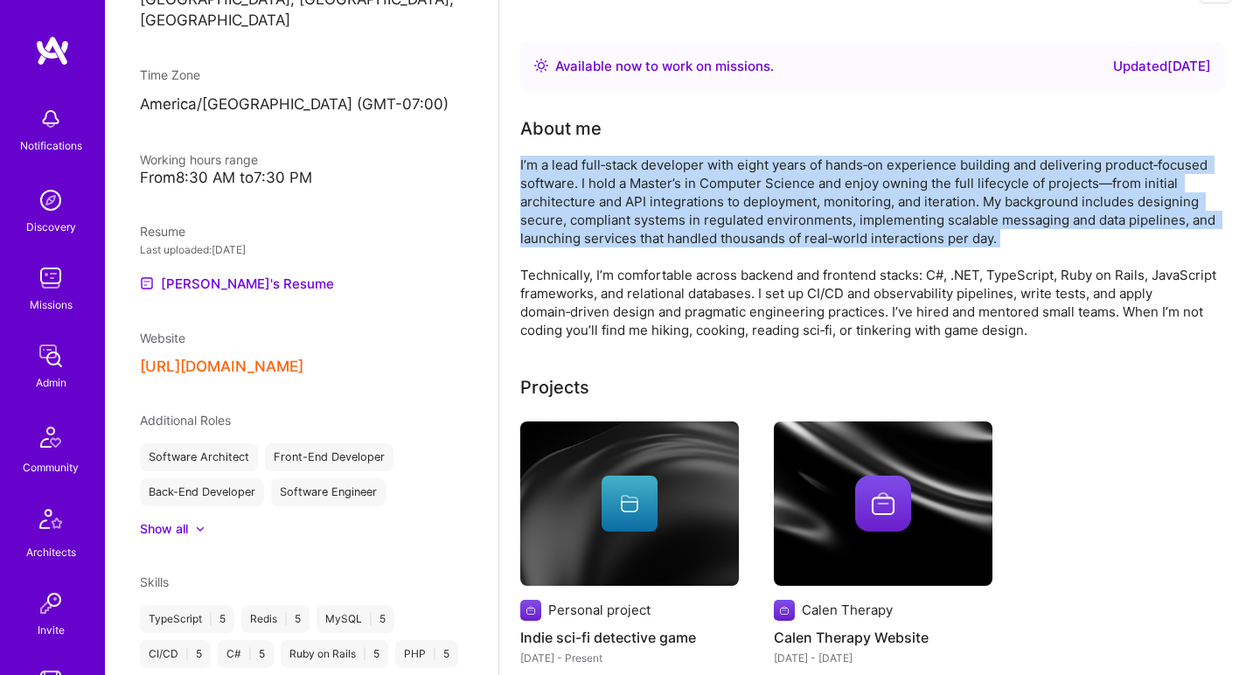
scroll to position [98, 0]
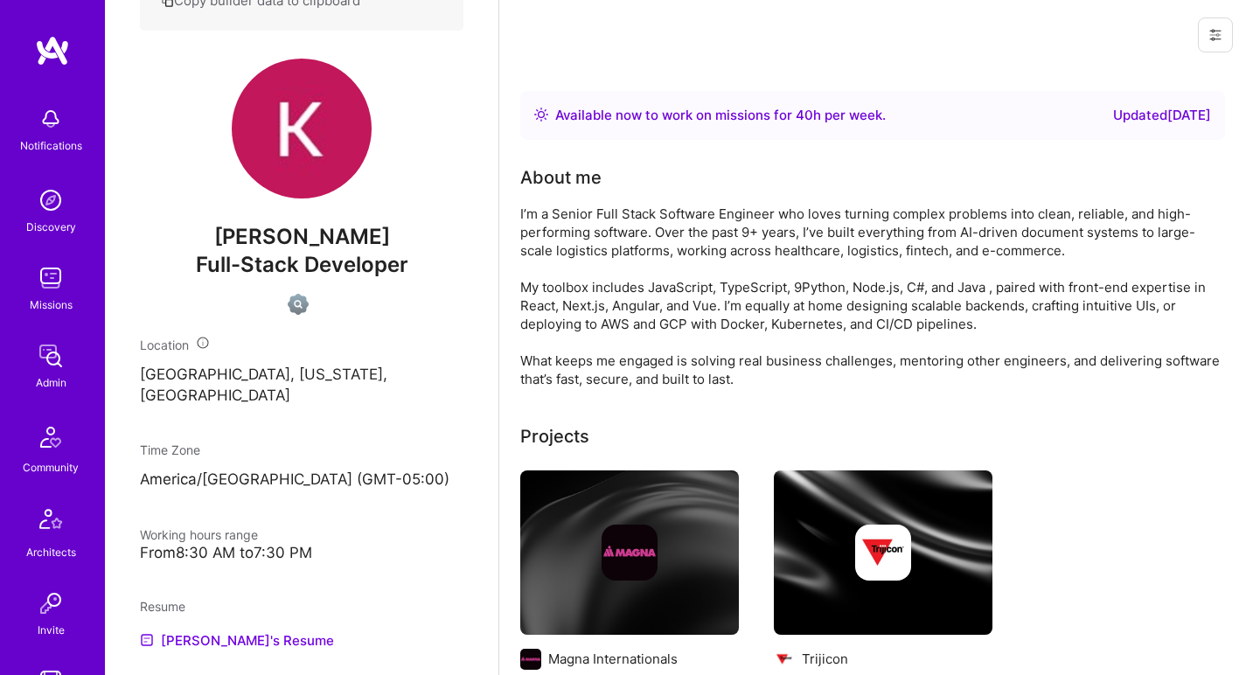
scroll to position [595, 0]
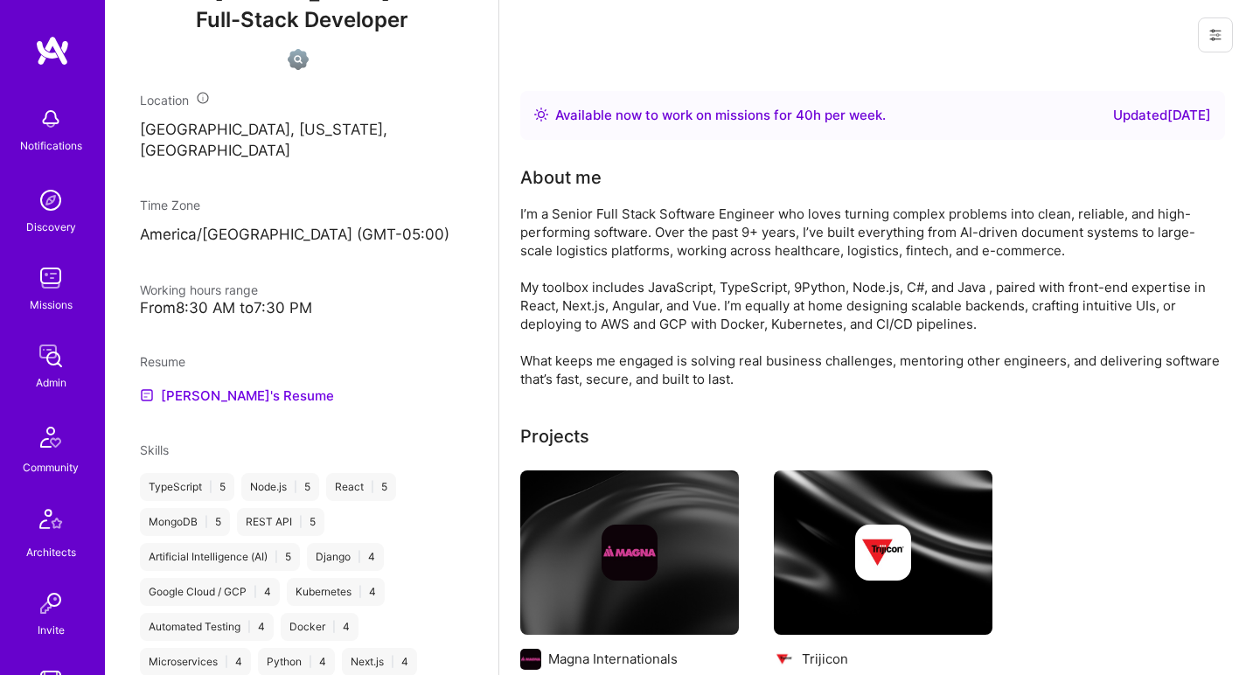
click at [663, 220] on div "I’m a Senior Full Stack Software Engineer who loves turning complex problems in…" at bounding box center [870, 297] width 700 height 184
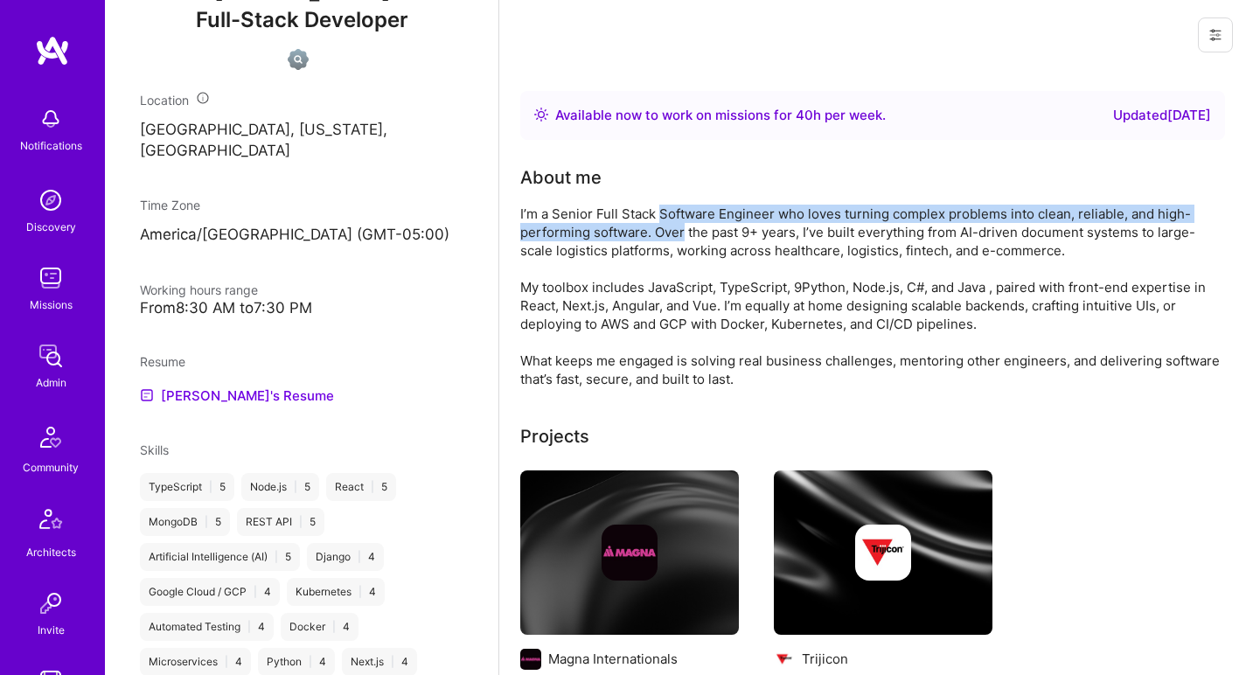
drag, startPoint x: 663, startPoint y: 220, endPoint x: 668, endPoint y: 235, distance: 16.6
click at [668, 235] on div "I’m a Senior Full Stack Software Engineer who loves turning complex problems in…" at bounding box center [870, 297] width 700 height 184
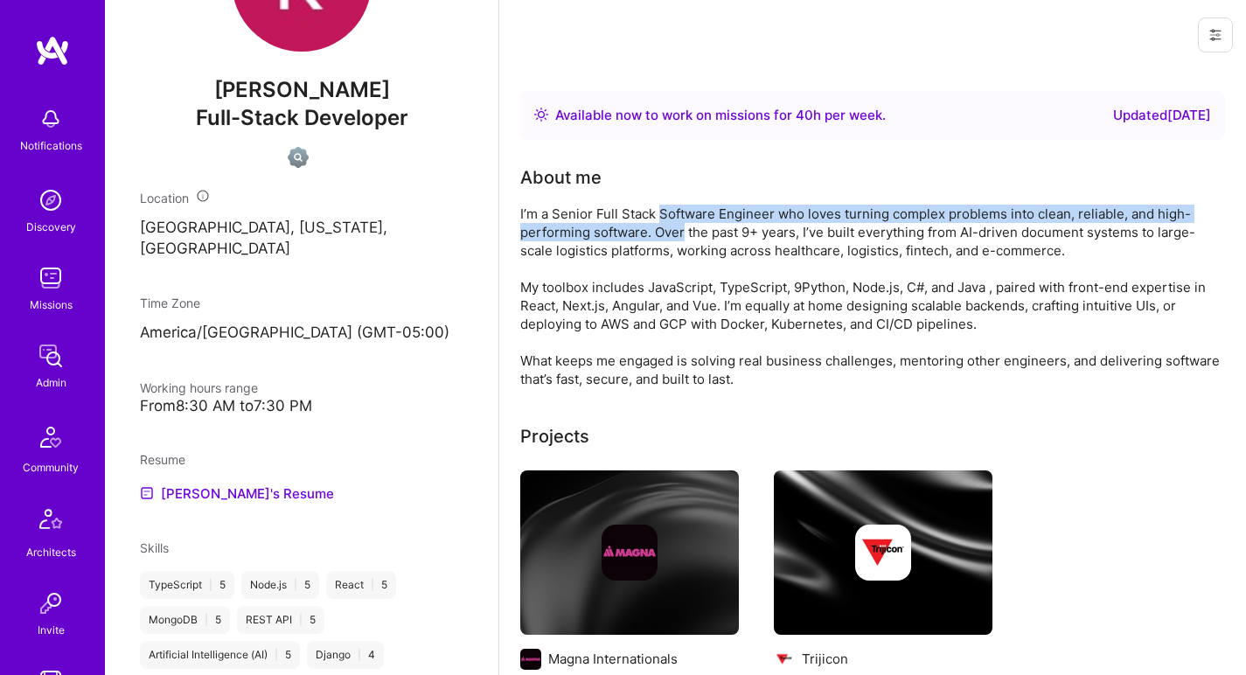
scroll to position [546, 0]
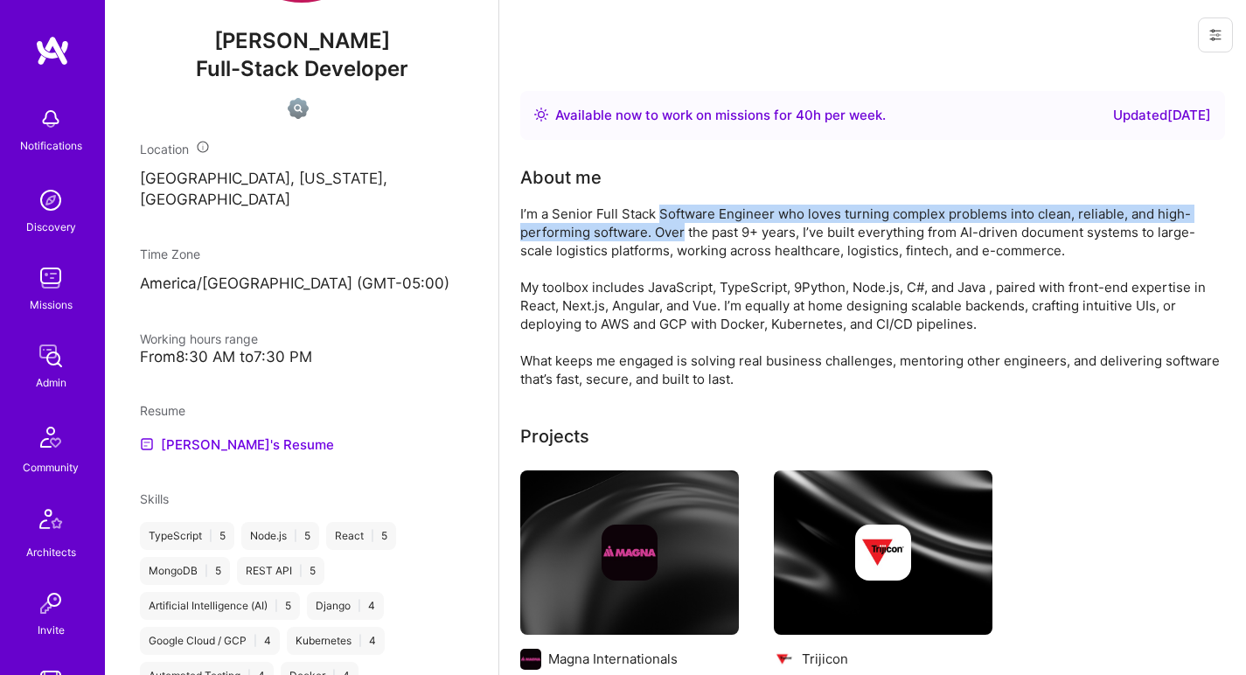
click at [622, 216] on div "I’m a Senior Full Stack Software Engineer who loves turning complex problems in…" at bounding box center [870, 297] width 700 height 184
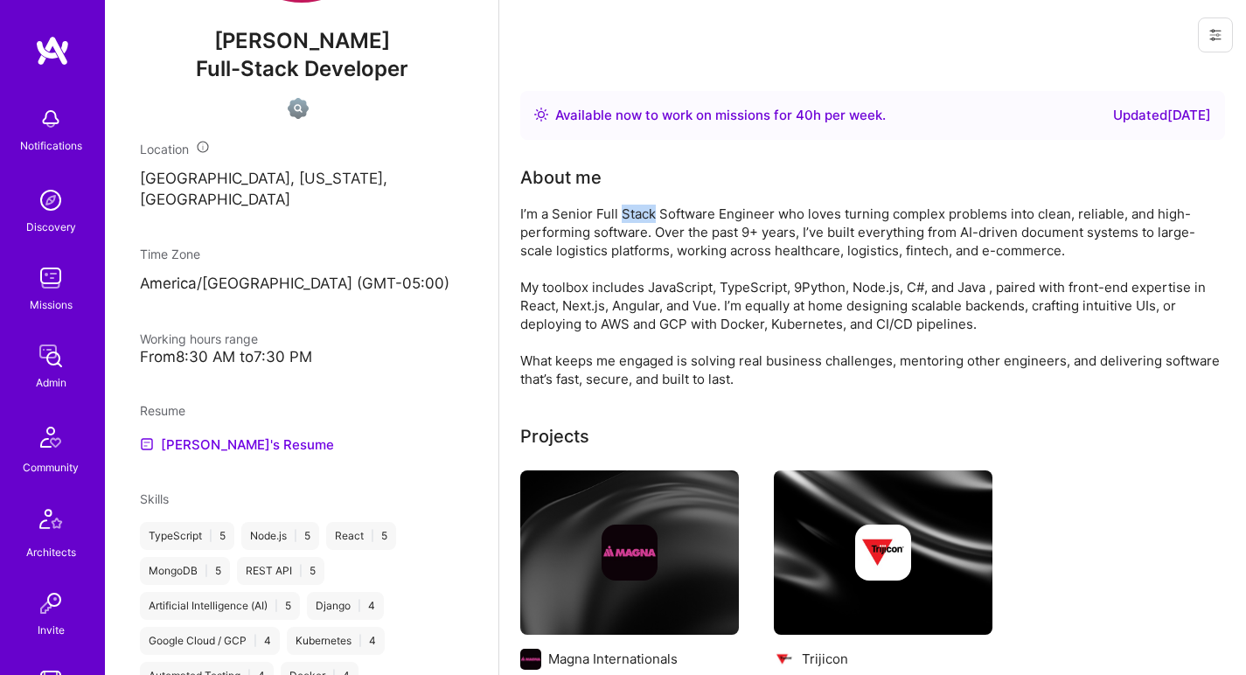
click at [622, 216] on div "I’m a Senior Full Stack Software Engineer who loves turning complex problems in…" at bounding box center [870, 297] width 700 height 184
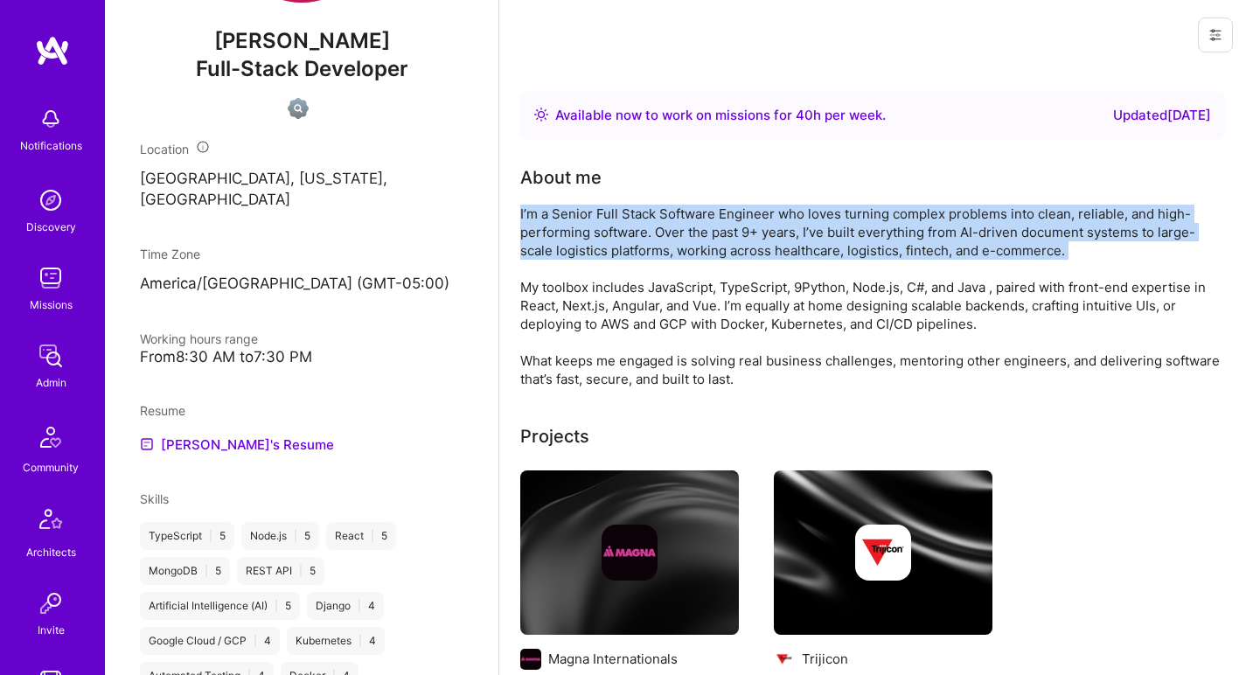
click at [622, 216] on div "I’m a Senior Full Stack Software Engineer who loves turning complex problems in…" at bounding box center [870, 297] width 700 height 184
click at [694, 227] on div "I’m a Senior Full Stack Software Engineer who loves turning complex problems in…" at bounding box center [870, 297] width 700 height 184
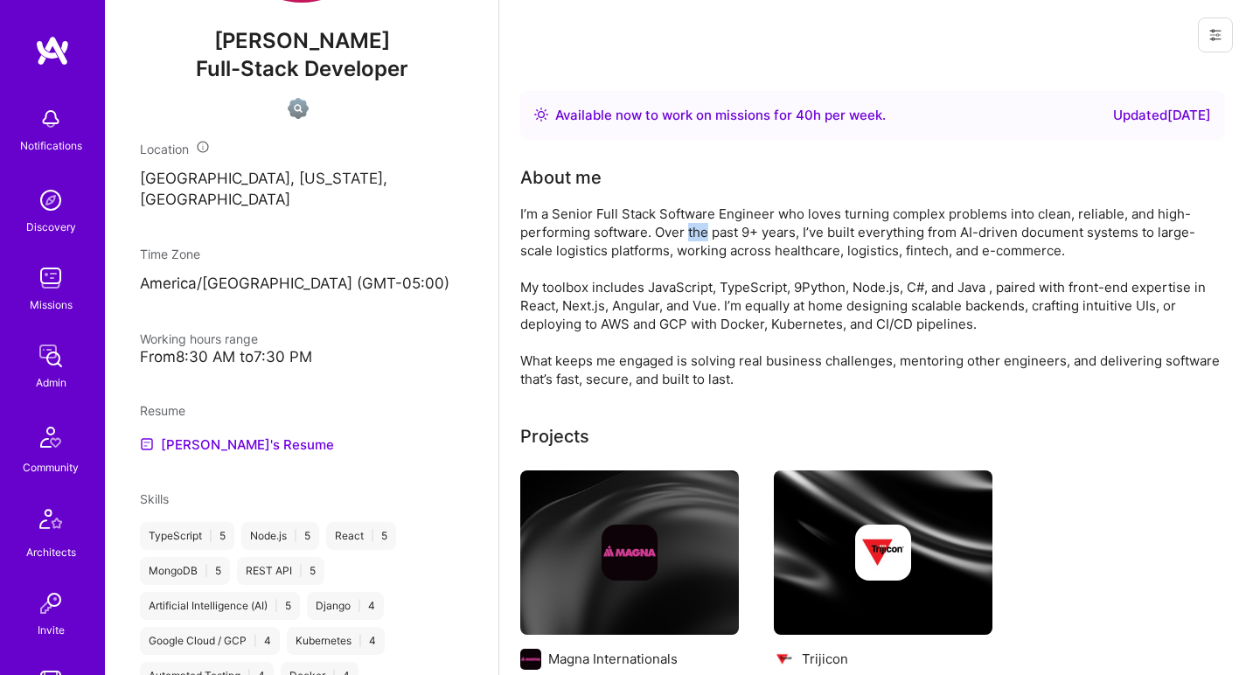
click at [694, 227] on div "I’m a Senior Full Stack Software Engineer who loves turning complex problems in…" at bounding box center [870, 297] width 700 height 184
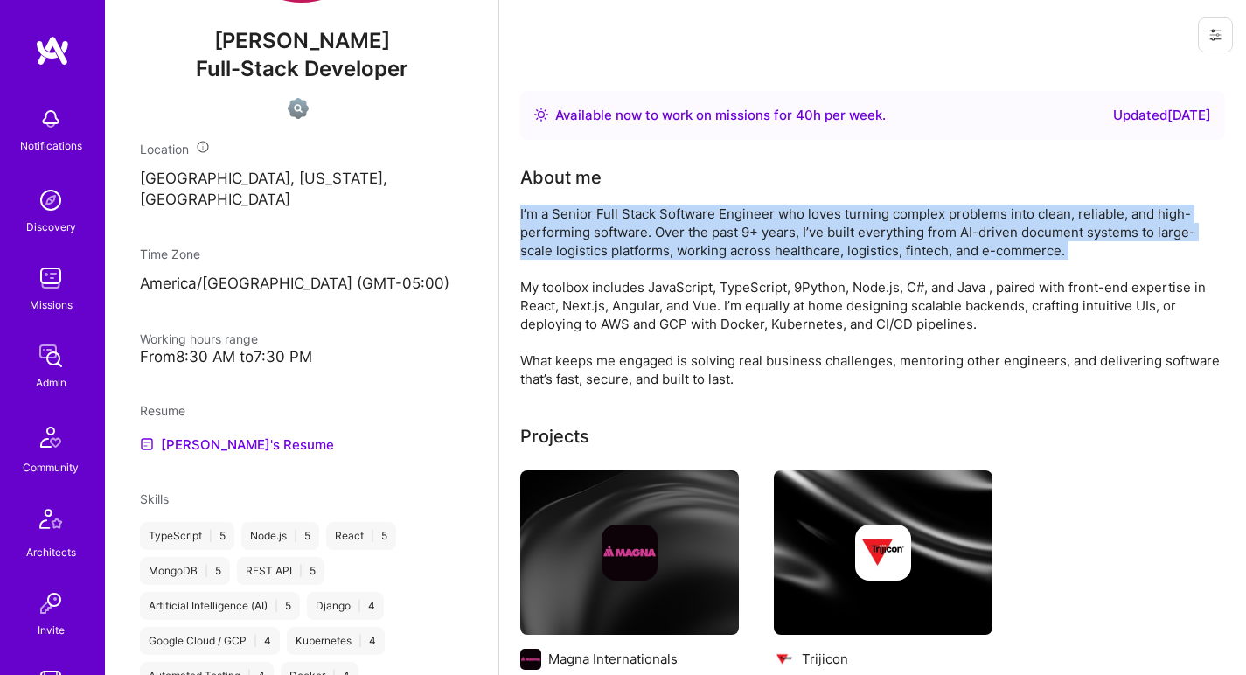
click at [694, 227] on div "I’m a Senior Full Stack Software Engineer who loves turning complex problems in…" at bounding box center [870, 297] width 700 height 184
